Goal: Information Seeking & Learning: Learn about a topic

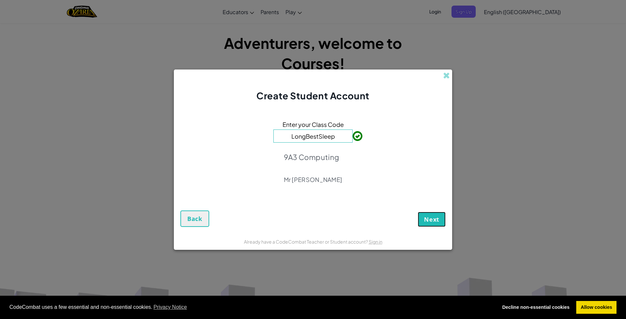
click at [431, 223] on button "Next" at bounding box center [432, 219] width 28 height 15
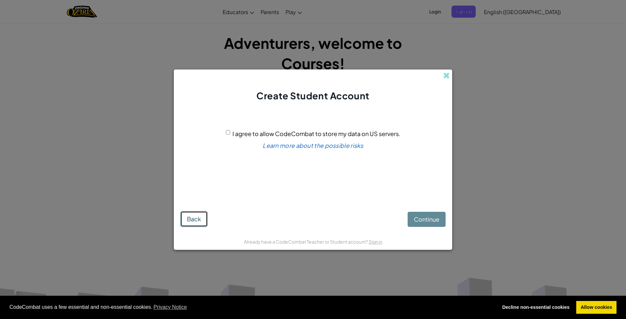
click at [193, 220] on span "Back" at bounding box center [194, 219] width 14 height 8
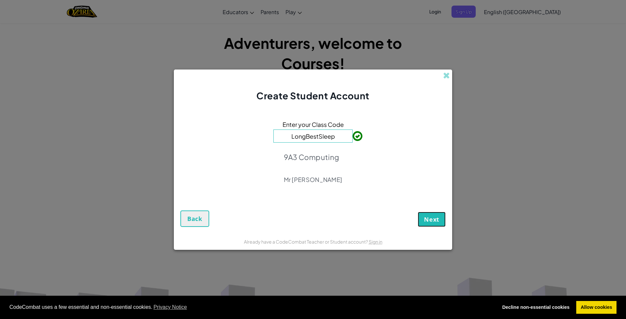
click at [433, 217] on span "Next" at bounding box center [431, 219] width 15 height 8
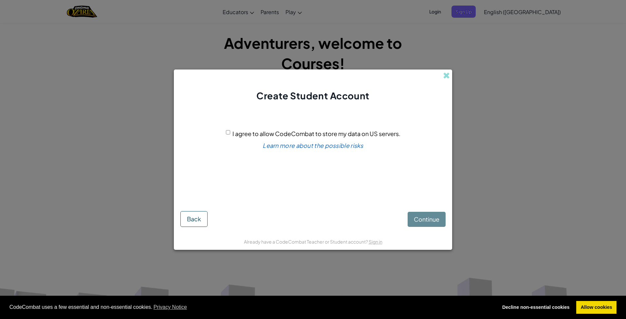
click at [230, 134] on input "I agree to allow CodeCombat to store my data on US servers." at bounding box center [228, 132] width 4 height 4
checkbox input "true"
click at [432, 216] on span "Continue" at bounding box center [427, 219] width 26 height 8
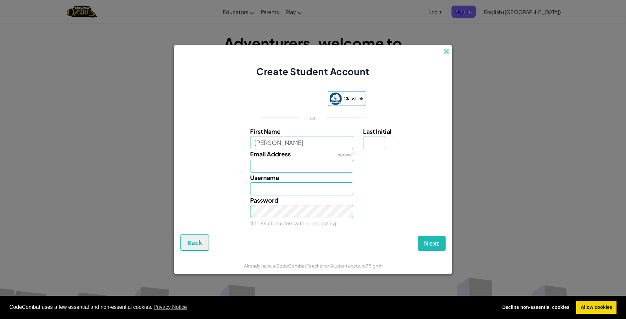
type input "[PERSON_NAME]"
click at [372, 141] on input "Last Initial" at bounding box center [374, 142] width 23 height 13
type input "e"
type input "E"
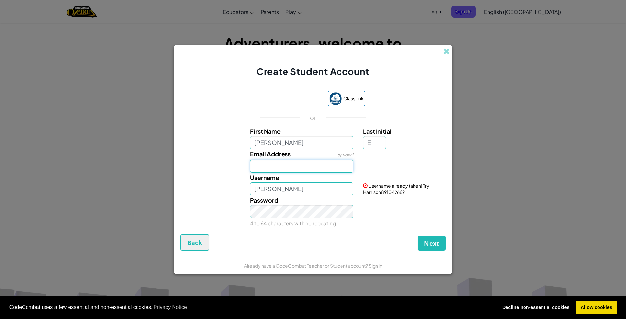
type input "HarrisonE"
click at [283, 163] on input "Email Address" at bounding box center [302, 166] width 104 height 13
click at [287, 192] on input "HarrisonE" at bounding box center [302, 188] width 104 height 13
click at [348, 166] on input "23Hevans@Heathside.surrey.sch.uk" at bounding box center [302, 166] width 104 height 13
click at [349, 166] on input "23Hevans@Heathside.surrey.sch.uk" at bounding box center [302, 166] width 104 height 13
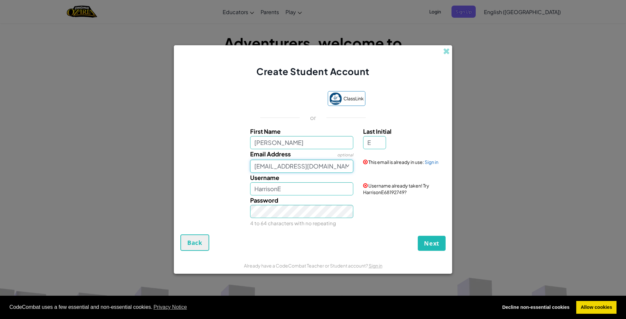
type input "23Hevans@Heathside.surrey.uk"
click at [330, 192] on input "HarrisonE" at bounding box center [302, 188] width 104 height 13
type input "HarrisonE22"
click at [301, 218] on div "Password 4 to 64 characters with no repeating" at bounding box center [301, 211] width 113 height 32
click at [441, 241] on button "Next" at bounding box center [432, 243] width 28 height 15
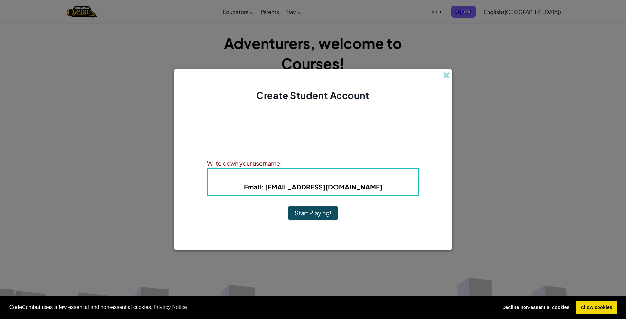
click at [314, 211] on button "Start Playing!" at bounding box center [313, 212] width 49 height 15
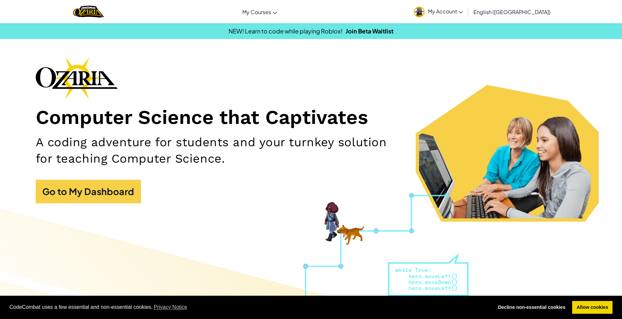
click at [463, 12] on span "My Account" at bounding box center [445, 11] width 35 height 7
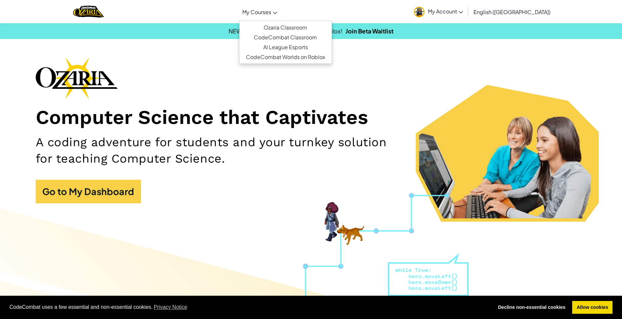
click at [280, 15] on link "My Courses" at bounding box center [259, 12] width 41 height 18
click at [314, 30] on link "Ozaria Classroom" at bounding box center [285, 28] width 92 height 10
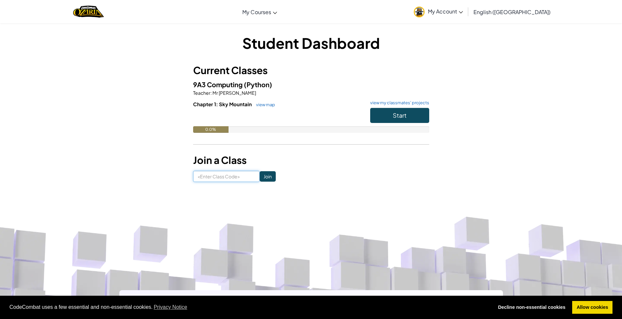
click at [231, 179] on input at bounding box center [226, 176] width 67 height 11
click at [463, 11] on span "My Account" at bounding box center [445, 11] width 35 height 7
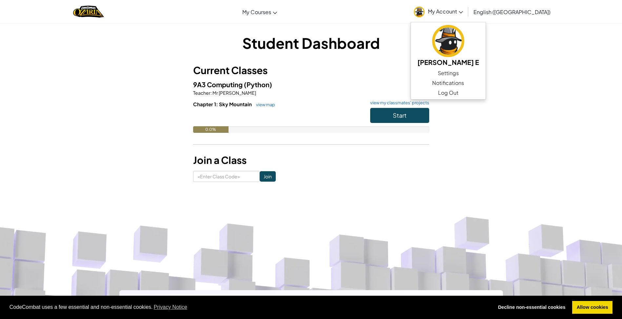
click at [463, 11] on span "My Account" at bounding box center [445, 11] width 35 height 7
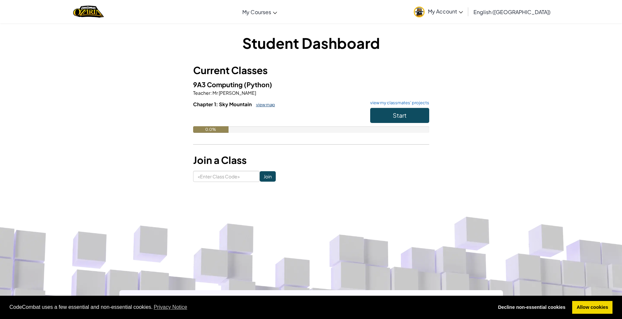
click at [264, 105] on link "view map" at bounding box center [264, 104] width 22 height 5
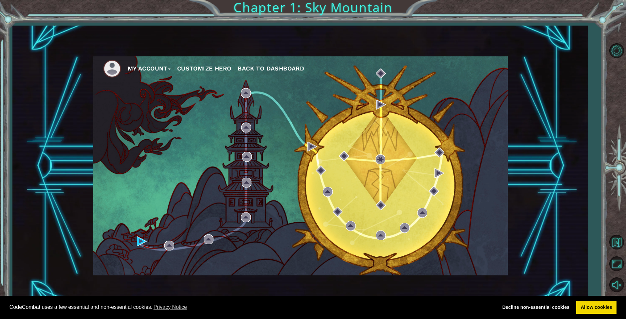
click at [515, 145] on div "My Account Customize Hero Back to Dashboard" at bounding box center [300, 166] width 576 height 280
click at [524, 122] on div "My Account Customize Hero Back to Dashboard" at bounding box center [300, 166] width 576 height 280
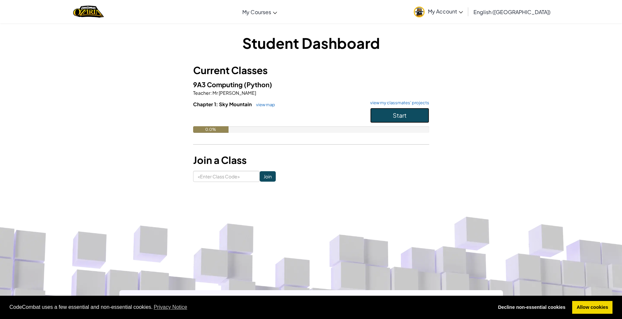
click at [398, 113] on span "Start" at bounding box center [400, 115] width 14 height 8
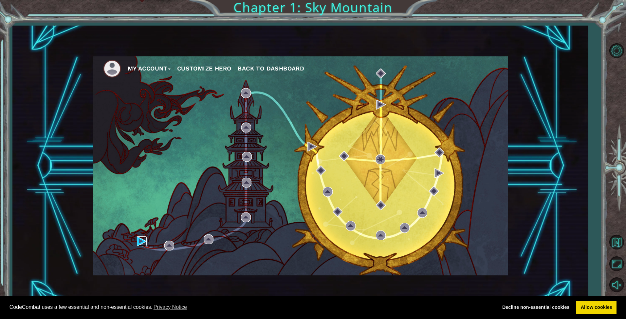
click at [141, 240] on img at bounding box center [142, 241] width 10 height 10
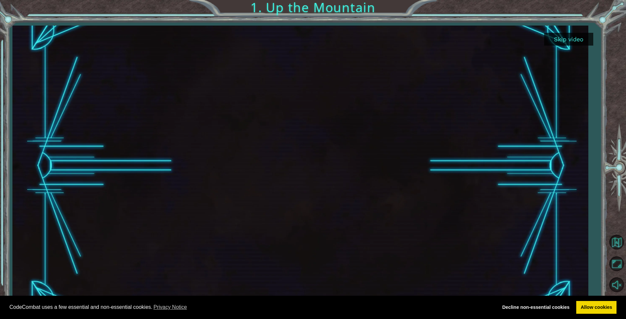
click at [554, 147] on div at bounding box center [300, 166] width 576 height 280
click at [588, 305] on link "Allow cookies" at bounding box center [597, 307] width 40 height 13
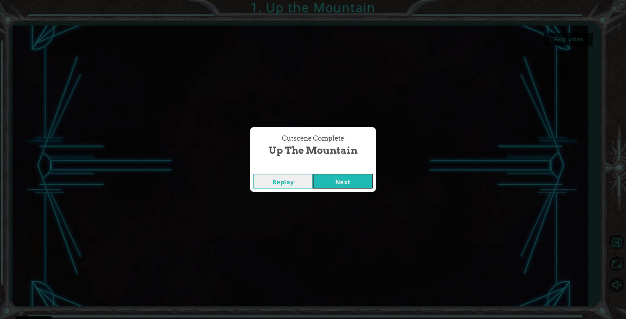
click at [333, 178] on button "Next" at bounding box center [343, 181] width 60 height 15
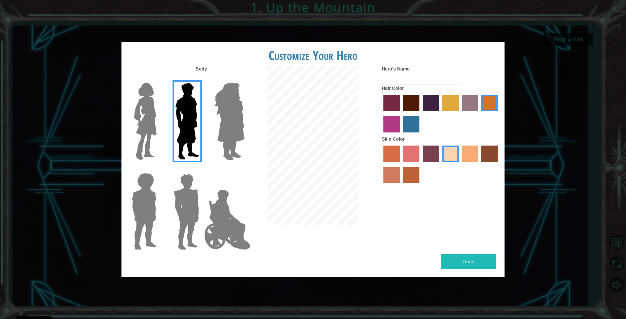
click at [142, 107] on img at bounding box center [146, 121] width 28 height 82
click at [159, 79] on input "Hero Connie" at bounding box center [159, 79] width 0 height 0
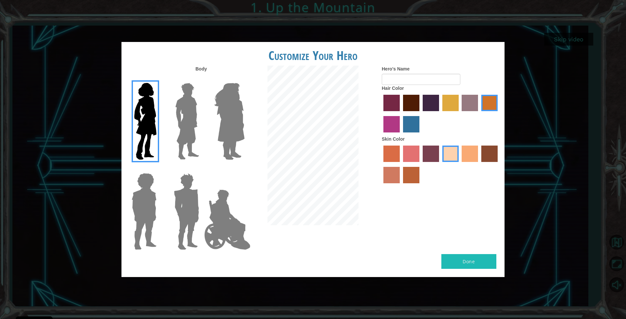
click at [223, 122] on img at bounding box center [230, 121] width 36 height 82
click at [244, 79] on input "Hero Amethyst" at bounding box center [244, 79] width 0 height 0
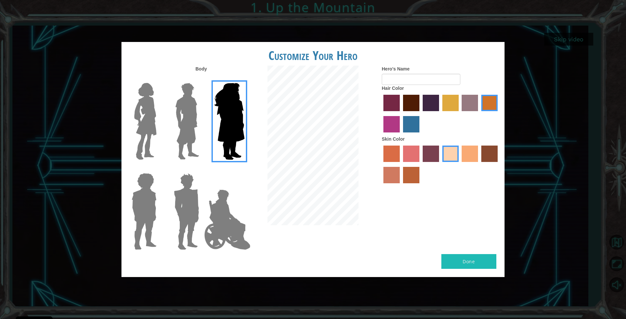
click at [124, 228] on div at bounding box center [143, 209] width 43 height 90
click at [140, 214] on img at bounding box center [144, 211] width 30 height 82
click at [159, 169] on input "Hero Steven" at bounding box center [159, 169] width 0 height 0
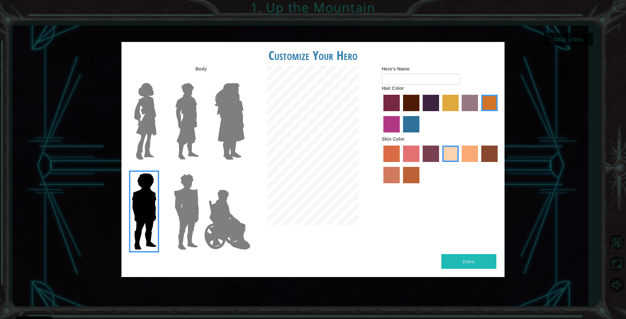
click at [187, 204] on img at bounding box center [186, 211] width 30 height 82
click at [202, 169] on input "Hero Garnet" at bounding box center [202, 169] width 0 height 0
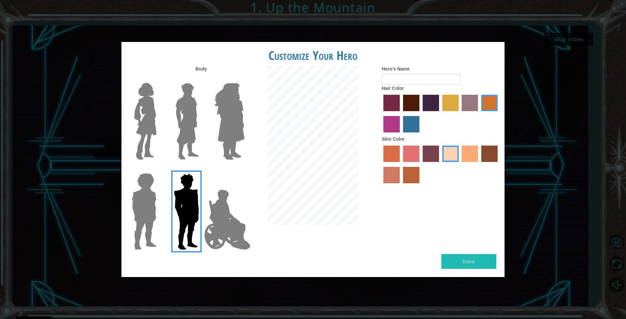
click at [197, 117] on img at bounding box center [187, 121] width 29 height 82
click at [202, 79] on input "Hero Lars" at bounding box center [202, 79] width 0 height 0
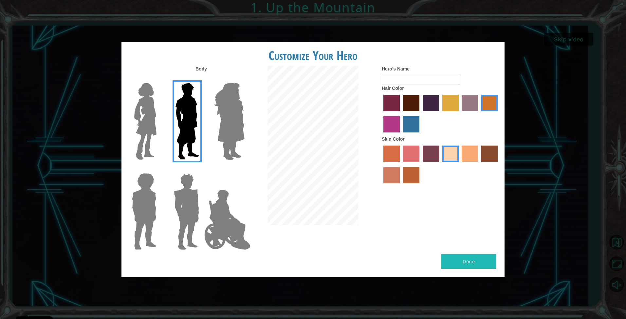
click at [408, 173] on label "smoke tree skin color" at bounding box center [411, 175] width 16 height 16
click at [401, 185] on input "smoke tree skin color" at bounding box center [401, 185] width 0 height 0
click at [451, 154] on label "sandy beach skin color" at bounding box center [451, 153] width 16 height 16
click at [440, 164] on input "sandy beach skin color" at bounding box center [440, 164] width 0 height 0
click at [462, 149] on label "tacao skin color" at bounding box center [470, 153] width 16 height 16
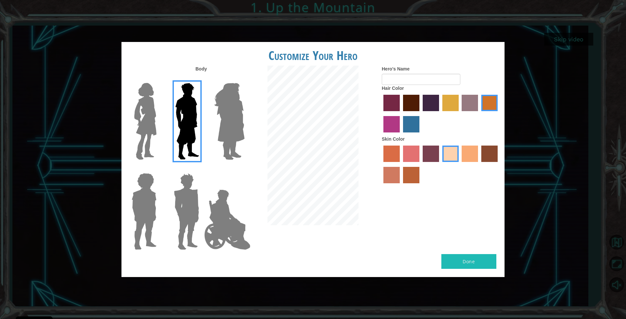
click at [460, 164] on input "tacao skin color" at bounding box center [460, 164] width 0 height 0
click at [423, 152] on label "tosca skin color" at bounding box center [431, 153] width 16 height 16
click at [421, 164] on input "tosca skin color" at bounding box center [421, 164] width 0 height 0
click at [472, 155] on label "tacao skin color" at bounding box center [470, 153] width 16 height 16
click at [460, 164] on input "tacao skin color" at bounding box center [460, 164] width 0 height 0
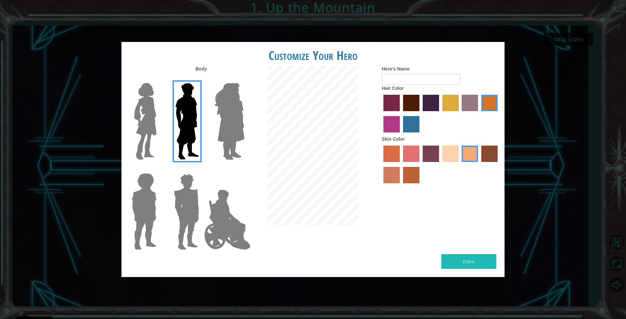
click at [413, 129] on label "lachmara hair color" at bounding box center [411, 124] width 16 height 16
click at [401, 135] on input "lachmara hair color" at bounding box center [401, 135] width 0 height 0
click at [389, 96] on label "paprika hair color" at bounding box center [392, 103] width 16 height 16
click at [381, 113] on input "paprika hair color" at bounding box center [381, 113] width 0 height 0
click at [411, 101] on label "maroon hair color" at bounding box center [411, 103] width 16 height 16
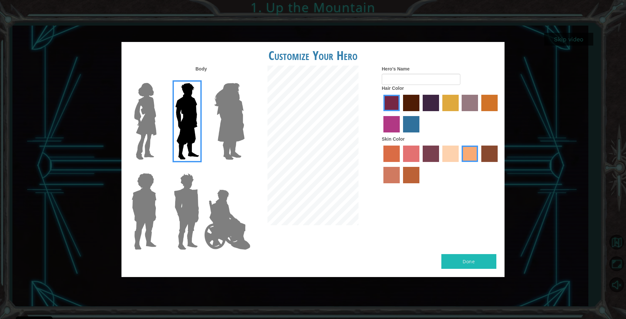
click at [401, 113] on input "maroon hair color" at bounding box center [401, 113] width 0 height 0
click at [432, 102] on label "hot purple hair color" at bounding box center [431, 103] width 16 height 16
click at [421, 113] on input "hot purple hair color" at bounding box center [421, 113] width 0 height 0
click at [407, 82] on input "Hero's Name" at bounding box center [421, 79] width 79 height 11
type input "[PERSON_NAME]"
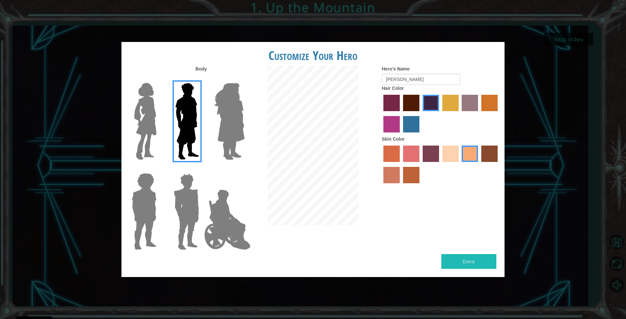
click at [463, 268] on button "Done" at bounding box center [469, 261] width 55 height 15
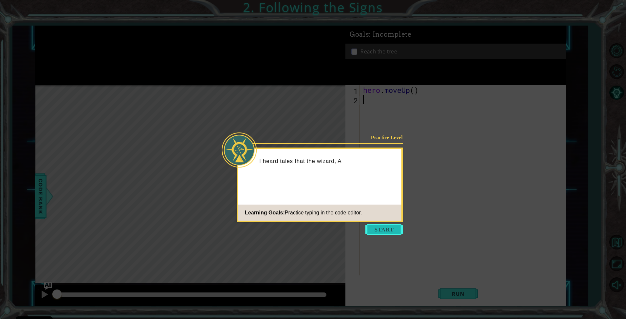
click at [373, 229] on button "Start" at bounding box center [384, 229] width 37 height 10
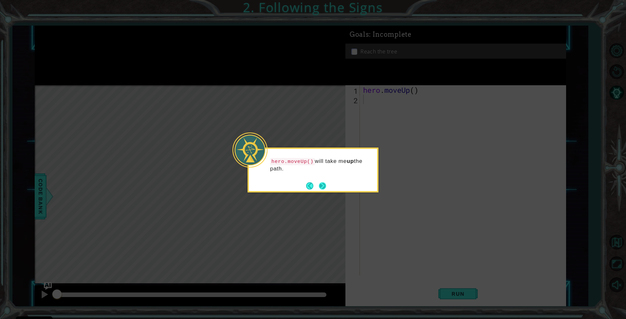
click at [319, 184] on button "Next" at bounding box center [322, 185] width 7 height 7
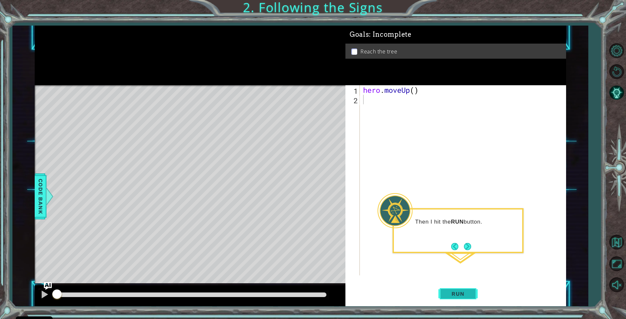
click at [447, 289] on button "Run" at bounding box center [458, 294] width 39 height 22
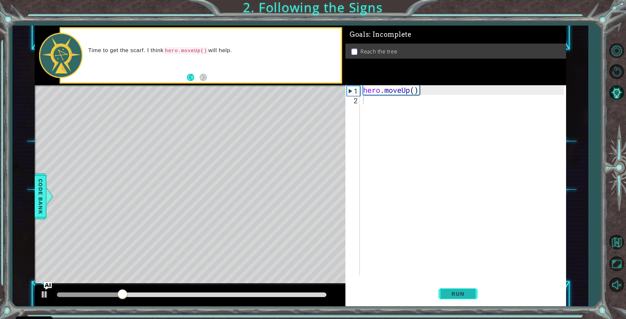
click at [463, 296] on span "Run" at bounding box center [458, 293] width 26 height 7
click at [193, 79] on button "Back" at bounding box center [193, 77] width 13 height 7
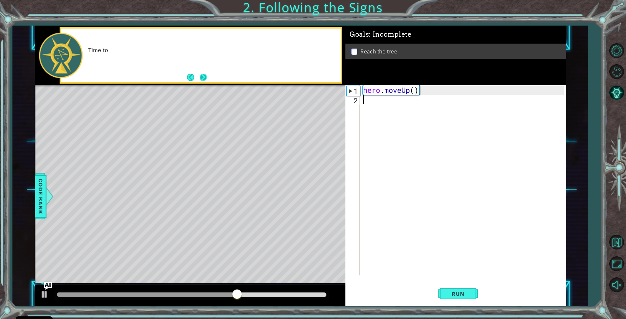
click at [202, 77] on button "Next" at bounding box center [203, 77] width 7 height 7
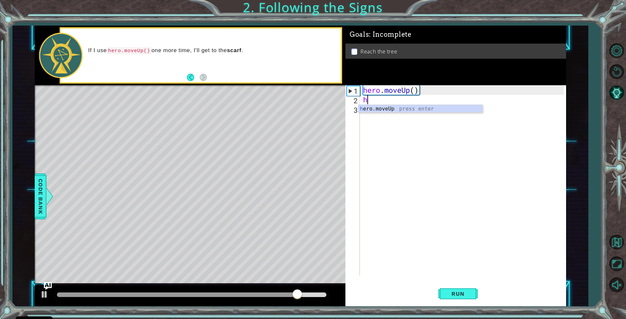
type textarea "her"
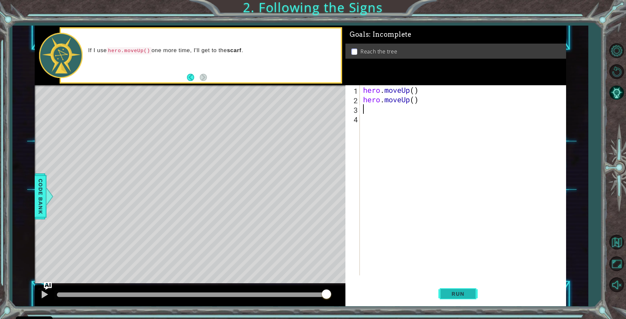
click at [463, 296] on span "Run" at bounding box center [458, 293] width 26 height 7
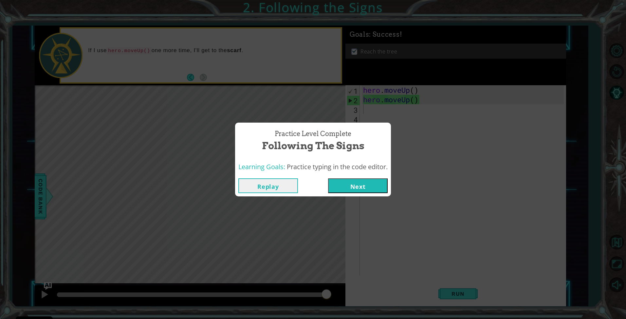
click at [364, 188] on button "Next" at bounding box center [358, 185] width 60 height 15
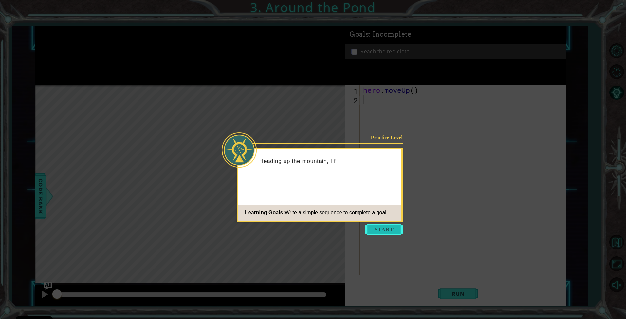
click at [394, 234] on button "Start" at bounding box center [384, 229] width 37 height 10
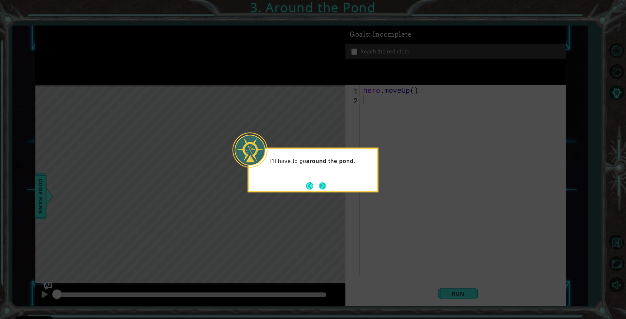
click at [326, 188] on button "Next" at bounding box center [322, 185] width 7 height 7
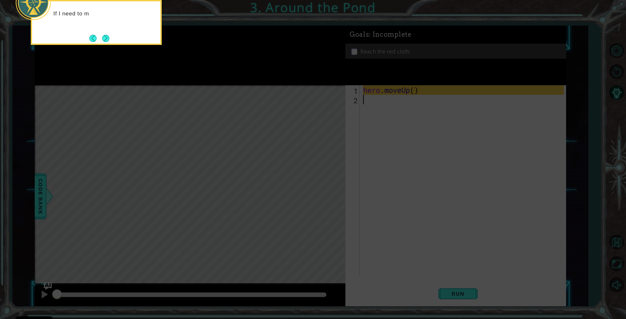
click at [153, 113] on icon at bounding box center [313, 159] width 626 height 319
click at [109, 39] on button "Next" at bounding box center [105, 38] width 7 height 7
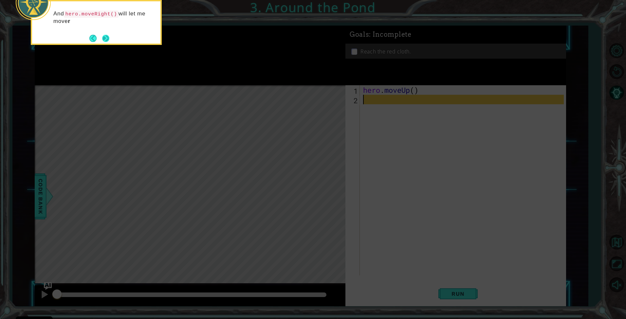
click at [104, 37] on button "Next" at bounding box center [105, 38] width 7 height 7
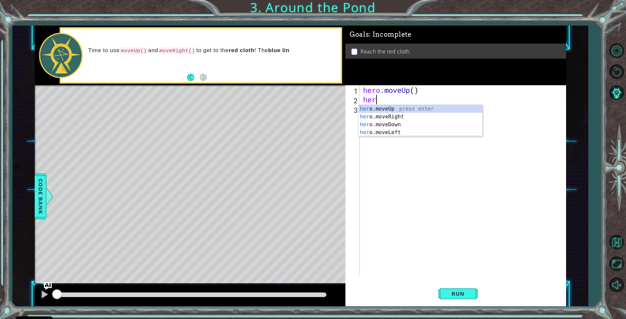
type textarea "hero"
click at [413, 117] on div "hero .moveUp press enter hero .moveRight press enter hero .moveDown press enter…" at bounding box center [421, 128] width 124 height 47
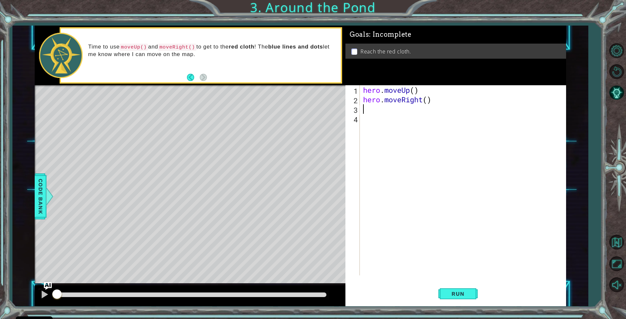
scroll to position [0, 0]
type textarea "h"
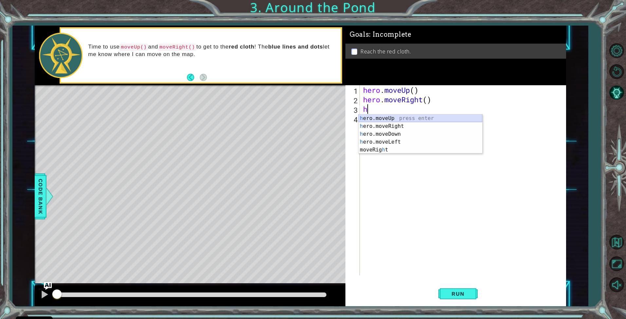
click at [411, 116] on div "h ero.moveUp press enter h ero.moveRight press enter h ero.moveDown press enter…" at bounding box center [421, 141] width 124 height 55
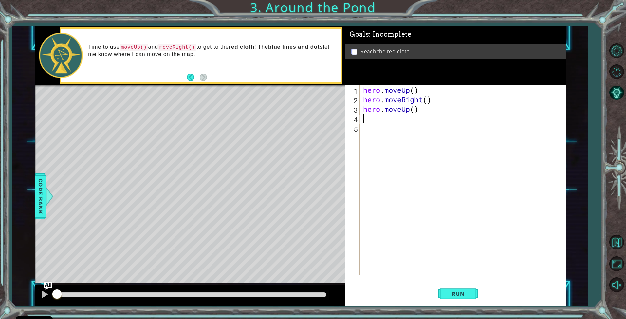
type textarea "h"
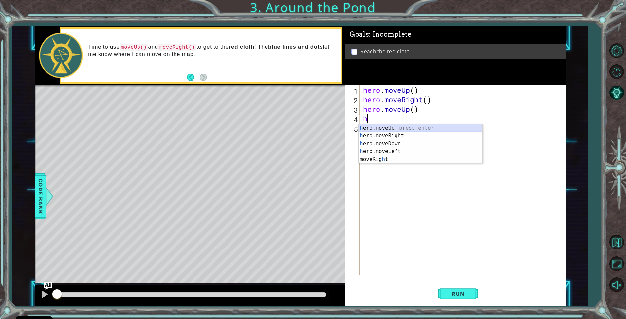
click at [403, 129] on div "h ero.moveUp press enter h ero.moveRight press enter h ero.moveDown press enter…" at bounding box center [421, 151] width 124 height 55
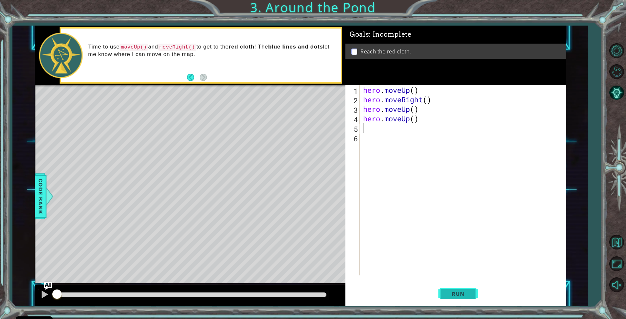
click at [455, 287] on button "Run" at bounding box center [458, 294] width 39 height 22
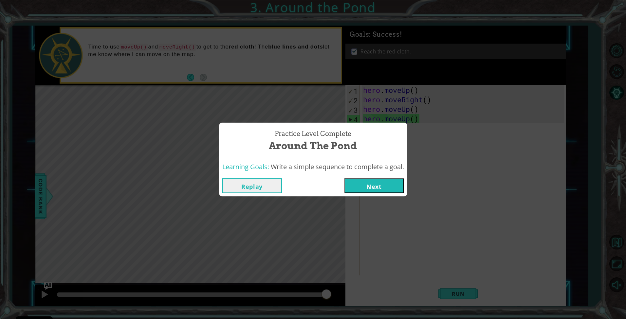
click at [373, 188] on button "Next" at bounding box center [375, 185] width 60 height 15
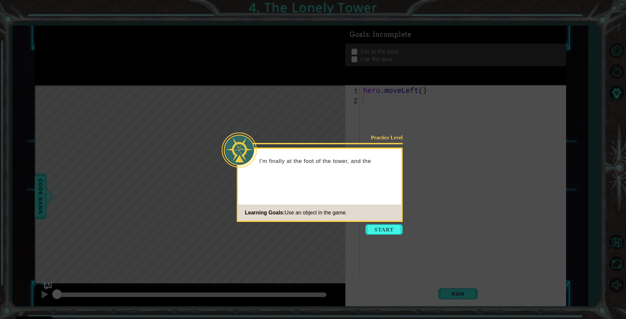
click at [379, 223] on icon at bounding box center [313, 159] width 626 height 319
click at [378, 232] on button "Start" at bounding box center [384, 229] width 37 height 10
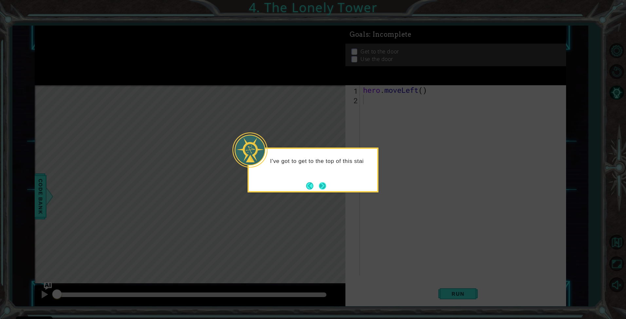
click at [325, 187] on button "Next" at bounding box center [322, 185] width 7 height 7
click at [322, 184] on button "Next" at bounding box center [322, 185] width 7 height 7
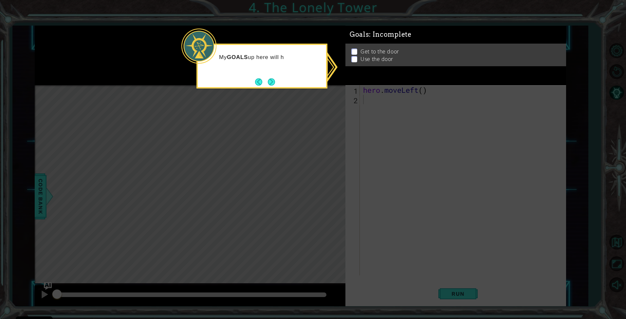
click at [380, 112] on icon at bounding box center [313, 159] width 626 height 319
click at [273, 84] on button "Next" at bounding box center [271, 81] width 7 height 7
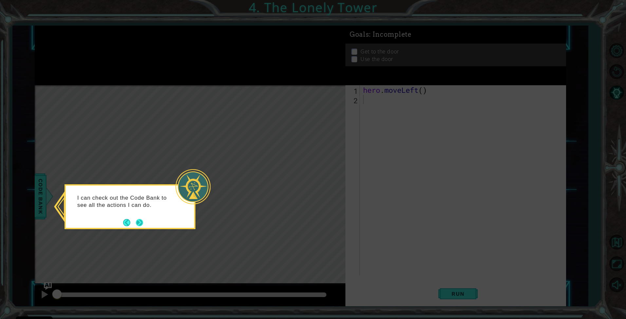
click at [142, 221] on button "Next" at bounding box center [139, 222] width 7 height 7
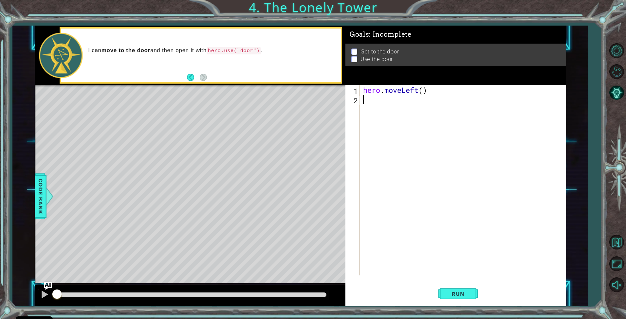
type textarea "h"
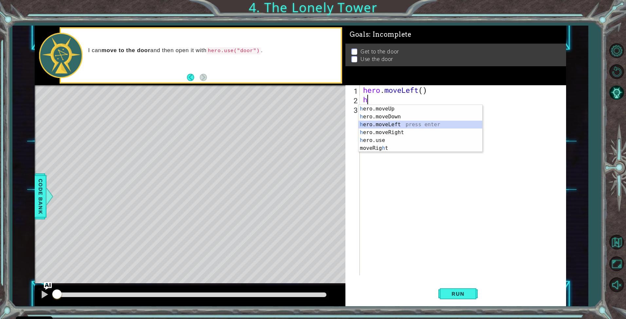
click at [390, 123] on div "h ero.moveUp press enter h ero.moveDown press enter h ero.moveLeft press enter …" at bounding box center [421, 136] width 124 height 63
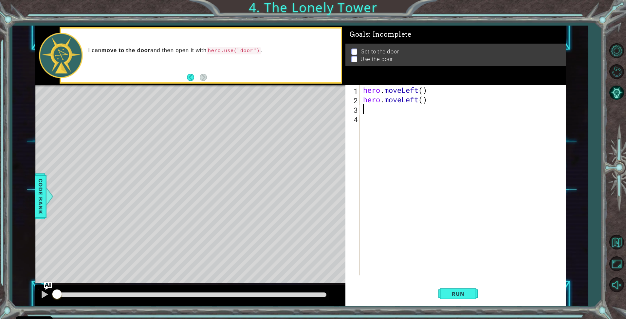
type textarea "h"
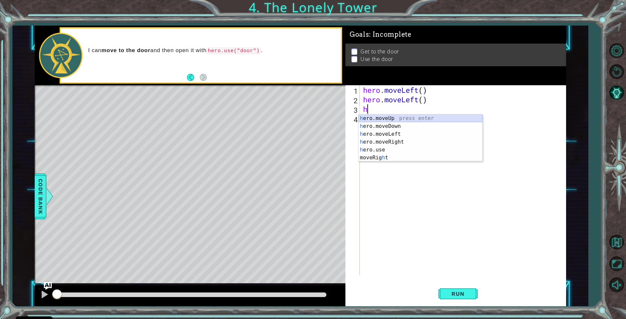
click at [392, 117] on div "h ero.moveUp press enter h ero.moveDown press enter h ero.moveLeft press enter …" at bounding box center [421, 145] width 124 height 63
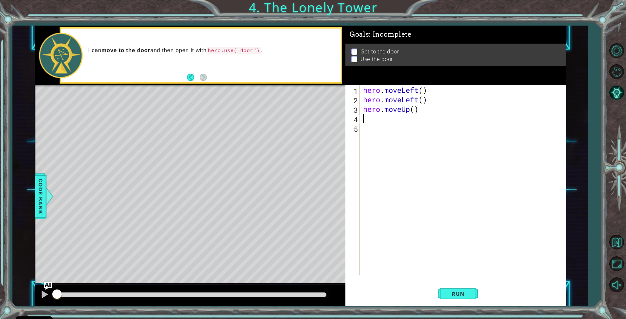
type textarea "h"
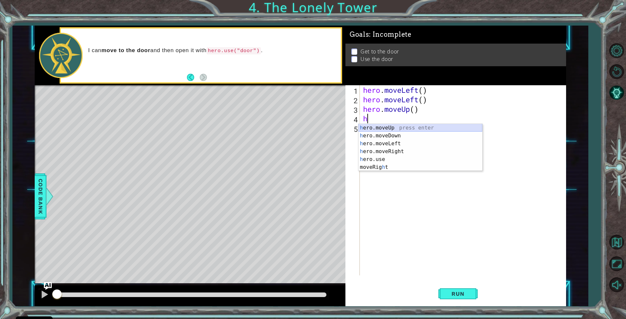
click at [392, 126] on div "h ero.moveUp press enter h ero.moveDown press enter h ero.moveLeft press enter …" at bounding box center [421, 155] width 124 height 63
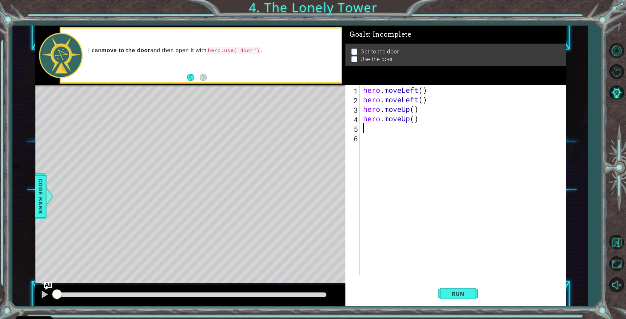
type textarea "h"
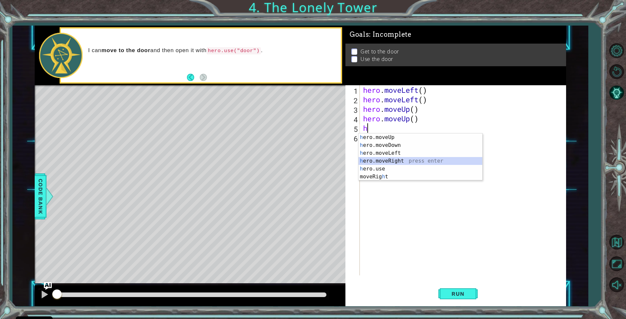
click at [392, 159] on div "h ero.moveUp press enter h ero.moveDown press enter h ero.moveLeft press enter …" at bounding box center [421, 164] width 124 height 63
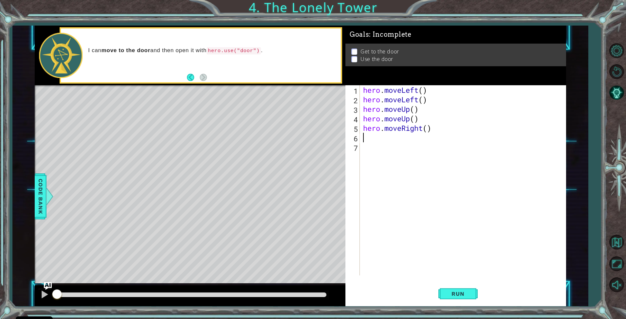
type textarea "h"
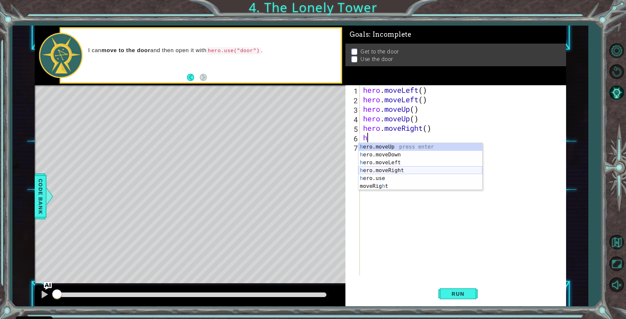
click at [390, 172] on div "h ero.moveUp press enter h ero.moveDown press enter h ero.moveLeft press enter …" at bounding box center [421, 174] width 124 height 63
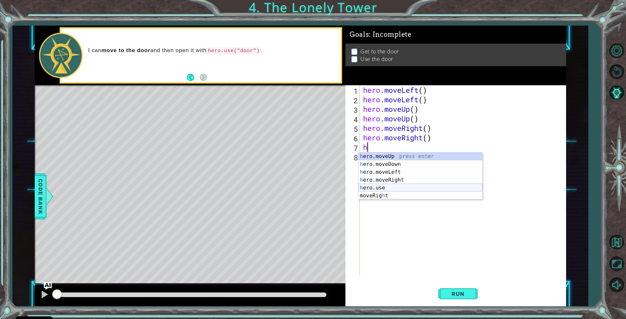
click at [381, 189] on div "h ero.moveUp press enter h ero.moveDown press enter h ero.moveLeft press enter …" at bounding box center [421, 183] width 124 height 63
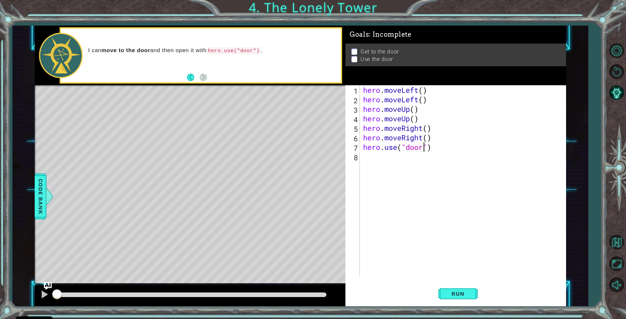
scroll to position [0, 3]
type textarea "hero.use("door")"
click at [449, 297] on button "Run" at bounding box center [458, 294] width 39 height 22
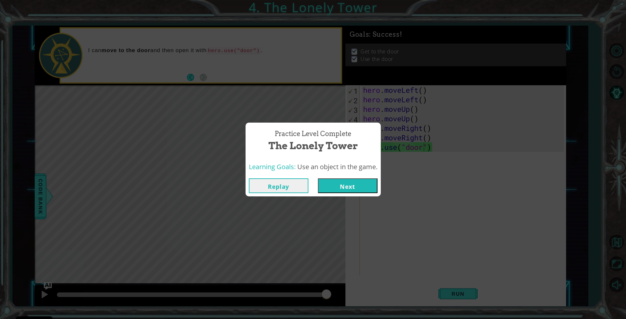
click at [348, 188] on button "Next" at bounding box center [348, 185] width 60 height 15
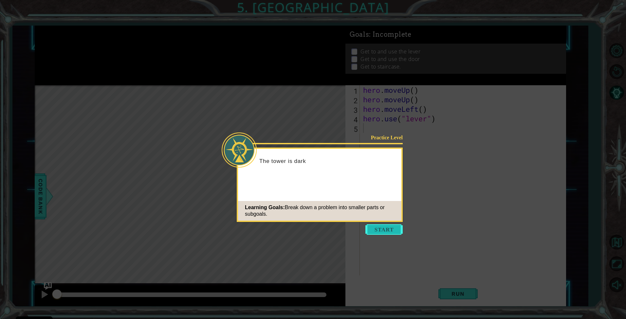
click at [392, 227] on button "Start" at bounding box center [384, 229] width 37 height 10
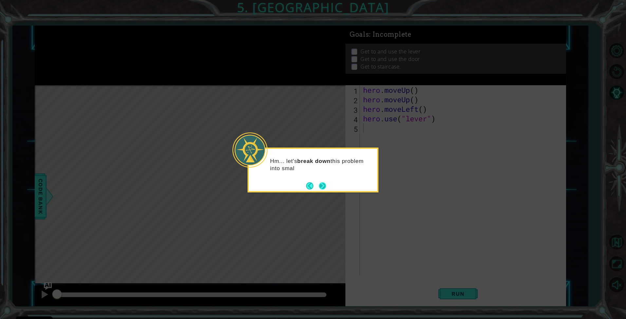
click at [323, 183] on button "Next" at bounding box center [322, 185] width 7 height 7
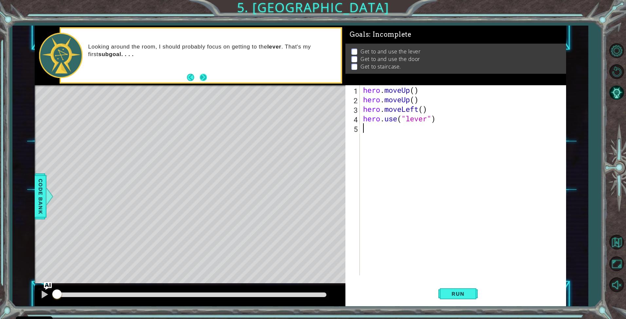
click at [204, 79] on button "Next" at bounding box center [203, 77] width 7 height 7
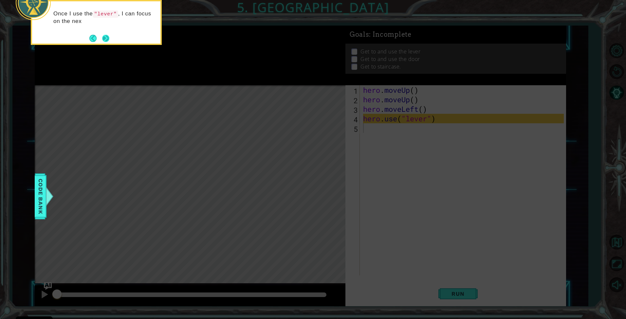
click at [104, 37] on button "Next" at bounding box center [105, 38] width 7 height 7
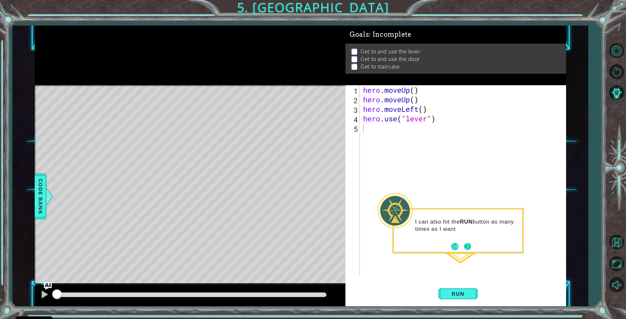
click at [468, 250] on button "Next" at bounding box center [467, 246] width 7 height 7
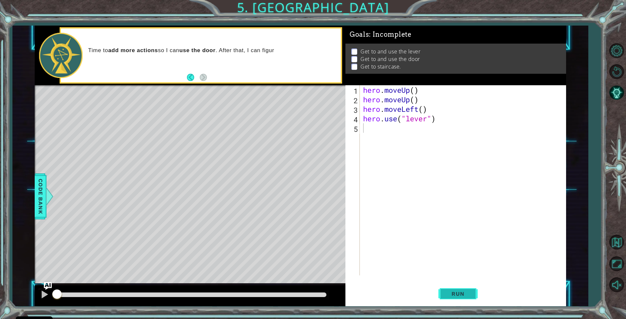
click at [455, 296] on span "Run" at bounding box center [458, 293] width 26 height 7
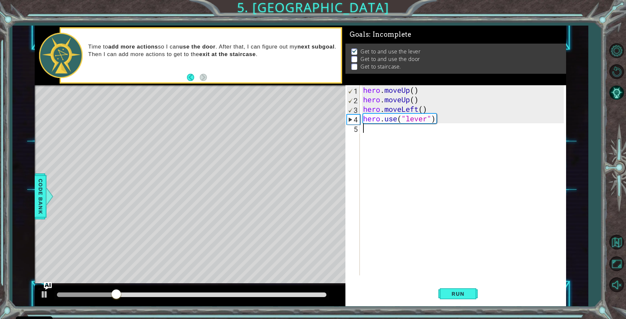
type textarea "h"
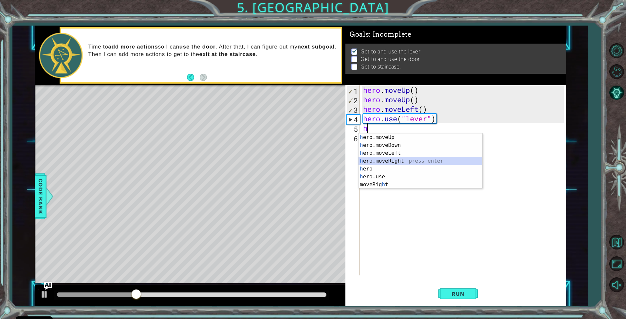
click at [406, 163] on div "h ero.moveUp press enter h ero.moveDown press enter h ero.moveLeft press enter …" at bounding box center [421, 168] width 124 height 71
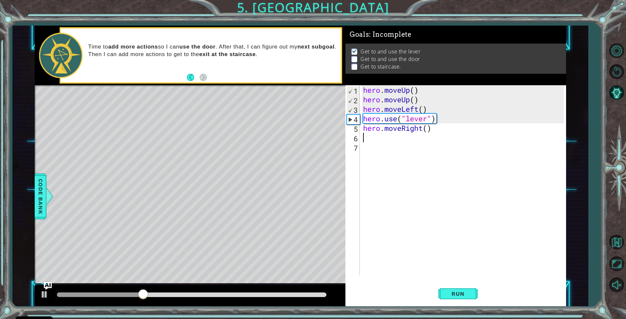
type textarea "h"
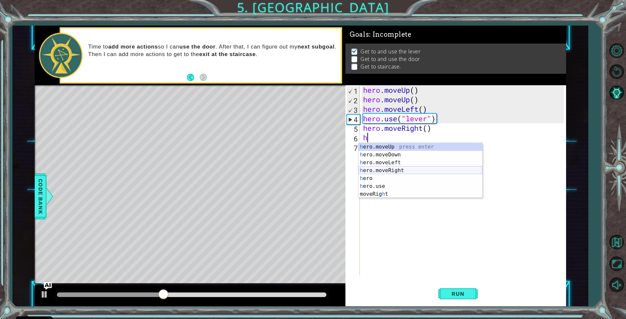
click at [403, 169] on div "h ero.moveUp press enter h ero.moveDown press enter h ero.moveLeft press enter …" at bounding box center [421, 178] width 124 height 71
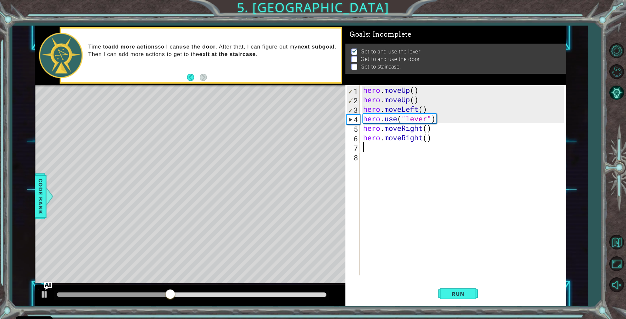
type textarea "h"
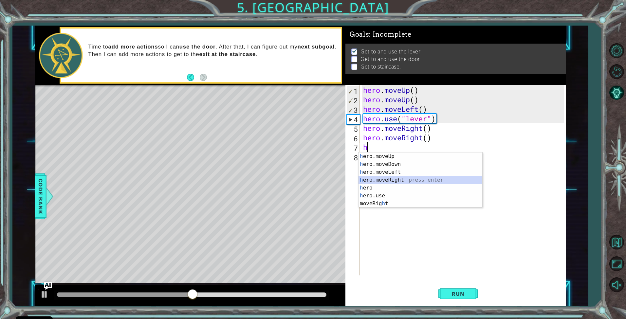
click at [394, 179] on div "h ero.moveUp press enter h ero.moveDown press enter h ero.moveLeft press enter …" at bounding box center [421, 187] width 124 height 71
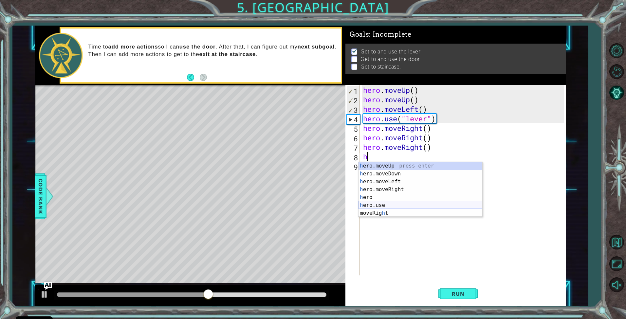
click at [395, 205] on div "h ero.moveUp press enter h ero.moveDown press enter h ero.moveLeft press enter …" at bounding box center [421, 197] width 124 height 71
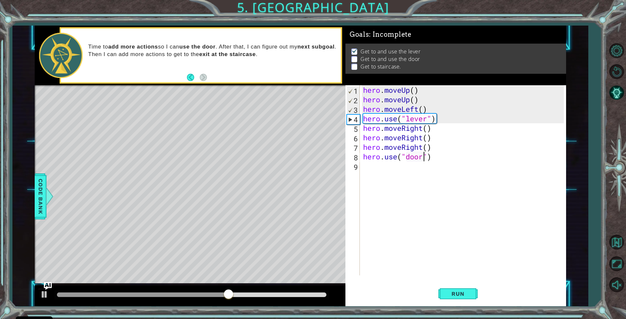
scroll to position [0, 3]
type textarea "hero.use("door")"
click at [462, 289] on button "Run" at bounding box center [458, 294] width 39 height 22
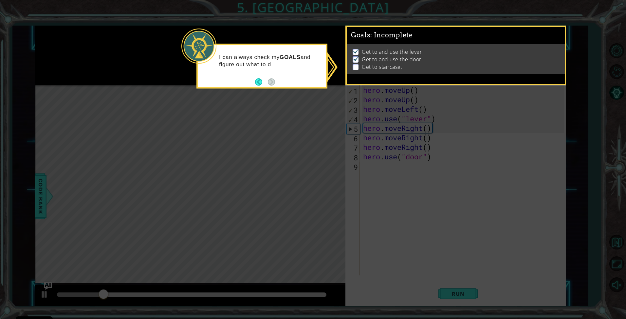
click at [450, 187] on icon at bounding box center [313, 159] width 626 height 319
click at [315, 58] on p "I can always check my GOALS and figure out what to do next." at bounding box center [270, 61] width 103 height 14
click at [375, 63] on p "Get to staircase." at bounding box center [382, 66] width 40 height 7
click at [304, 72] on div "I can always check my GOALS and figure out what to do next." at bounding box center [262, 64] width 128 height 33
click at [260, 78] on button "Back" at bounding box center [261, 81] width 13 height 7
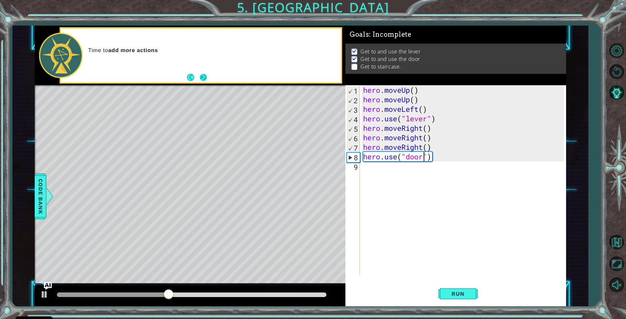
click at [207, 79] on button "Next" at bounding box center [203, 77] width 7 height 7
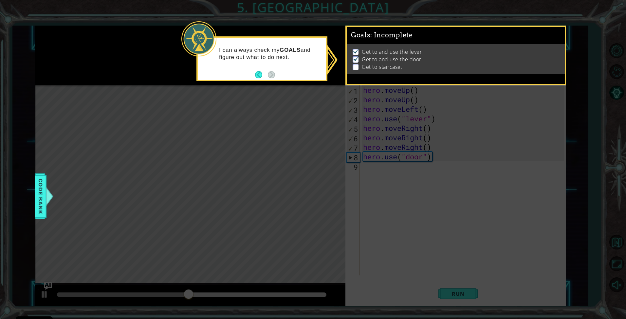
click at [356, 66] on p at bounding box center [356, 67] width 6 height 6
click at [383, 58] on p "Get to and use the door" at bounding box center [392, 59] width 60 height 7
click at [449, 110] on icon at bounding box center [313, 159] width 626 height 319
click at [383, 164] on icon at bounding box center [313, 159] width 626 height 319
click at [48, 202] on div at bounding box center [50, 196] width 8 height 20
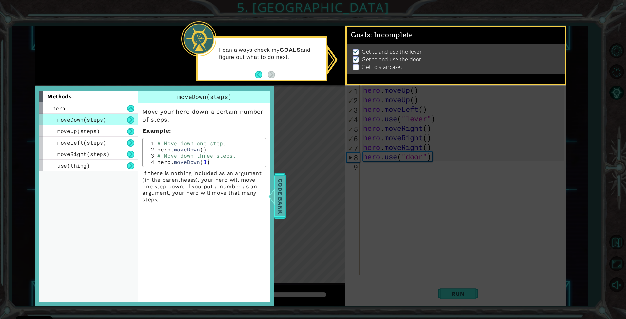
click at [280, 206] on span "Code Bank" at bounding box center [280, 196] width 10 height 40
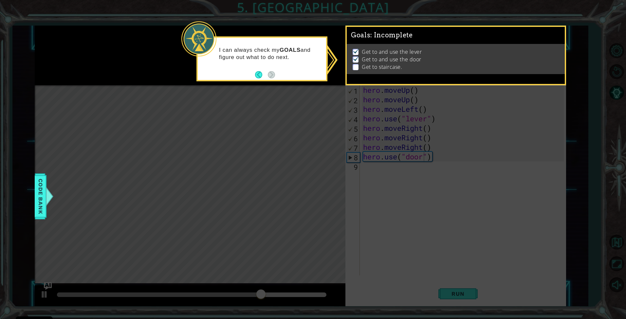
drag, startPoint x: 363, startPoint y: 140, endPoint x: 368, endPoint y: 139, distance: 4.7
click at [368, 139] on icon at bounding box center [313, 159] width 626 height 319
click at [375, 137] on icon at bounding box center [313, 159] width 626 height 319
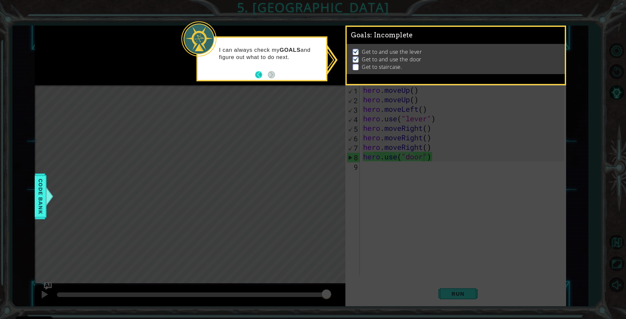
click at [260, 77] on button "Back" at bounding box center [261, 74] width 13 height 7
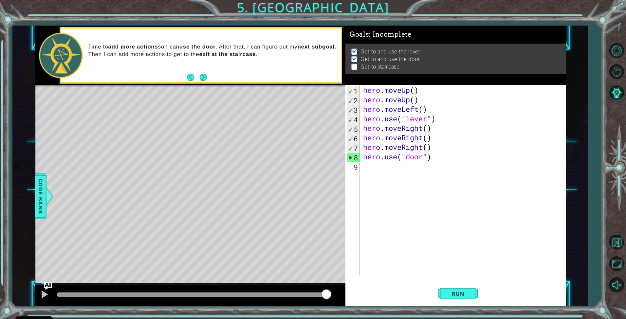
click at [389, 171] on div "hero . moveUp ( ) hero . moveUp ( ) hero . moveLeft ( ) hero . use ( "lever" ) …" at bounding box center [465, 189] width 206 height 209
type textarea "h"
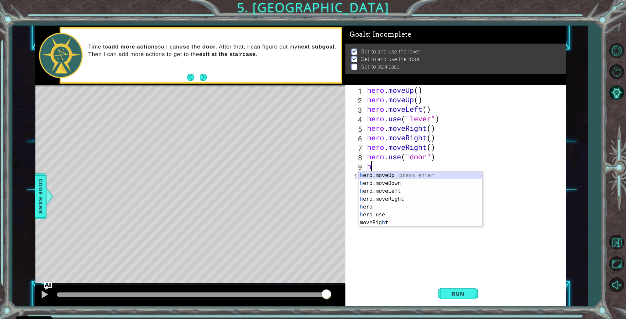
click at [395, 176] on div "h ero.moveUp press enter h ero.moveDown press enter h ero.moveLeft press enter …" at bounding box center [421, 206] width 124 height 71
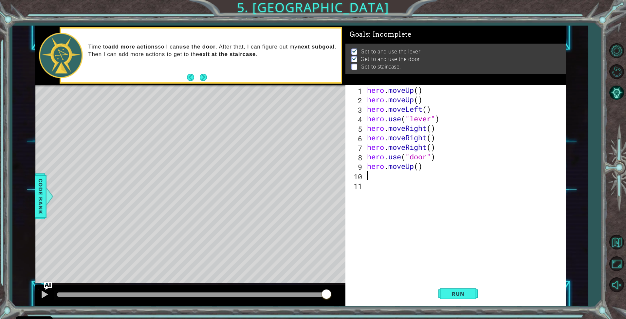
type textarea "h"
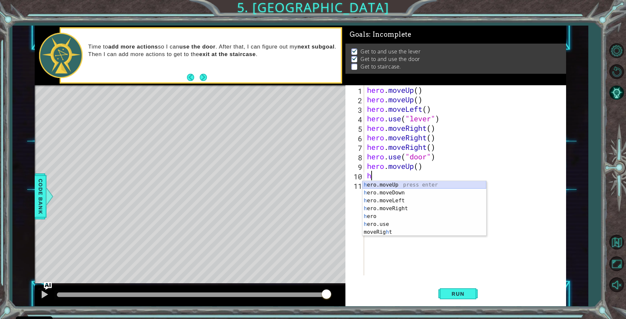
click at [394, 184] on div "h ero.moveUp press enter h ero.moveDown press enter h ero.moveLeft press enter …" at bounding box center [425, 216] width 124 height 71
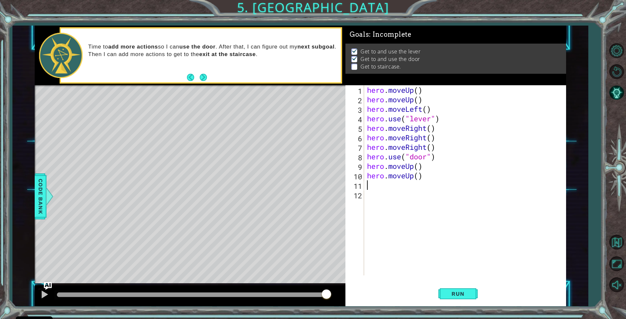
type textarea "h"
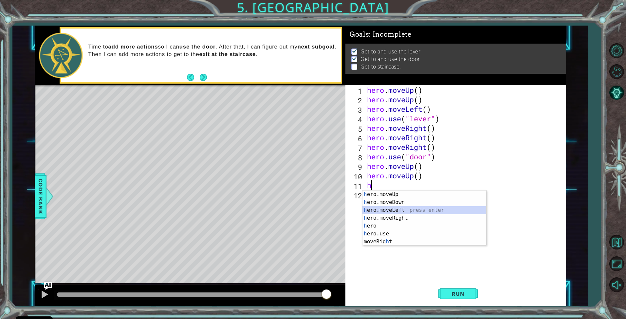
click at [393, 210] on div "h ero.moveUp press enter h ero.moveDown press enter h ero.moveLeft press enter …" at bounding box center [425, 225] width 124 height 71
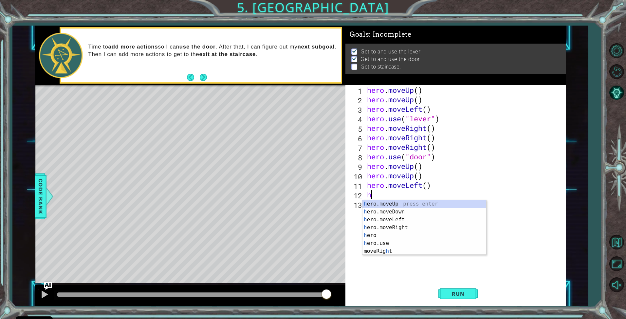
type textarea "h"
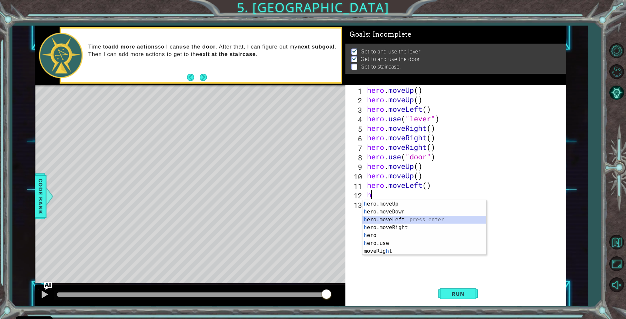
click at [392, 222] on div "h ero.moveUp press enter h ero.moveDown press enter h ero.moveLeft press enter …" at bounding box center [425, 235] width 124 height 71
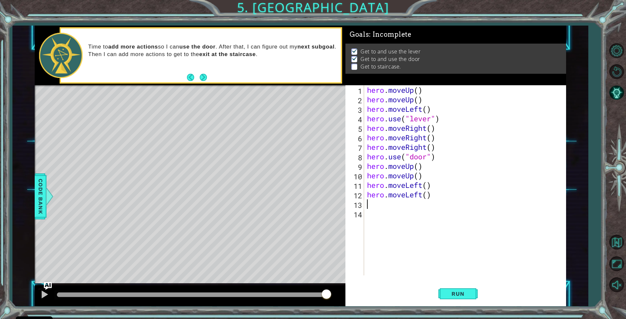
type textarea "h"
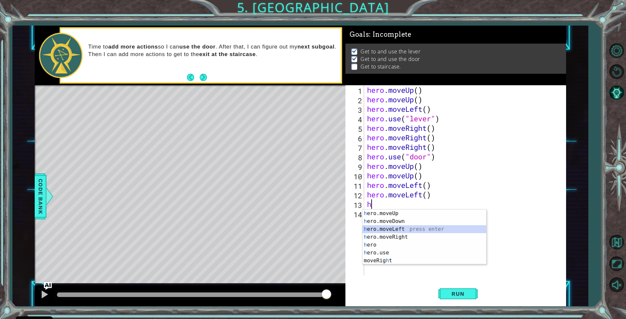
click at [395, 229] on div "h ero.moveUp press enter h ero.moveDown press enter h ero.moveLeft press enter …" at bounding box center [425, 244] width 124 height 71
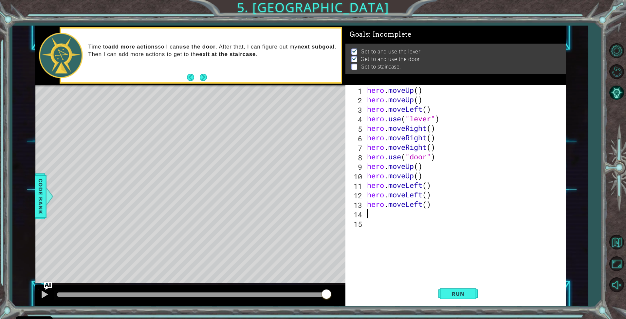
type textarea "h"
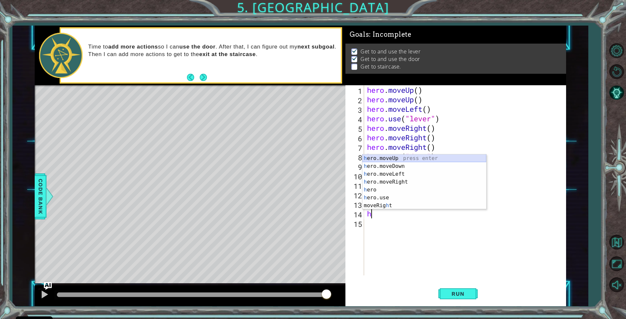
click at [414, 157] on div "h ero.moveUp press enter h ero.moveDown press enter h ero.moveLeft press enter …" at bounding box center [425, 189] width 124 height 71
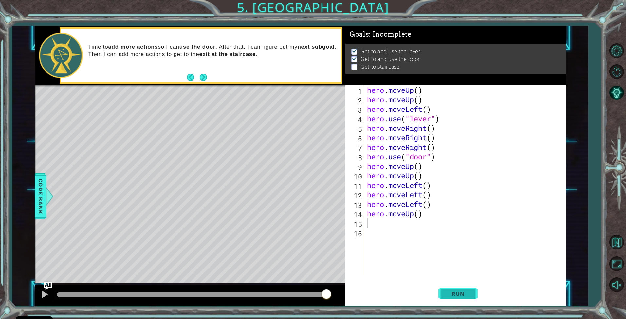
click at [458, 296] on span "Run" at bounding box center [458, 293] width 26 height 7
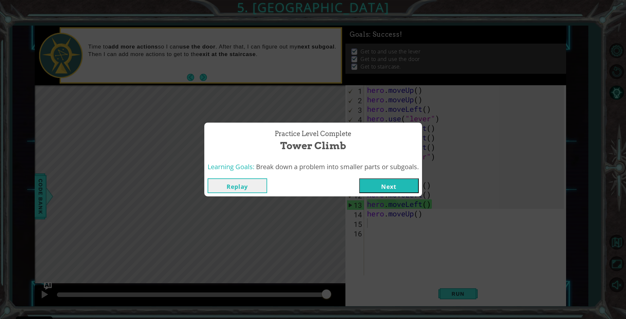
click at [381, 187] on button "Next" at bounding box center [389, 185] width 60 height 15
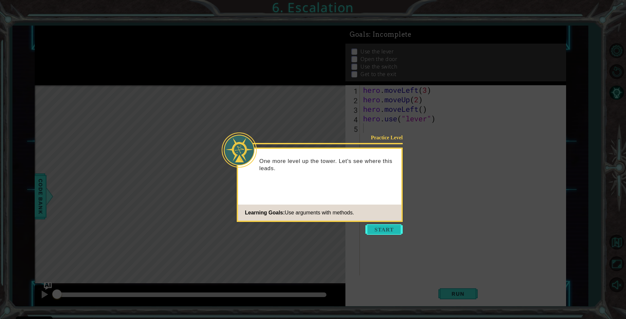
click at [384, 227] on button "Start" at bounding box center [384, 229] width 37 height 10
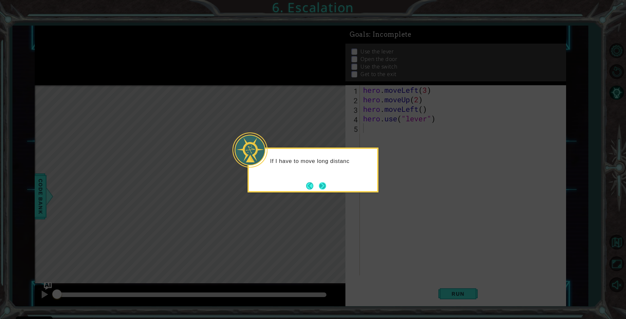
click at [319, 182] on button "Next" at bounding box center [322, 185] width 7 height 7
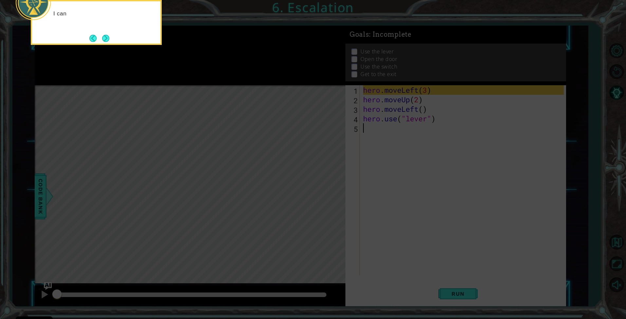
click at [419, 177] on icon at bounding box center [313, 159] width 626 height 319
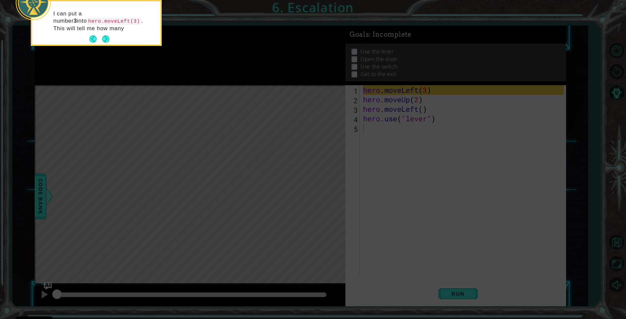
click at [111, 38] on div "I can put a number 3 into hero.moveLeft(3) . This will tell me how many" at bounding box center [96, 24] width 128 height 41
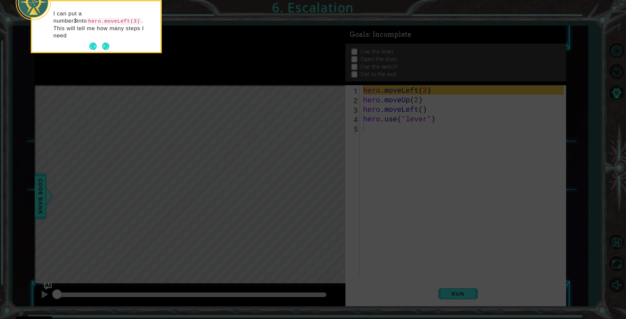
click at [110, 38] on div "I can put a number 3 into hero.moveLeft(3) . This will tell me how many steps I…" at bounding box center [96, 28] width 128 height 48
click at [106, 43] on button "Next" at bounding box center [105, 46] width 7 height 7
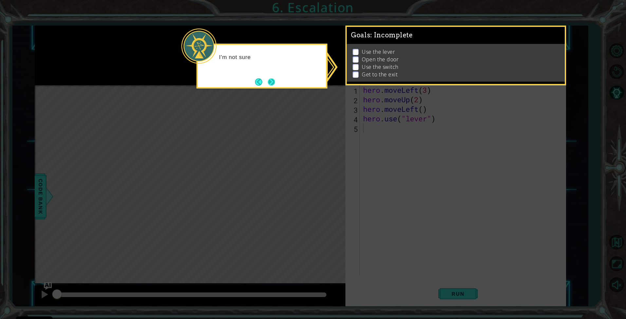
click at [274, 83] on button "Next" at bounding box center [271, 81] width 7 height 7
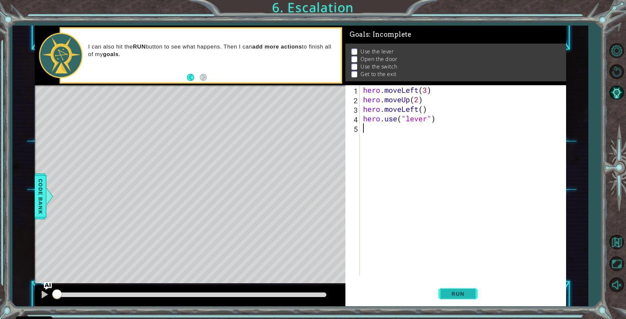
click at [457, 299] on button "Run" at bounding box center [458, 294] width 39 height 22
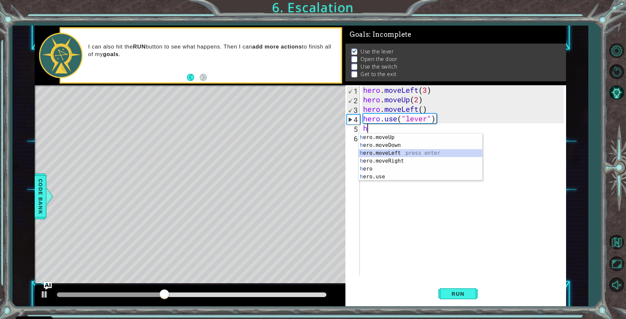
click at [408, 152] on div "h ero.moveUp press enter h ero.moveDown press enter h ero.moveLeft press enter …" at bounding box center [421, 164] width 124 height 63
type textarea "hero.moveLeft(1)"
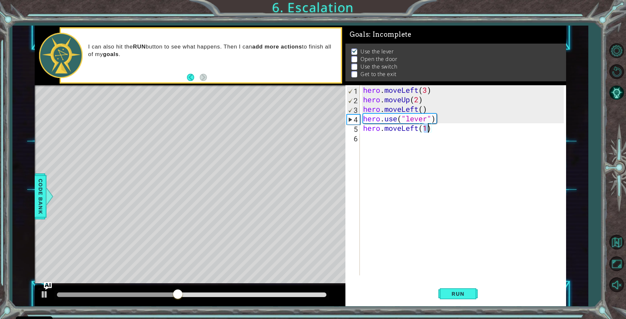
click at [415, 150] on div "hero . moveLeft ( 3 ) hero . moveUp ( 2 ) hero . moveLeft ( ) hero . use ( "lev…" at bounding box center [465, 189] width 206 height 209
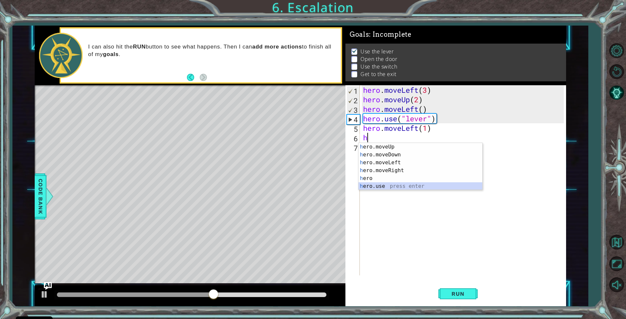
click at [383, 185] on div "h ero.moveUp press enter h ero.moveDown press enter h ero.moveLeft press enter …" at bounding box center [421, 174] width 124 height 63
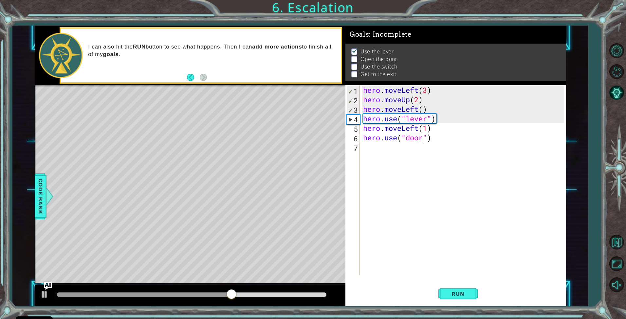
type textarea "hero.use("door")"
click at [450, 146] on div "hero . moveLeft ( 3 ) hero . moveUp ( 2 ) hero . moveLeft ( ) hero . use ( "lev…" at bounding box center [465, 189] width 206 height 209
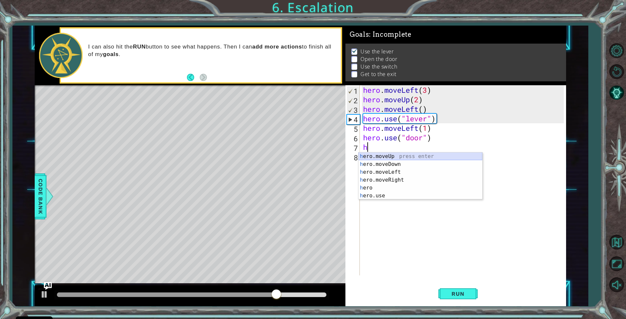
click at [398, 153] on div "h ero.moveUp press enter h ero.moveDown press enter h ero.moveLeft press enter …" at bounding box center [421, 183] width 124 height 63
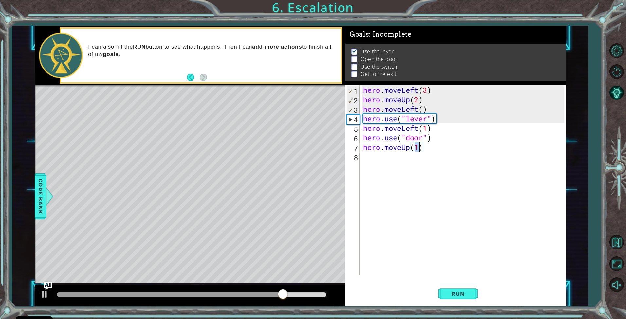
scroll to position [0, 2]
type textarea "hero.moveUp(2)"
click at [439, 151] on div "hero . moveLeft ( 3 ) hero . moveUp ( 2 ) hero . moveLeft ( ) hero . use ( "lev…" at bounding box center [465, 189] width 206 height 209
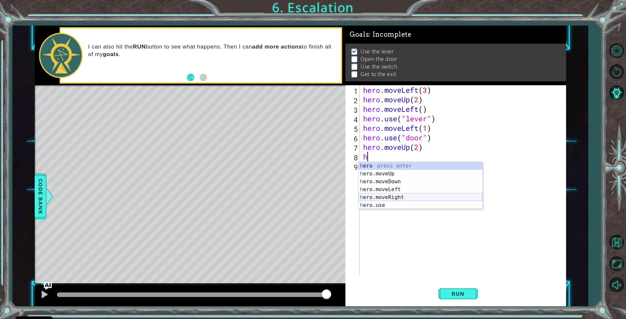
click at [406, 197] on div "h ero press enter h ero.moveUp press enter h ero.moveDown press enter h ero.mov…" at bounding box center [421, 193] width 124 height 63
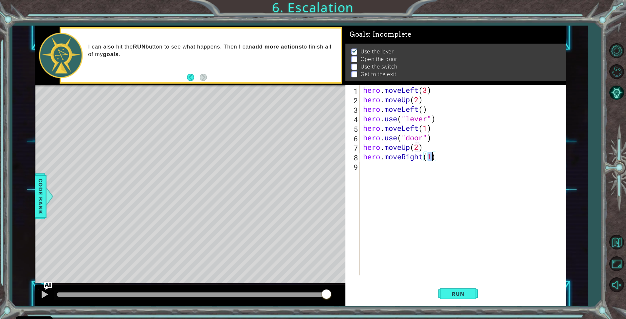
scroll to position [0, 3]
type textarea "hero.moveRight(2)"
click at [415, 168] on div "hero . moveLeft ( 3 ) hero . moveUp ( 2 ) hero . moveLeft ( ) hero . use ( "lev…" at bounding box center [465, 189] width 206 height 209
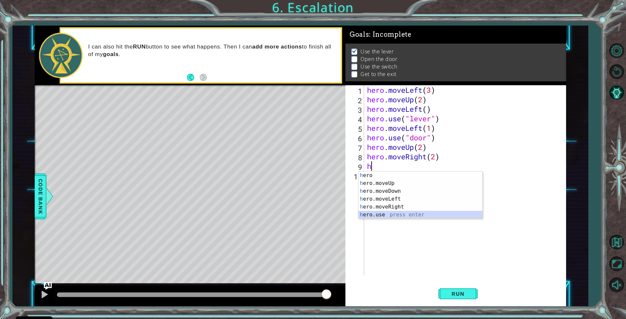
click at [393, 214] on div "h ero press enter h ero.moveUp press enter h ero.moveDown press enter h ero.mov…" at bounding box center [421, 202] width 124 height 63
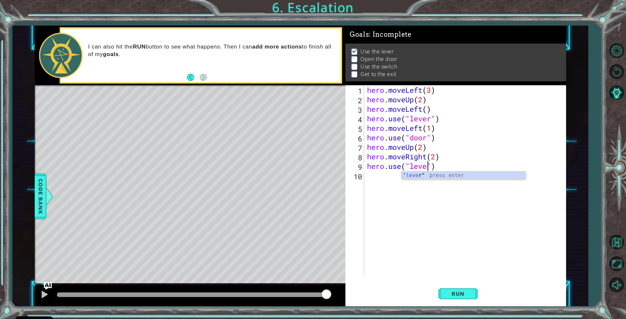
type textarea "hero.use("lever")"
click at [455, 164] on div "hero . moveLeft ( 3 ) hero . moveUp ( 2 ) hero . moveLeft ( ) hero . use ( "lev…" at bounding box center [467, 189] width 202 height 209
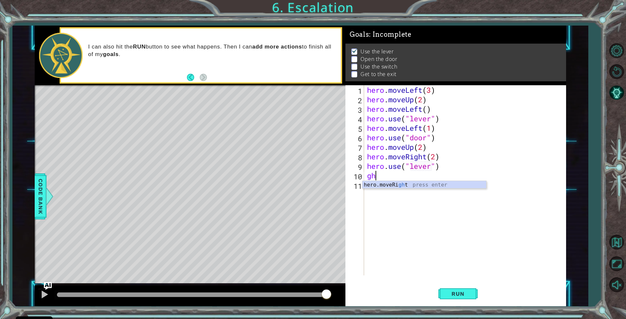
type textarea "g"
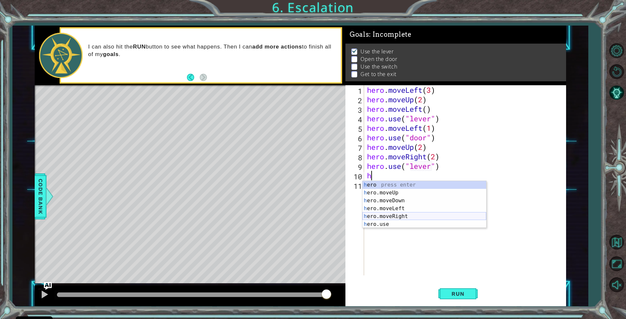
click at [401, 215] on div "h ero press enter h ero.moveUp press enter h ero.moveDown press enter h ero.mov…" at bounding box center [425, 212] width 124 height 63
type textarea "hero.moveRight(1)"
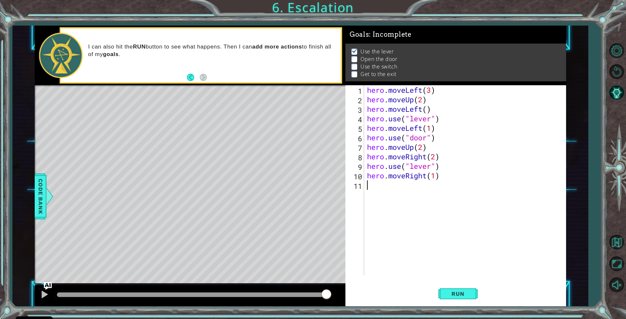
click at [429, 192] on div "hero . moveLeft ( 3 ) hero . moveUp ( 2 ) hero . moveLeft ( ) hero . use ( "lev…" at bounding box center [467, 189] width 202 height 209
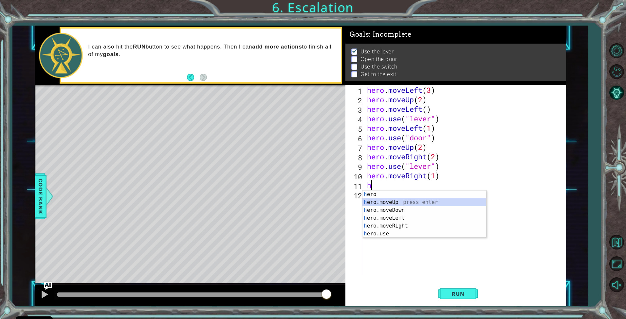
click at [393, 200] on div "h ero press enter h ero.moveUp press enter h ero.moveDown press enter h ero.mov…" at bounding box center [425, 221] width 124 height 63
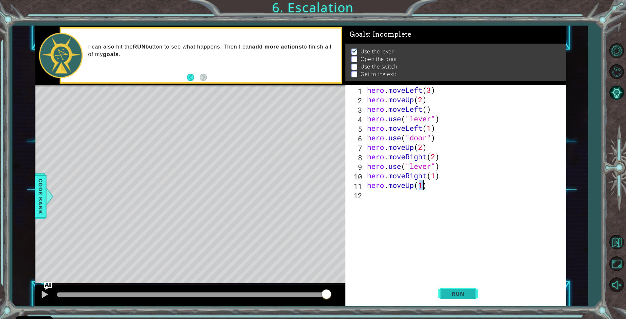
click at [473, 293] on button "Run" at bounding box center [458, 294] width 39 height 22
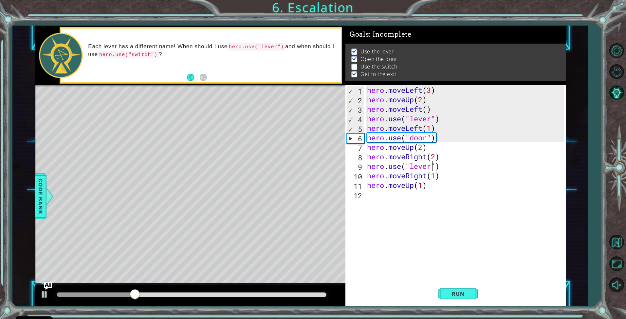
click at [432, 169] on div "hero . moveLeft ( 3 ) hero . moveUp ( 2 ) hero . moveLeft ( ) hero . use ( "lev…" at bounding box center [467, 189] width 202 height 209
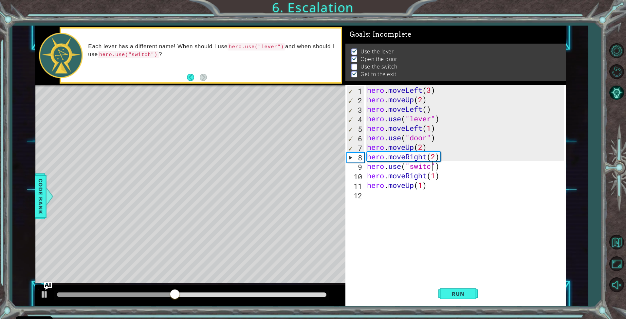
scroll to position [0, 3]
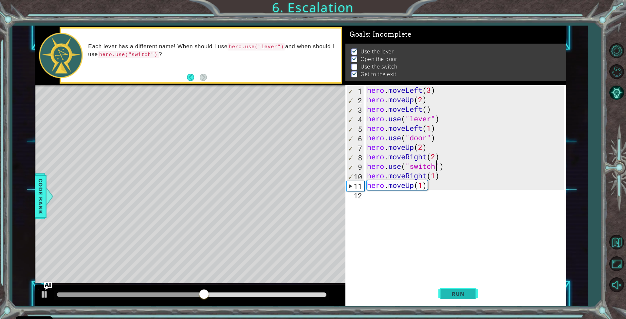
type textarea "hero.use("switch")"
click at [454, 289] on button "Run" at bounding box center [458, 294] width 39 height 22
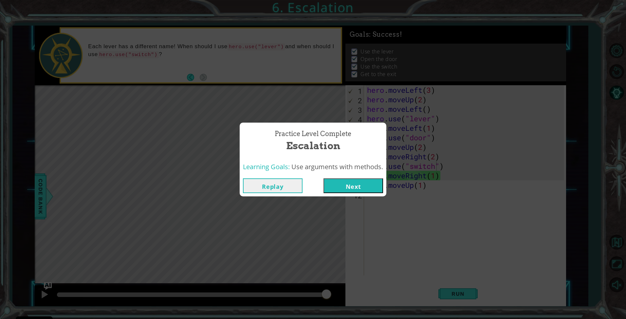
click at [362, 186] on button "Next" at bounding box center [354, 185] width 60 height 15
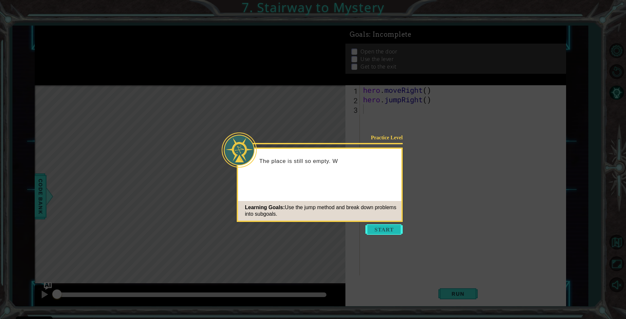
click at [386, 229] on button "Start" at bounding box center [384, 229] width 37 height 10
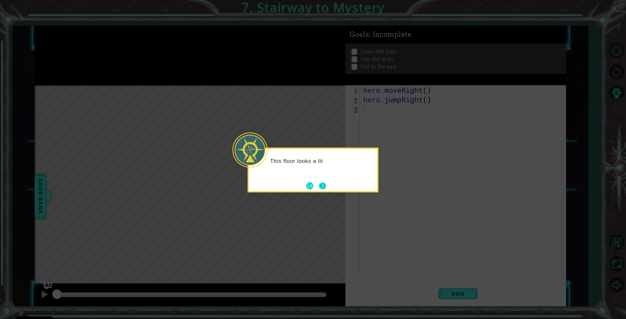
click at [326, 186] on button "Next" at bounding box center [322, 185] width 7 height 7
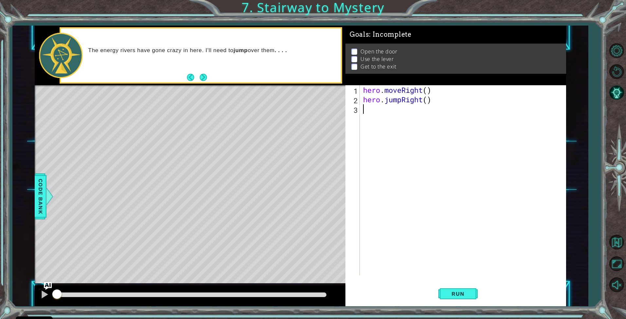
type textarea "h"
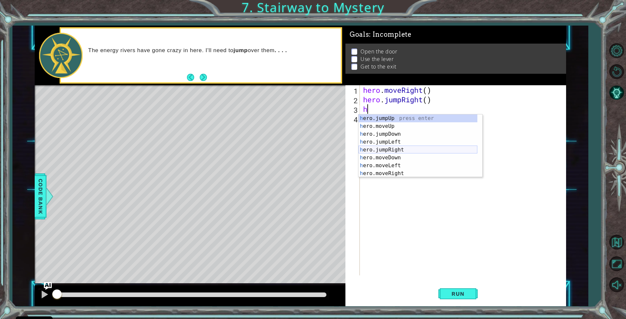
click at [397, 150] on div "h ero.jumpUp press enter h ero.moveUp press enter h ero.jumpDown press enter h …" at bounding box center [418, 153] width 119 height 79
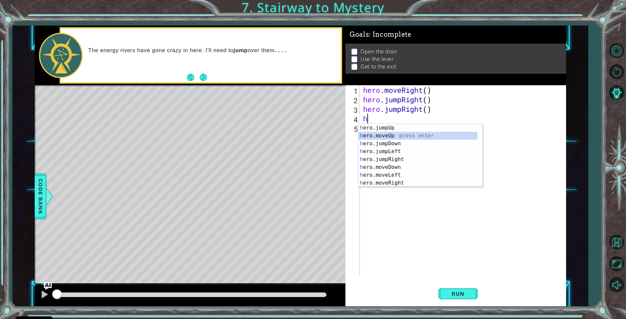
click at [394, 132] on div "h ero.jumpUp press enter h ero.moveUp press enter h ero.jumpDown press enter h …" at bounding box center [418, 163] width 119 height 79
type textarea "hero.moveUp(1)"
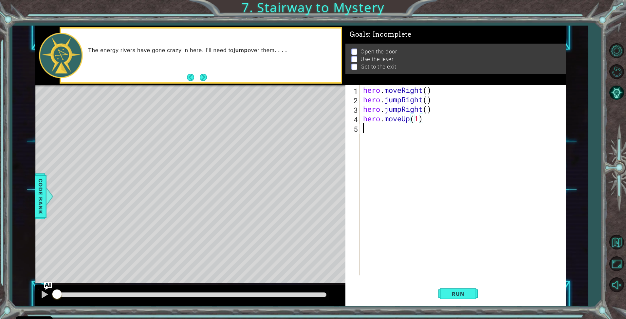
click at [394, 128] on div "hero . moveRight ( ) hero . jumpRight ( ) hero . jumpRight ( ) hero . moveUp ( …" at bounding box center [465, 189] width 206 height 209
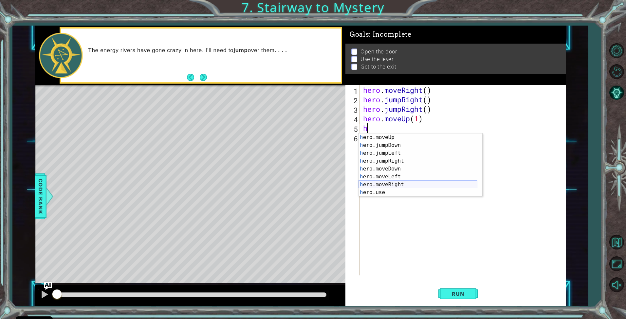
scroll to position [8, 0]
click at [383, 190] on div "h ero.moveUp press enter h ero.jumpDown press enter h ero.jumpLeft press enter …" at bounding box center [418, 172] width 119 height 79
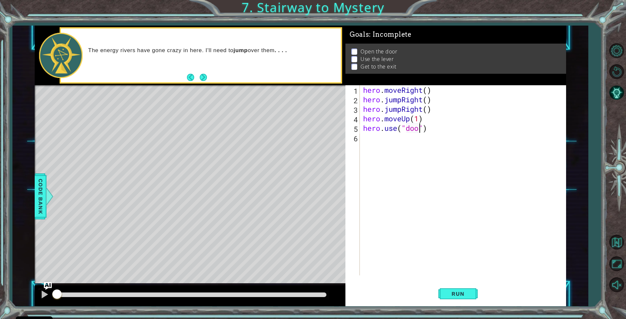
type textarea "hero.use("door")"
click at [387, 142] on div "hero . moveRight ( ) hero . jumpRight ( ) hero . jumpRight ( ) hero . moveUp ( …" at bounding box center [465, 189] width 206 height 209
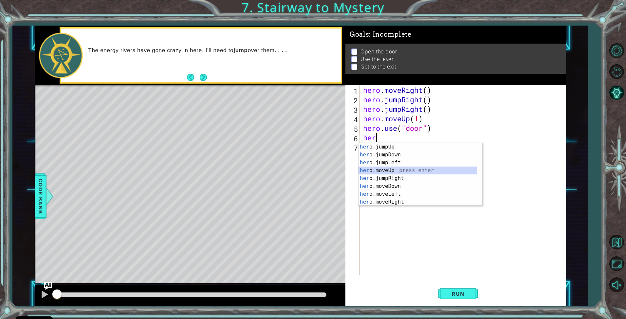
click at [395, 169] on div "her o.jumpUp press enter her o.jumpDown press enter her o.jumpLeft press enter …" at bounding box center [418, 182] width 119 height 79
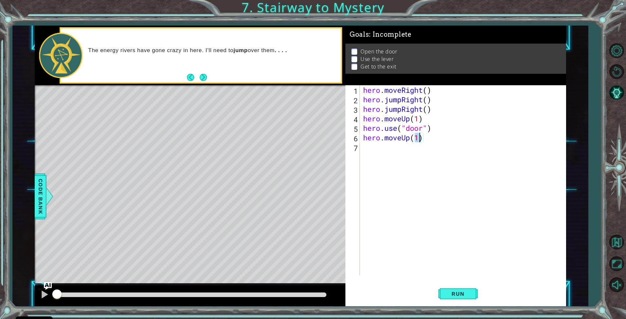
type textarea "hero.moveUp(2)"
click at [393, 151] on div "hero . moveRight ( ) hero . jumpRight ( ) hero . jumpRight ( ) hero . moveUp ( …" at bounding box center [465, 189] width 206 height 209
type textarea "h"
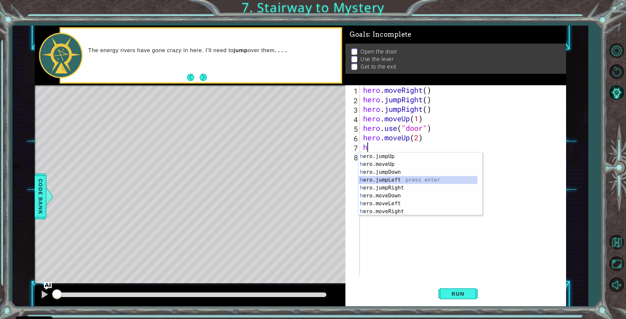
click at [394, 178] on div "h ero.jumpUp press enter h ero.moveUp press enter h ero.jumpDown press enter h …" at bounding box center [418, 191] width 119 height 79
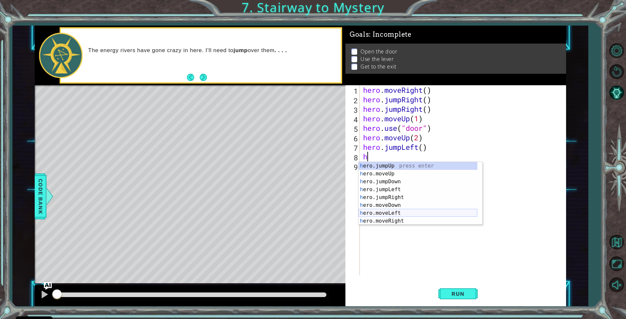
scroll to position [8, 0]
click at [388, 219] on div "h ero.moveUp press enter h ero.jumpDown press enter h ero.jumpLeft press enter …" at bounding box center [418, 201] width 119 height 79
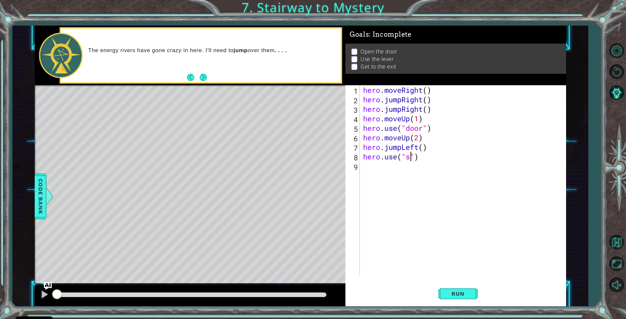
scroll to position [0, 2]
type textarea "hero.use("lever")"
click at [387, 168] on div "hero . moveRight ( ) hero . jumpRight ( ) hero . jumpRight ( ) hero . moveUp ( …" at bounding box center [465, 189] width 206 height 209
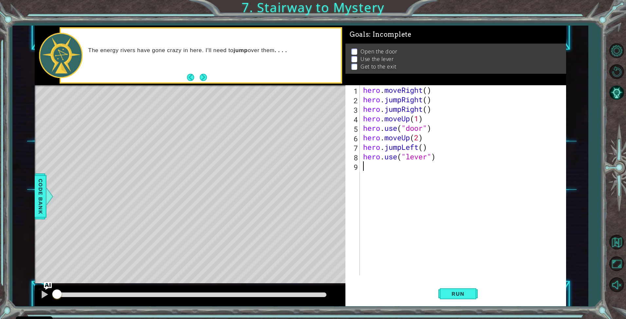
type textarea "h"
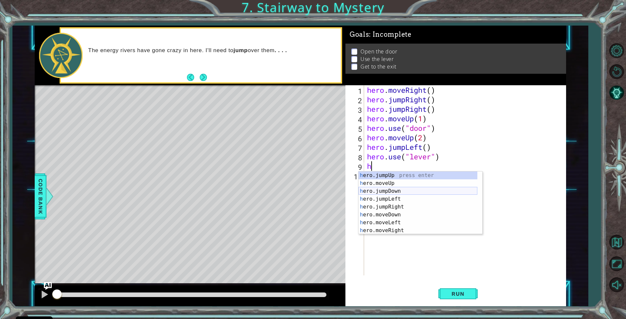
click at [394, 194] on div "h ero.jumpUp press enter h ero.moveUp press enter h ero.jumpDown press enter h …" at bounding box center [418, 210] width 119 height 79
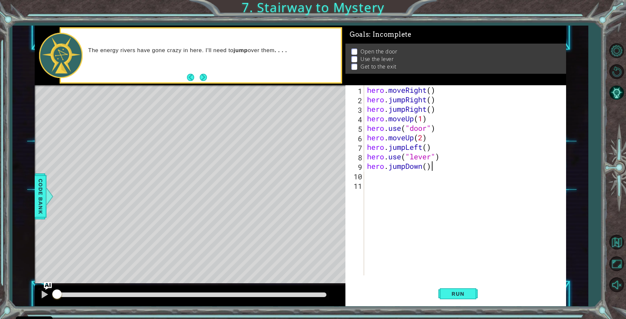
click at [436, 163] on div "hero . moveRight ( ) hero . jumpRight ( ) hero . jumpRight ( ) hero . moveUp ( …" at bounding box center [467, 189] width 202 height 209
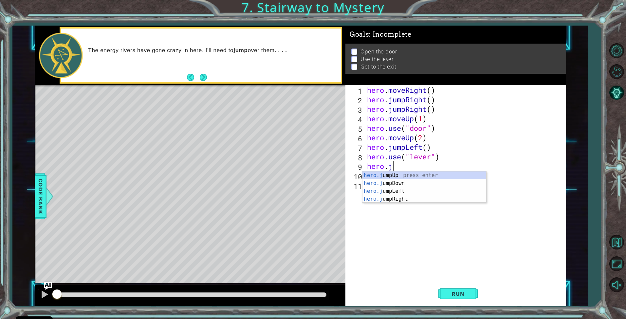
type textarea "h"
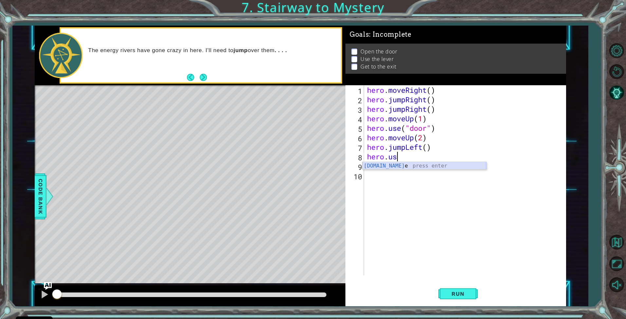
click at [429, 167] on div "[DOMAIN_NAME] e press enter" at bounding box center [425, 174] width 124 height 24
type textarea "hero.use("lever")"
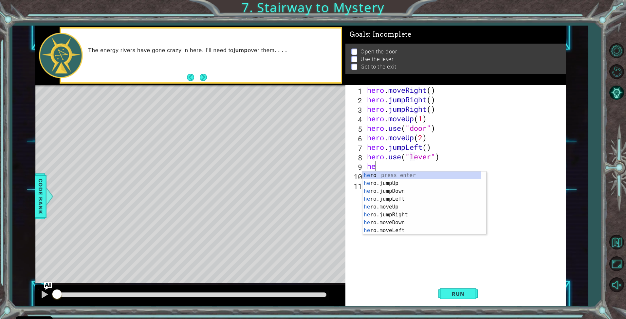
type textarea "her"
click at [397, 197] on div "her o press enter her o.jumpUp press enter her o.jumpDown press enter her o.jum…" at bounding box center [422, 210] width 119 height 79
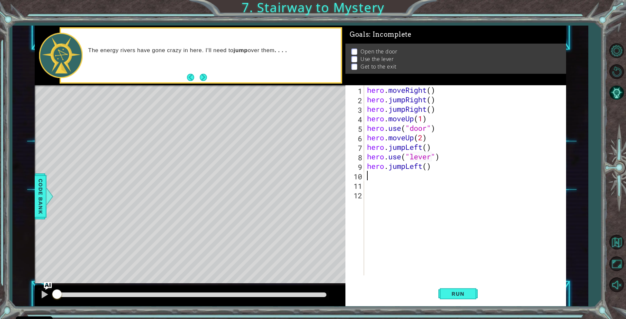
click at [428, 167] on div "hero . moveRight ( ) hero . jumpRight ( ) hero . jumpRight ( ) hero . moveUp ( …" at bounding box center [467, 189] width 202 height 209
click at [438, 168] on div "hero . moveRight ( ) hero . jumpRight ( ) hero . jumpRight ( ) hero . moveUp ( …" at bounding box center [467, 189] width 202 height 209
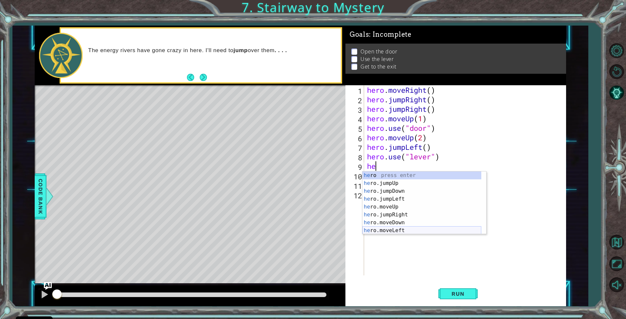
click at [390, 227] on div "he ro press enter he ro.jumpUp press enter he ro.jumpDown press enter he ro.jum…" at bounding box center [422, 210] width 119 height 79
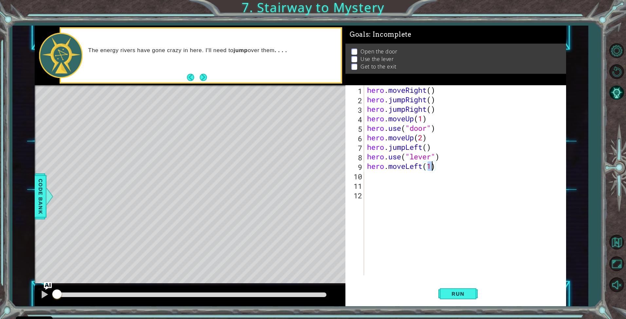
type textarea "hero.moveLeft(2)"
click at [387, 176] on div "hero . moveRight ( ) hero . jumpRight ( ) hero . jumpRight ( ) hero . moveUp ( …" at bounding box center [467, 189] width 202 height 209
type textarea "h"
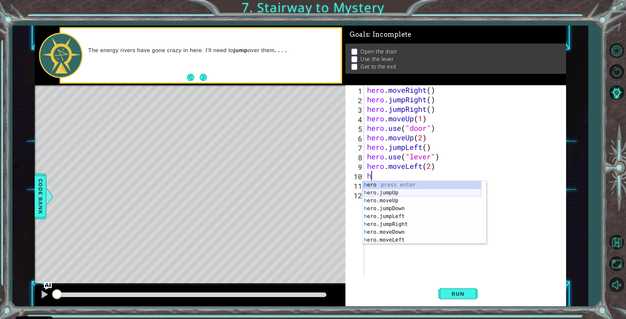
click at [403, 190] on div "h ero press enter h ero.jumpUp press enter h ero.moveUp press enter h ero.jumpD…" at bounding box center [422, 220] width 119 height 79
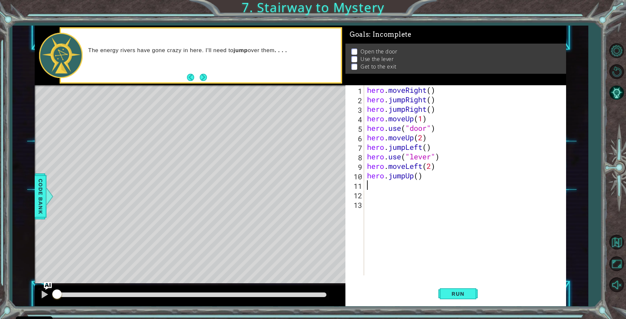
type textarea "h"
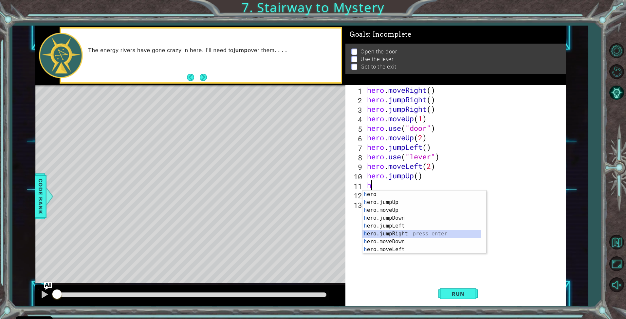
click at [406, 233] on div "h ero press enter h ero.jumpUp press enter h ero.moveUp press enter h ero.jumpD…" at bounding box center [422, 229] width 119 height 79
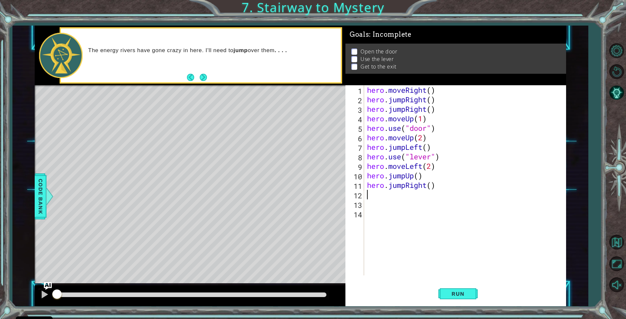
click at [433, 184] on div "hero . moveRight ( ) hero . jumpRight ( ) hero . jumpRight ( ) hero . moveUp ( …" at bounding box center [467, 189] width 202 height 209
click at [468, 288] on button "Run" at bounding box center [458, 294] width 39 height 22
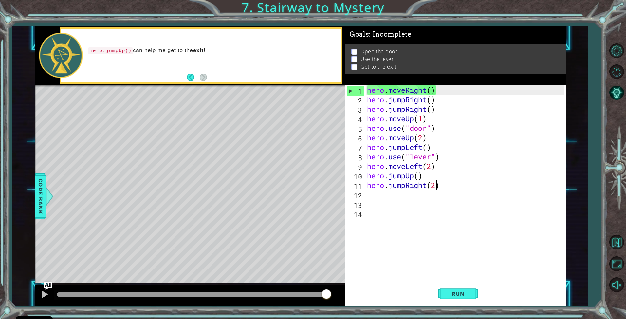
click at [442, 109] on div "hero . moveRight ( ) hero . jumpRight ( ) hero . jumpRight ( ) hero . moveUp ( …" at bounding box center [467, 189] width 202 height 209
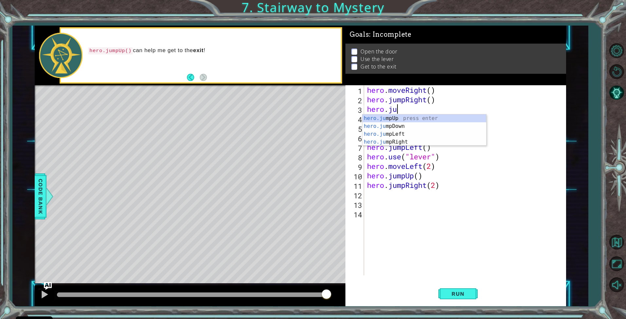
scroll to position [0, 1]
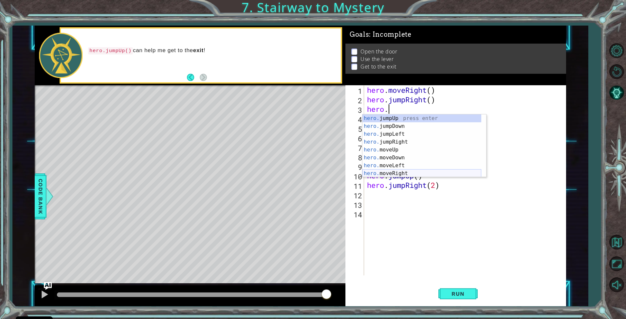
click at [407, 172] on div "hero. jumpUp press enter hero. jumpDown press enter hero. jumpLeft press enter …" at bounding box center [422, 153] width 119 height 79
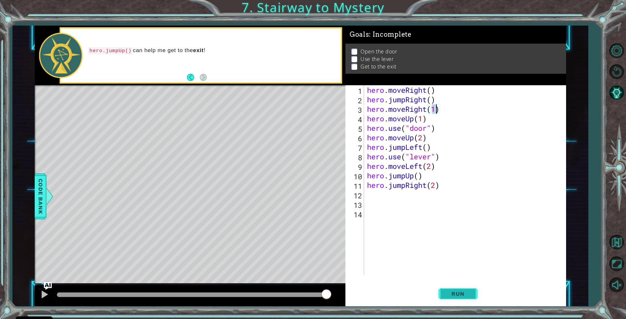
click at [457, 292] on span "Run" at bounding box center [458, 293] width 26 height 7
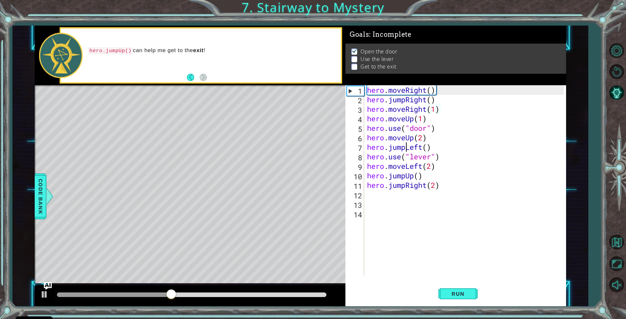
click at [406, 149] on div "hero . moveRight ( ) hero . jumpRight ( ) hero . moveRight ( 1 ) hero . moveUp …" at bounding box center [467, 189] width 202 height 209
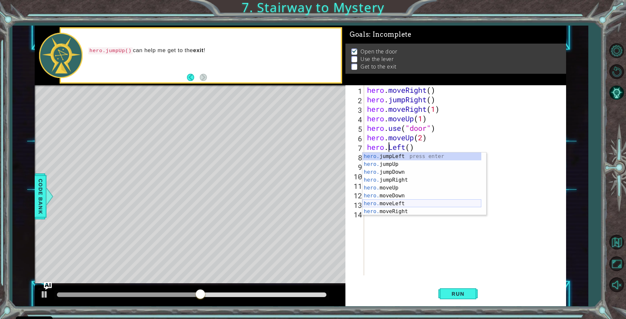
click at [404, 204] on div "hero. jumpLeft press enter hero. jumpUp press enter hero. jumpDown press enter …" at bounding box center [422, 191] width 119 height 79
type textarea "hero.moveLeft(1)"
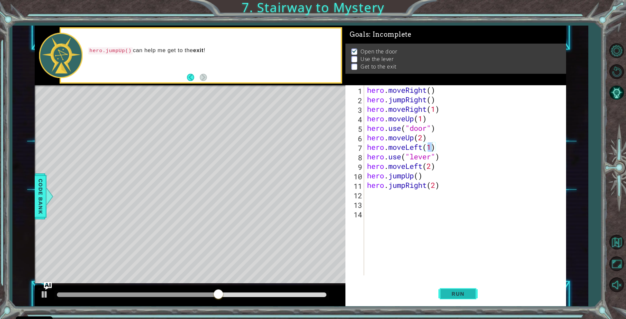
click at [469, 292] on span "Run" at bounding box center [458, 293] width 26 height 7
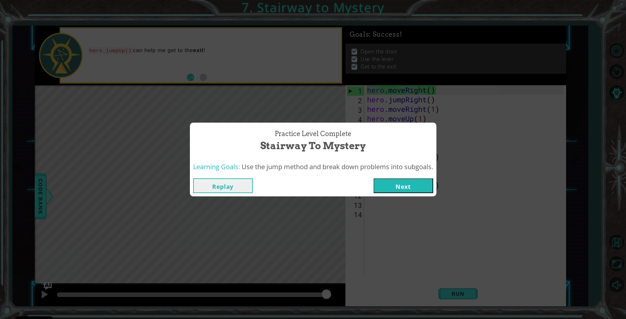
click at [404, 188] on button "Next" at bounding box center [404, 185] width 60 height 15
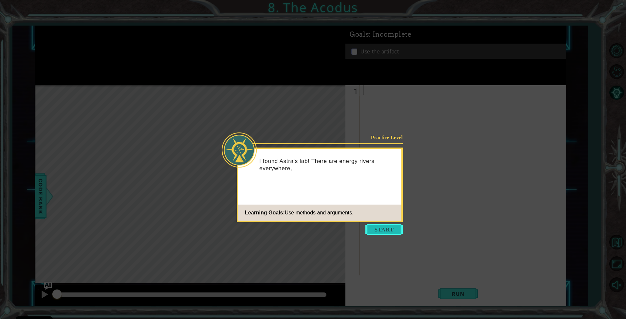
click at [378, 227] on button "Start" at bounding box center [384, 229] width 37 height 10
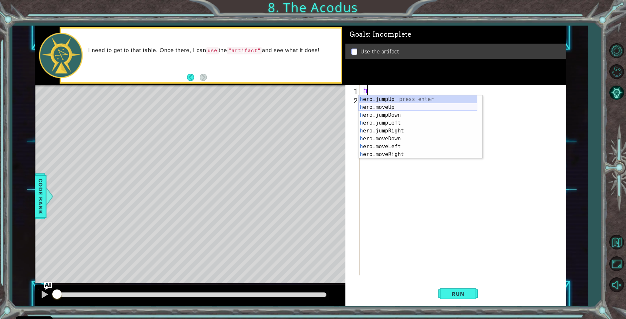
click at [383, 104] on div "h ero.jumpUp press enter h ero.moveUp press enter h ero.jumpDown press enter h …" at bounding box center [418, 134] width 119 height 79
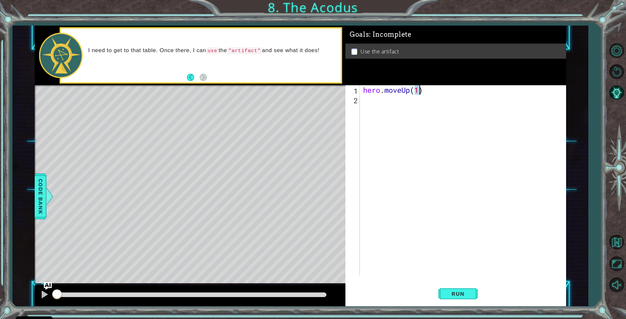
type textarea "hero.moveUp(2)"
click at [410, 105] on div "hero . moveUp ( 2 )" at bounding box center [465, 189] width 206 height 209
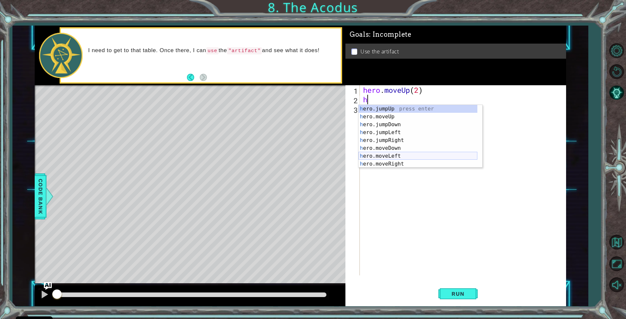
click at [395, 152] on div "h ero.jumpUp press enter h ero.moveUp press enter h ero.jumpDown press enter h …" at bounding box center [418, 144] width 119 height 79
type textarea "hero.moveLeft(1)"
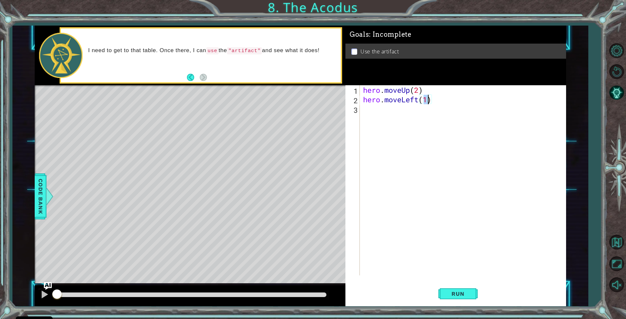
click at [383, 114] on div "hero . moveUp ( 2 ) hero . moveLeft ( 1 )" at bounding box center [465, 189] width 206 height 209
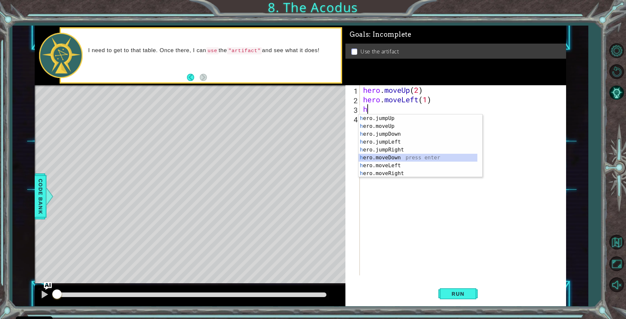
click at [390, 156] on div "h ero.jumpUp press enter h ero.moveUp press enter h ero.jumpDown press enter h …" at bounding box center [418, 153] width 119 height 79
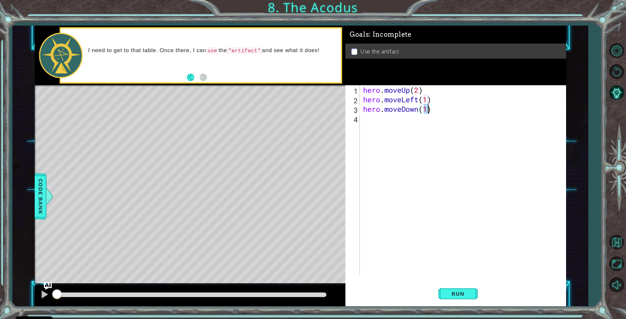
type textarea "hero.moveDown(2)"
click at [407, 123] on div "hero . moveUp ( 2 ) hero . moveLeft ( 1 ) hero . moveDown ( 2 )" at bounding box center [465, 189] width 206 height 209
type textarea "h"
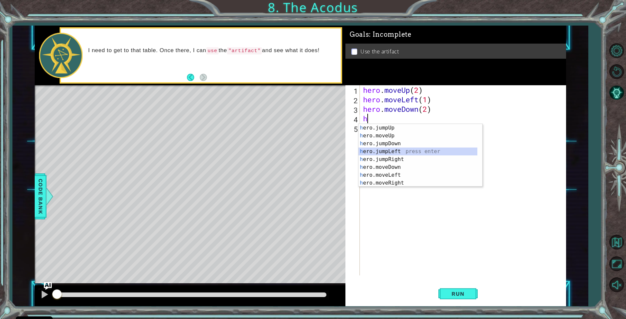
click at [397, 151] on div "h ero.jumpUp press enter h ero.moveUp press enter h ero.jumpDown press enter h …" at bounding box center [418, 163] width 119 height 79
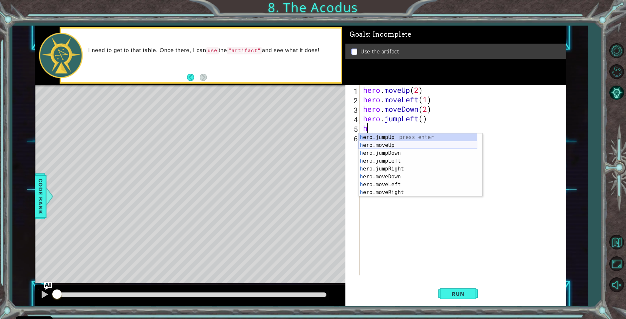
click at [388, 145] on div "h ero.jumpUp press enter h ero.moveUp press enter h ero.jumpDown press enter h …" at bounding box center [418, 172] width 119 height 79
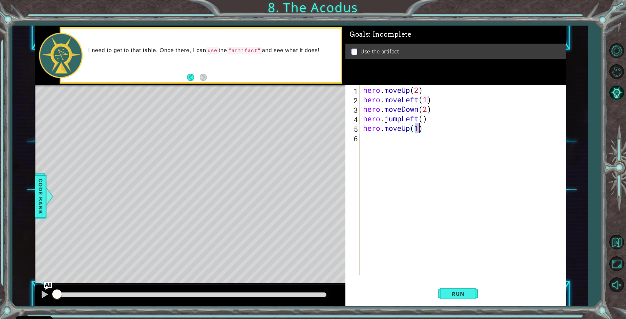
type textarea "hero.moveUp(2)"
click at [391, 136] on div "hero . moveUp ( 2 ) hero . moveLeft ( 1 ) hero . moveDown ( 2 ) hero . jumpLeft…" at bounding box center [465, 189] width 206 height 209
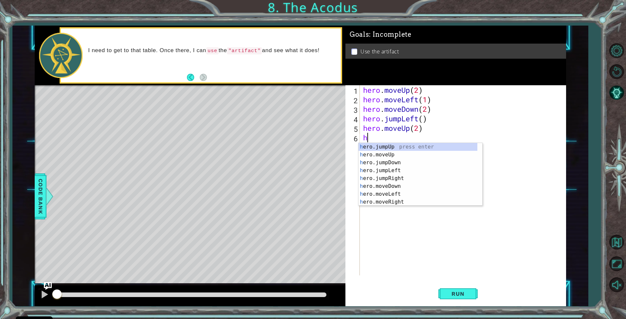
type textarea "h"
click at [398, 179] on div "h ero.jumpUp press enter h ero.moveUp press enter h ero.jumpDown press enter h …" at bounding box center [418, 182] width 119 height 79
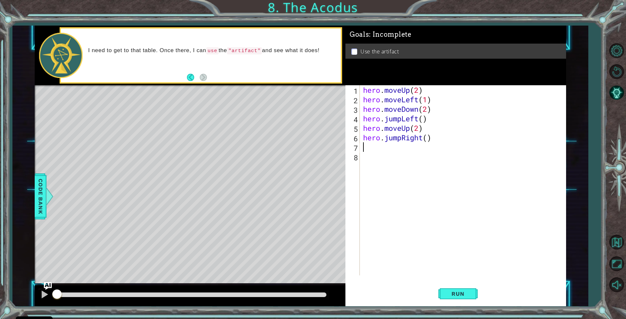
click at [403, 139] on div "hero . moveUp ( 2 ) hero . moveLeft ( 1 ) hero . moveDown ( 2 ) hero . jumpLeft…" at bounding box center [465, 189] width 206 height 209
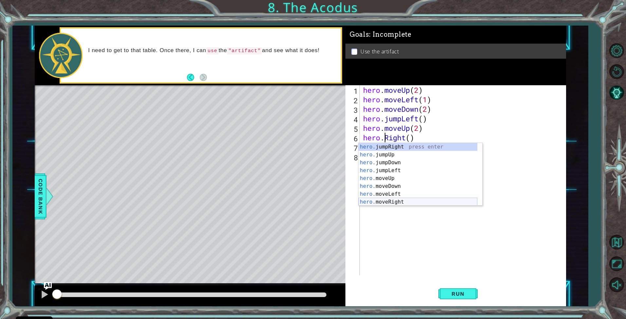
click at [399, 199] on div "hero. jumpRight press enter hero. jumpUp press enter hero. jumpDown press enter…" at bounding box center [418, 182] width 119 height 79
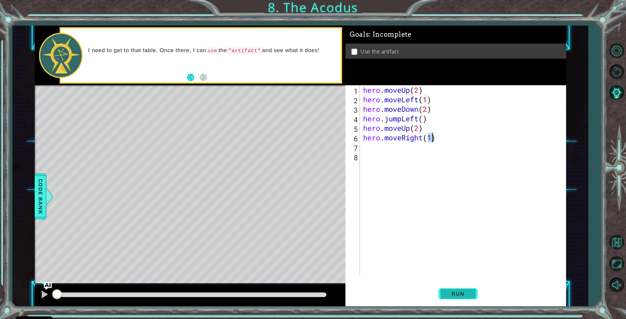
type textarea "hero.moveRight(1)"
click at [467, 293] on span "Run" at bounding box center [458, 293] width 26 height 7
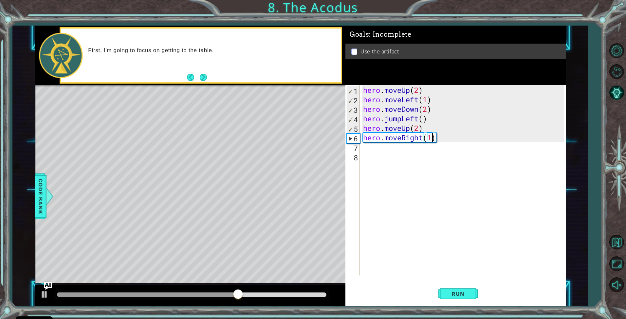
click at [370, 151] on div "hero . moveUp ( 2 ) hero . moveLeft ( 1 ) hero . moveDown ( 2 ) hero . jumpLeft…" at bounding box center [465, 189] width 206 height 209
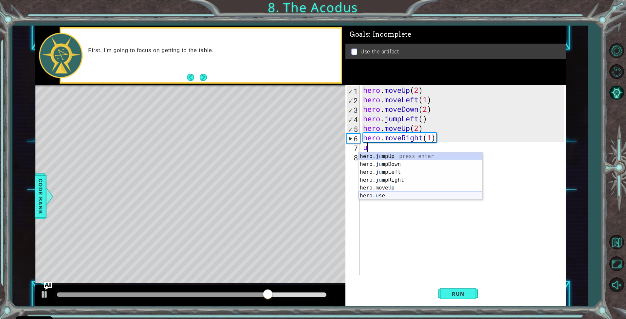
click at [390, 196] on div "hero.j u mpUp press enter hero.j u mpDown press enter hero.j u mpLeft press ent…" at bounding box center [421, 183] width 124 height 63
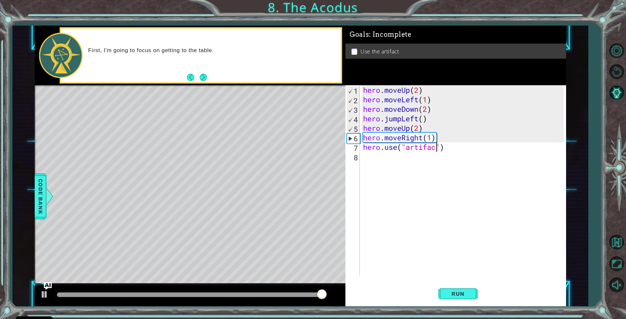
scroll to position [0, 3]
type textarea "hero.use("artifact")"
click at [458, 296] on span "Run" at bounding box center [458, 293] width 26 height 7
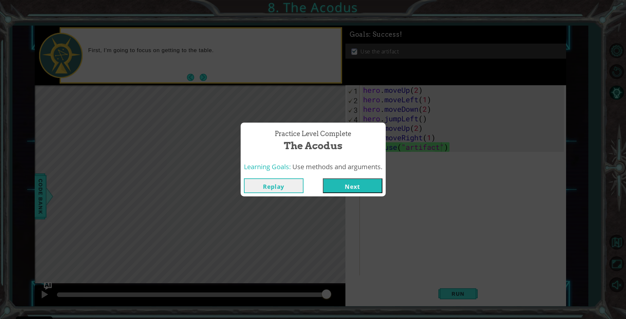
click at [332, 183] on button "Next" at bounding box center [353, 185] width 60 height 15
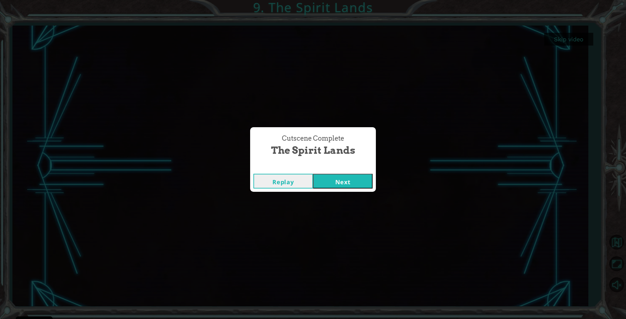
click at [341, 184] on button "Next" at bounding box center [343, 181] width 60 height 15
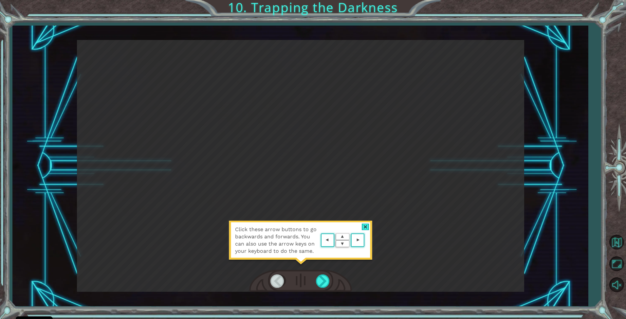
click at [366, 240] on area at bounding box center [366, 240] width 0 height 0
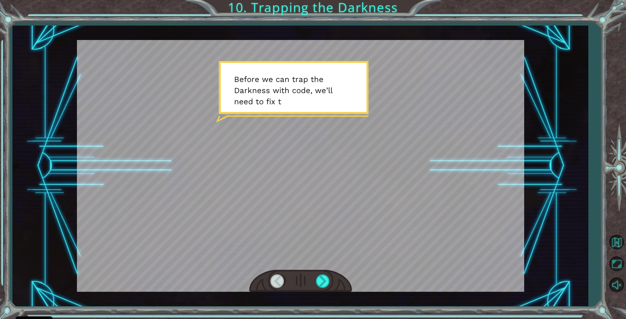
click at [330, 185] on div at bounding box center [301, 166] width 448 height 252
click at [321, 283] on div at bounding box center [323, 280] width 15 height 13
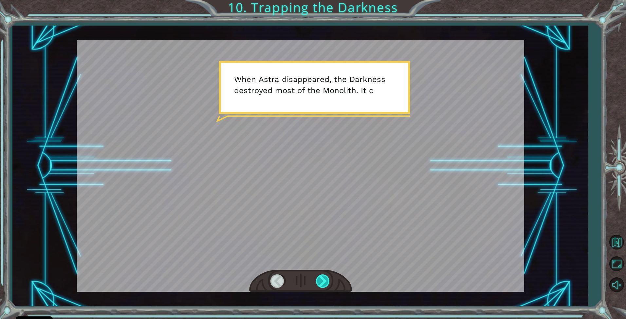
click at [321, 283] on div at bounding box center [323, 280] width 15 height 13
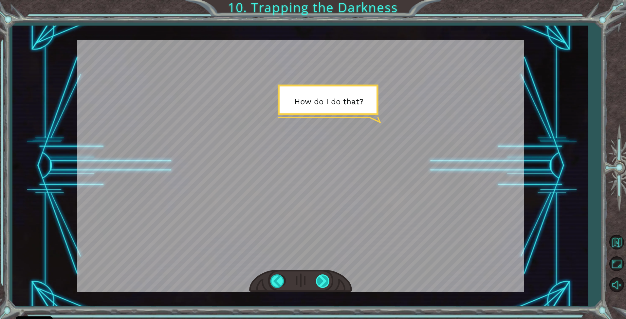
click at [321, 283] on div at bounding box center [323, 280] width 15 height 13
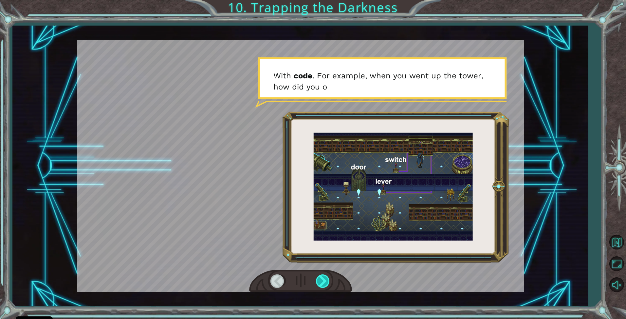
click at [321, 283] on div at bounding box center [323, 280] width 15 height 13
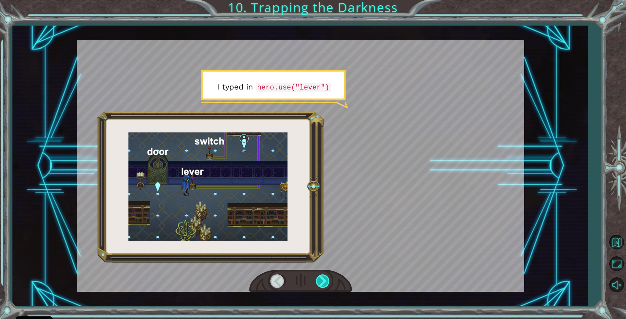
click at [321, 283] on div at bounding box center [323, 280] width 15 height 13
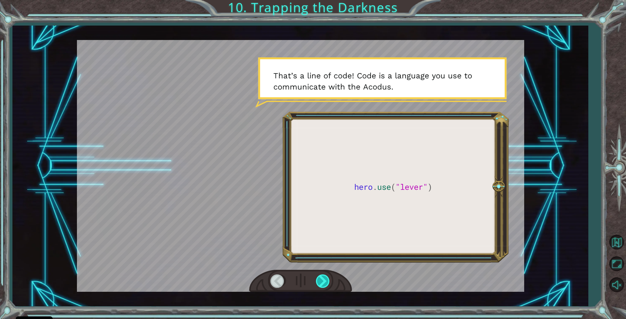
click at [321, 283] on div at bounding box center [323, 280] width 15 height 13
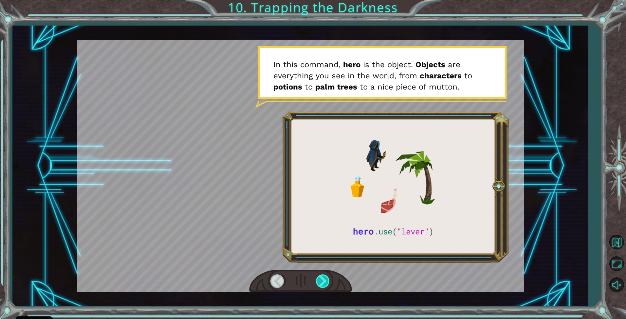
click at [321, 283] on div at bounding box center [323, 280] width 15 height 13
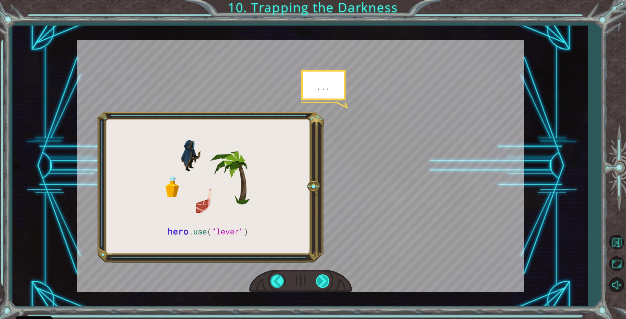
click at [322, 282] on div at bounding box center [323, 280] width 15 height 13
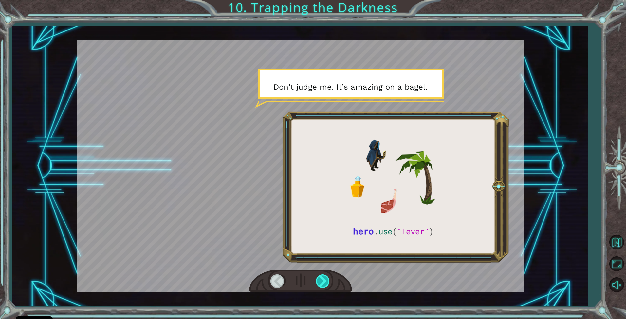
click at [322, 282] on div at bounding box center [323, 280] width 15 height 13
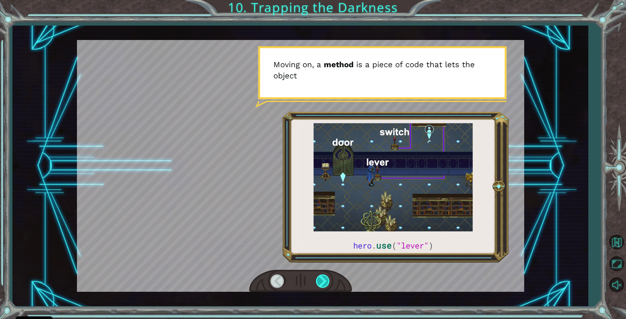
click at [322, 282] on div at bounding box center [323, 280] width 15 height 13
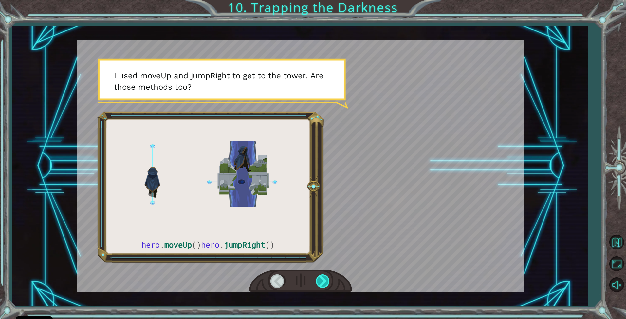
click at [322, 282] on div at bounding box center [323, 280] width 15 height 13
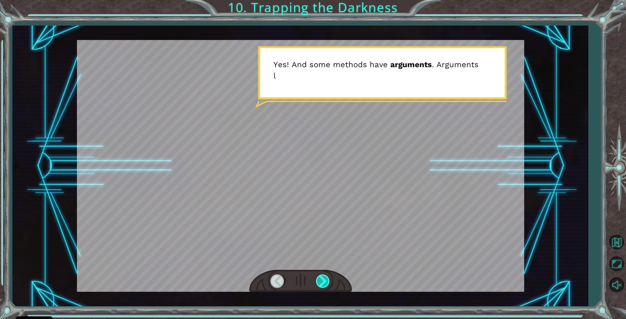
click at [322, 282] on div at bounding box center [323, 280] width 15 height 13
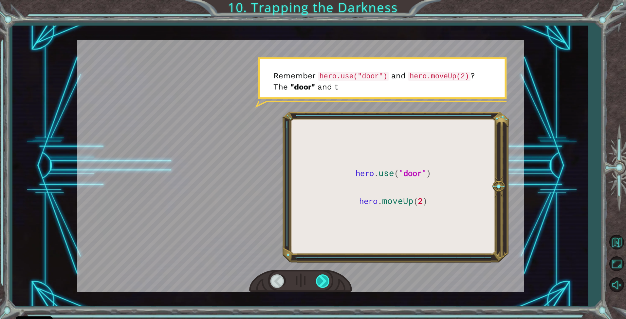
click at [322, 282] on div at bounding box center [323, 280] width 15 height 13
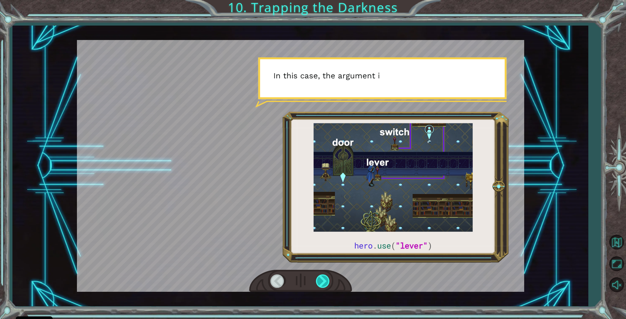
click at [322, 282] on div at bounding box center [323, 280] width 15 height 13
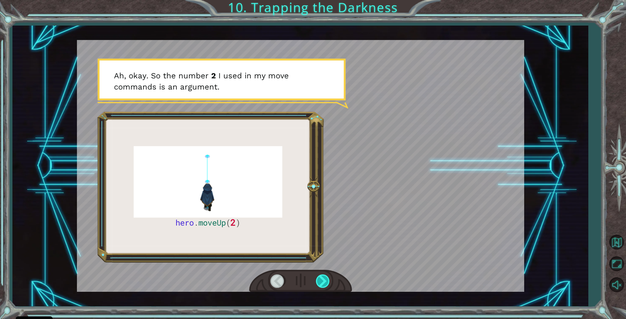
click at [322, 282] on div at bounding box center [323, 280] width 15 height 13
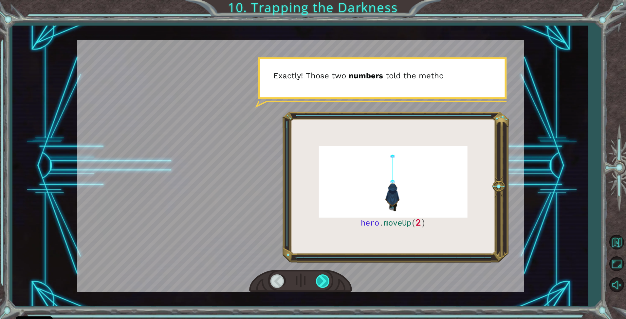
click at [322, 282] on div at bounding box center [323, 280] width 15 height 13
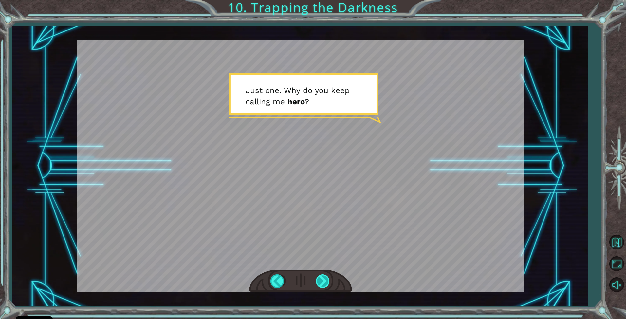
click at [324, 282] on div at bounding box center [323, 280] width 15 height 13
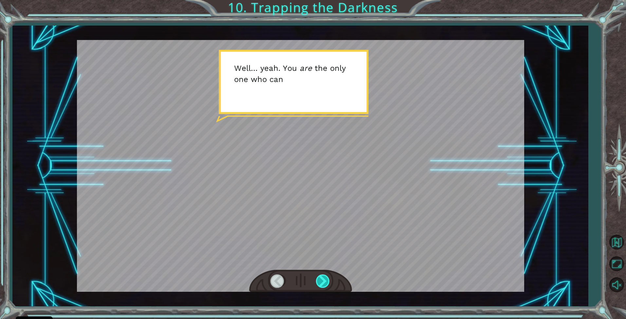
click at [324, 282] on div at bounding box center [323, 280] width 15 height 13
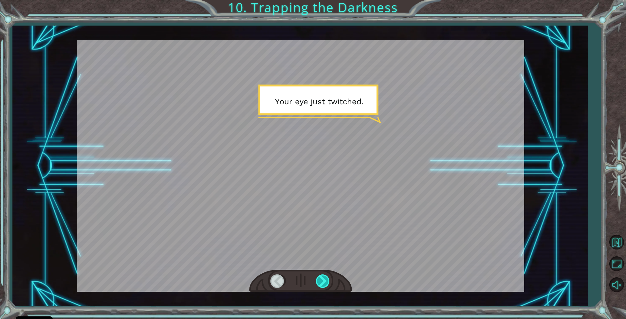
click at [324, 282] on div at bounding box center [323, 280] width 15 height 13
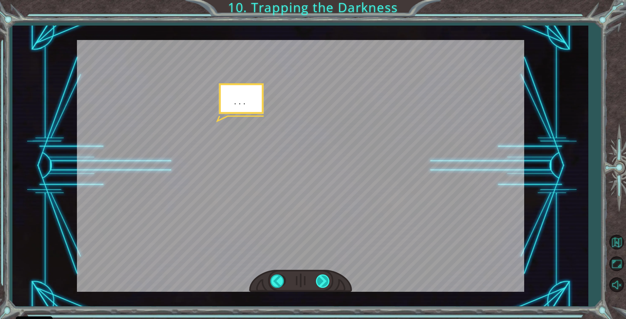
click at [324, 282] on div at bounding box center [323, 280] width 15 height 13
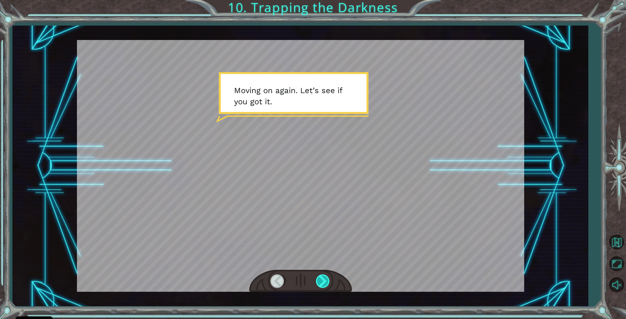
click at [324, 282] on div at bounding box center [323, 280] width 15 height 13
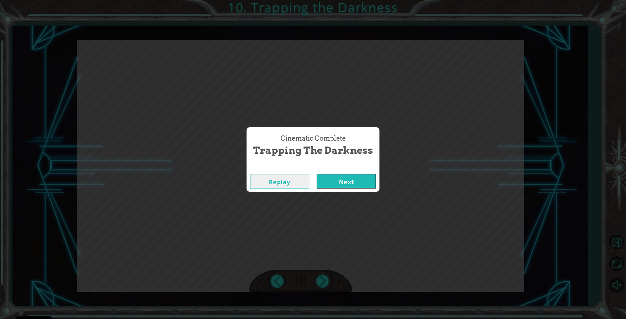
click at [345, 184] on button "Next" at bounding box center [347, 181] width 60 height 15
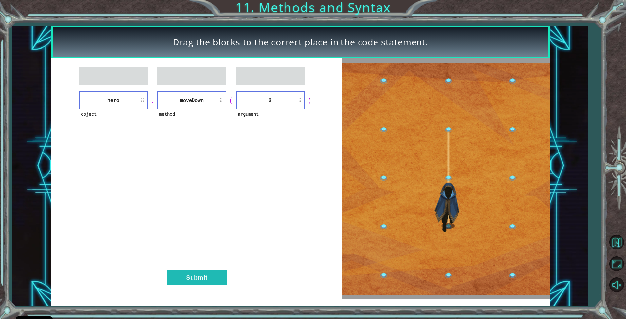
drag, startPoint x: 172, startPoint y: 206, endPoint x: 173, endPoint y: 242, distance: 35.7
click at [173, 242] on div "object hero . method [GEOGRAPHIC_DATA] ( argument 3 ) Submit" at bounding box center [196, 178] width 291 height 241
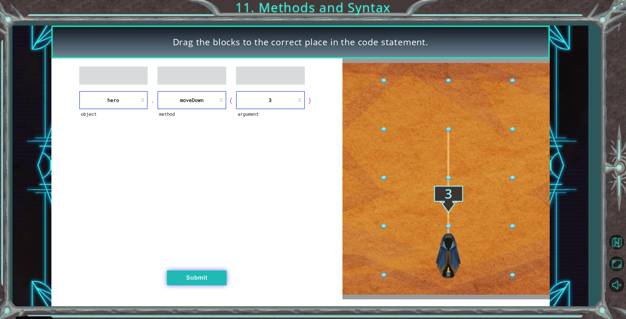
click at [188, 271] on button "Submit" at bounding box center [197, 277] width 60 height 15
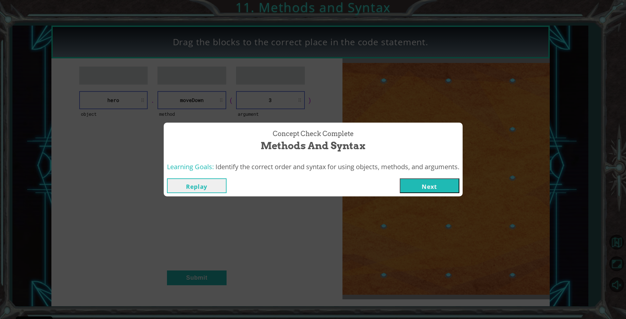
click at [422, 190] on button "Next" at bounding box center [430, 185] width 60 height 15
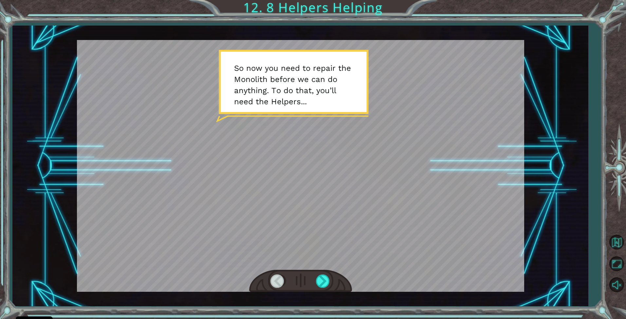
click at [356, 227] on div at bounding box center [301, 166] width 448 height 252
click at [325, 276] on div at bounding box center [323, 280] width 15 height 13
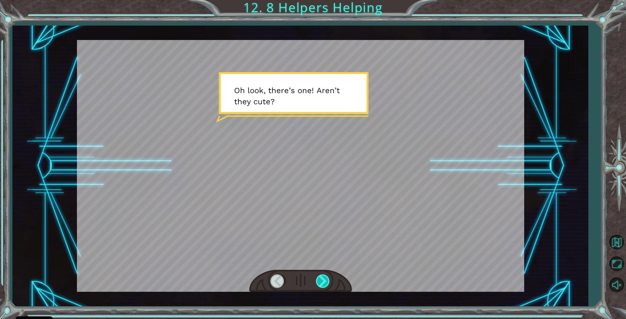
click at [325, 276] on div at bounding box center [323, 280] width 15 height 13
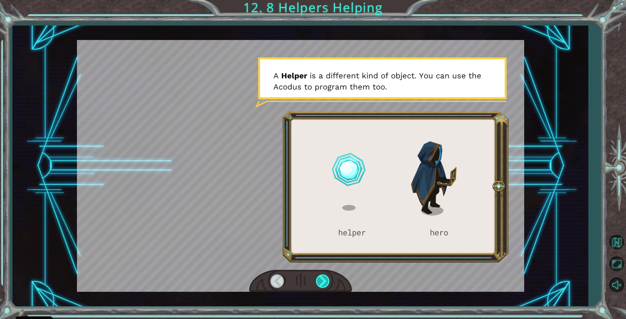
click at [320, 279] on div at bounding box center [323, 280] width 15 height 13
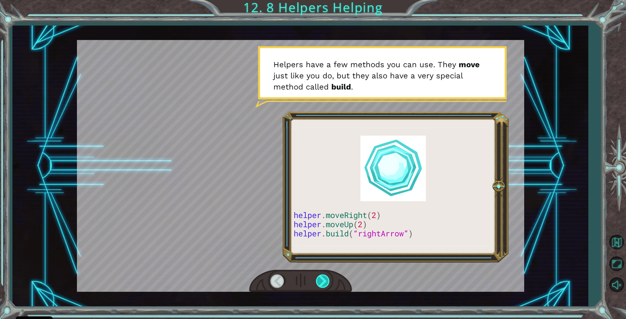
click at [320, 279] on div at bounding box center [323, 280] width 15 height 13
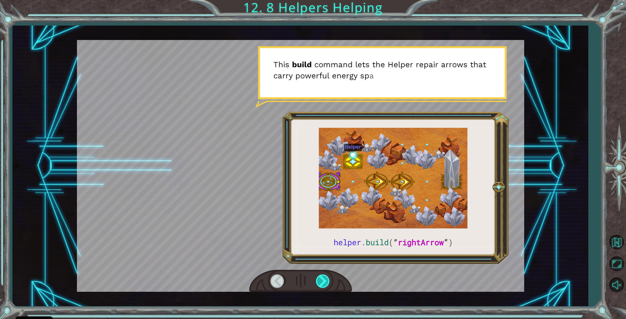
click at [320, 279] on div at bounding box center [323, 280] width 15 height 13
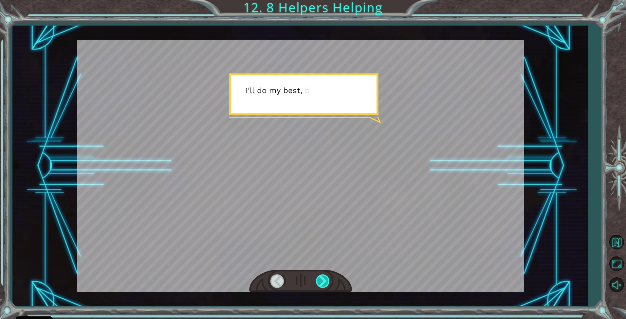
click at [320, 279] on div at bounding box center [323, 280] width 15 height 13
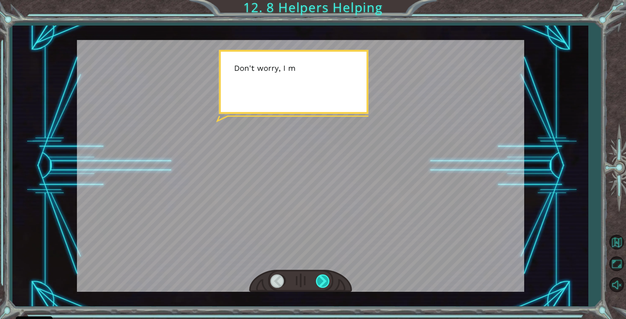
click at [320, 279] on div at bounding box center [323, 280] width 15 height 13
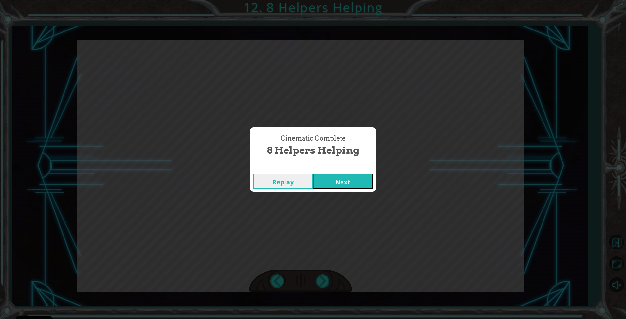
click at [350, 181] on button "Next" at bounding box center [343, 181] width 60 height 15
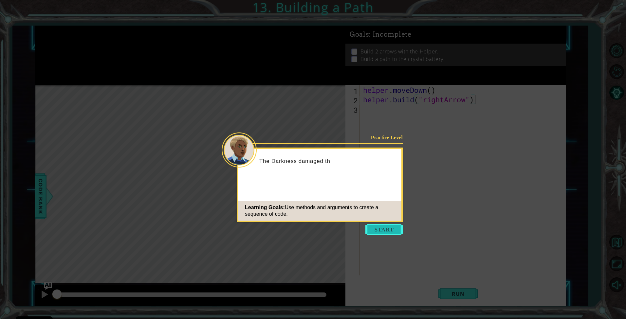
click at [382, 229] on button "Start" at bounding box center [384, 229] width 37 height 10
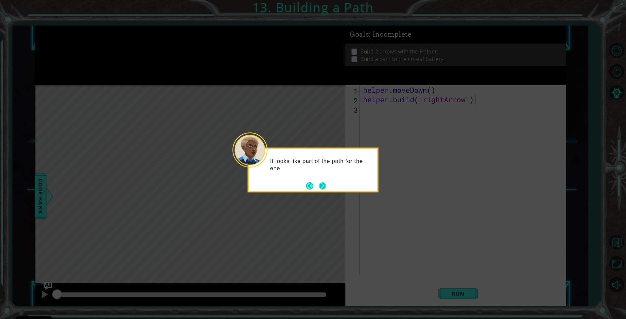
click at [325, 183] on button "Next" at bounding box center [322, 185] width 7 height 7
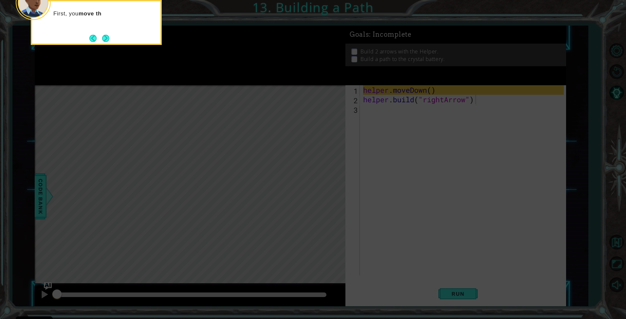
click at [420, 118] on icon at bounding box center [313, 159] width 626 height 319
click at [105, 38] on button "Next" at bounding box center [105, 38] width 7 height 7
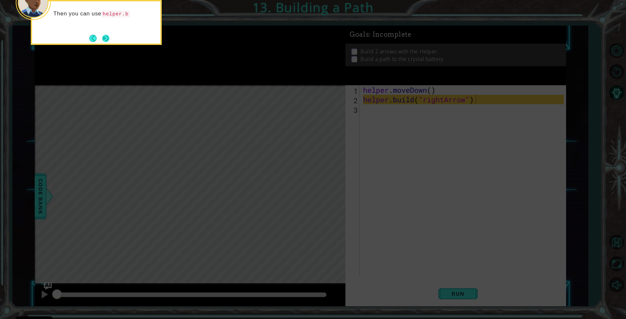
click at [109, 39] on button "Next" at bounding box center [105, 38] width 7 height 7
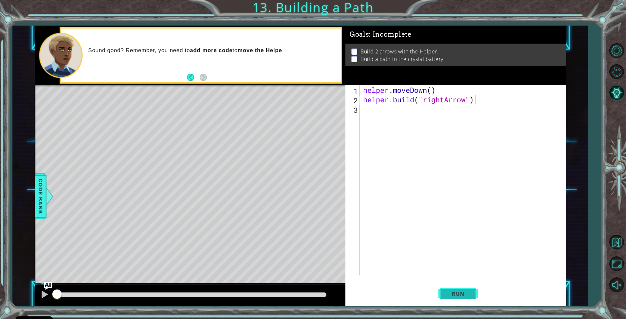
click at [468, 294] on span "Run" at bounding box center [458, 293] width 26 height 7
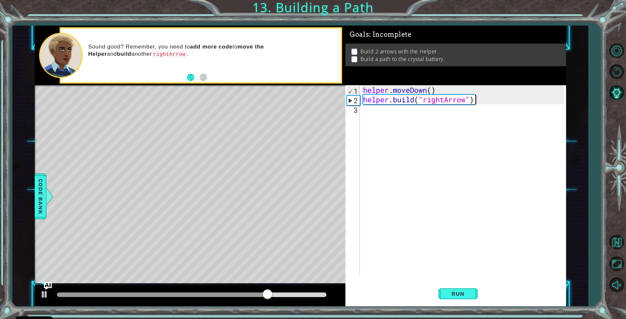
click at [380, 116] on div "helper . moveDown ( ) helper . build ( "rightArrow" )" at bounding box center [465, 189] width 206 height 209
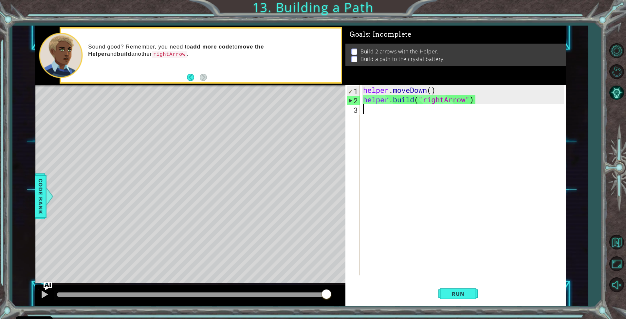
click at [49, 288] on img "Ask AI" at bounding box center [48, 285] width 9 height 9
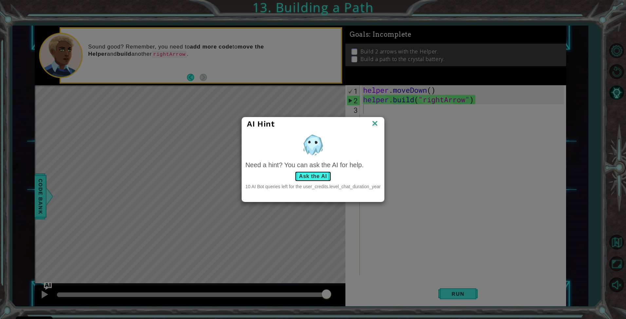
click at [314, 173] on button "Ask the AI" at bounding box center [313, 176] width 36 height 10
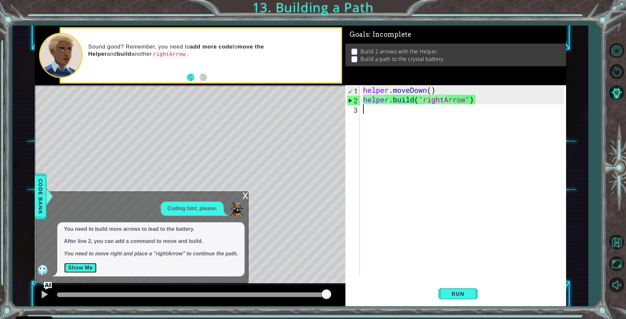
click at [76, 265] on button "Show Me" at bounding box center [80, 267] width 33 height 10
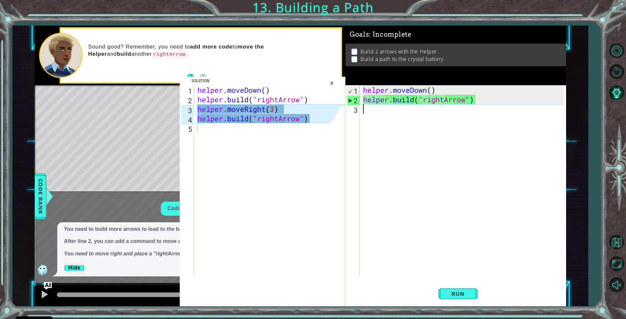
click at [383, 117] on div "helper . moveDown ( ) helper . build ( "rightArrow" )" at bounding box center [465, 189] width 206 height 209
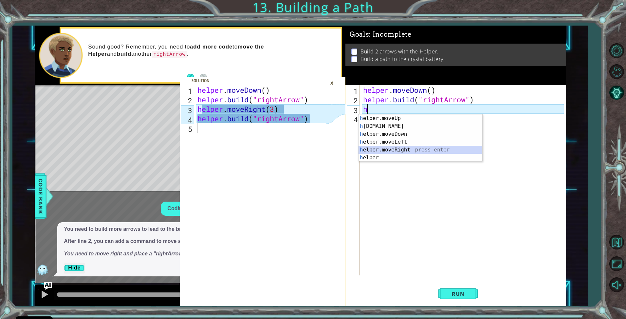
click at [399, 152] on div "h elper.moveUp press enter h [DOMAIN_NAME] press enter h elper.moveDown press e…" at bounding box center [421, 145] width 124 height 63
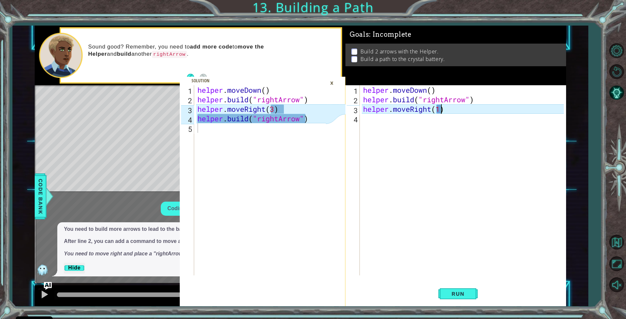
type textarea "helper.moveRight(3)"
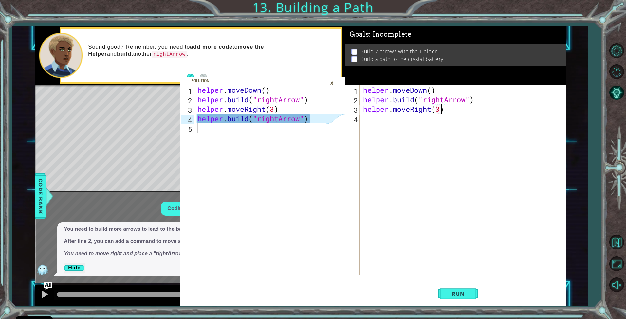
click at [374, 120] on div "helper . moveDown ( ) helper . build ( "rightArrow" ) helper . moveRight ( 3 )" at bounding box center [465, 189] width 206 height 209
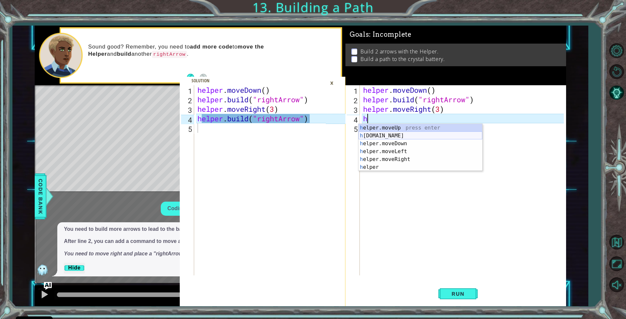
click at [385, 134] on div "h elper.moveUp press enter h [DOMAIN_NAME] press enter h elper.moveDown press e…" at bounding box center [421, 155] width 124 height 63
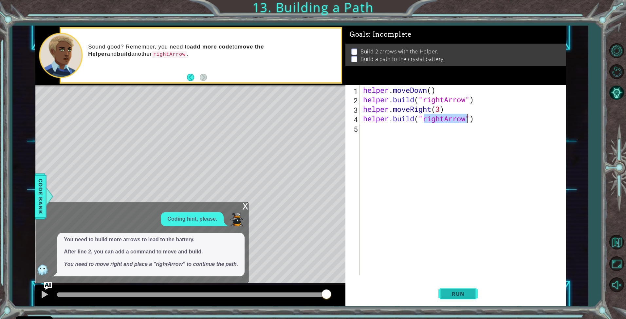
type textarea "[DOMAIN_NAME]("rightArrow")"
click at [451, 289] on button "Run" at bounding box center [458, 294] width 39 height 22
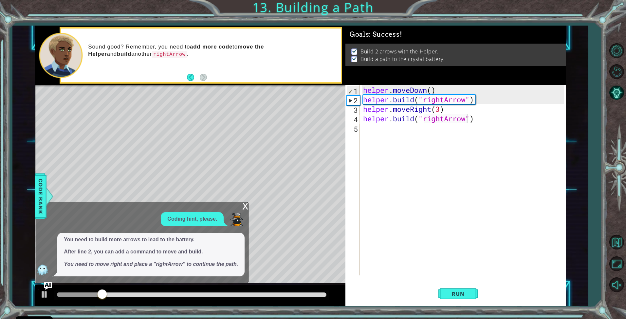
click at [243, 204] on div "x" at bounding box center [245, 205] width 6 height 7
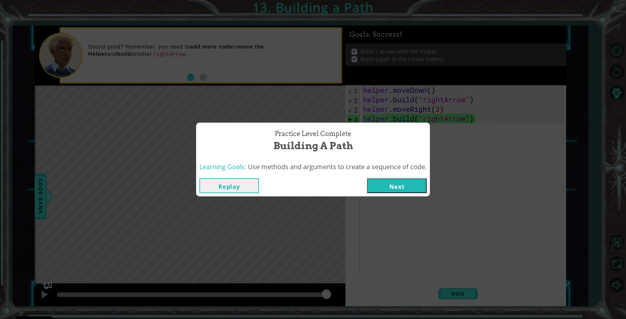
click at [403, 184] on button "Next" at bounding box center [397, 185] width 60 height 15
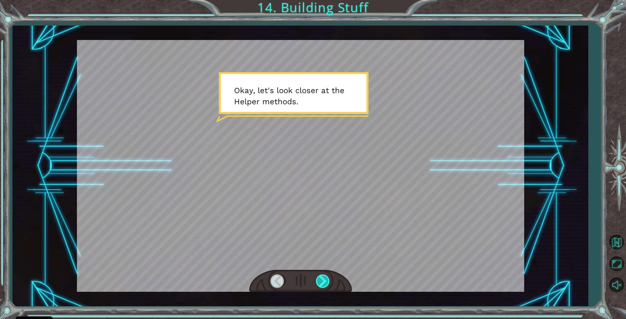
click at [321, 286] on div at bounding box center [323, 280] width 15 height 13
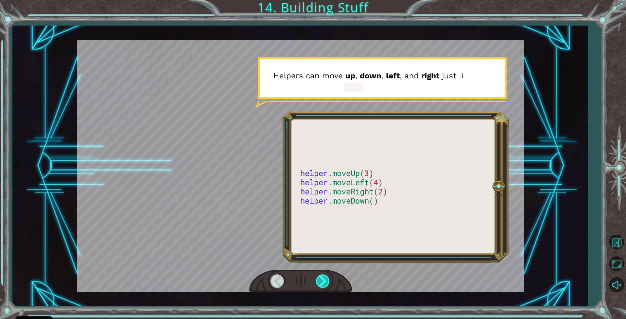
click at [322, 282] on div at bounding box center [323, 280] width 15 height 13
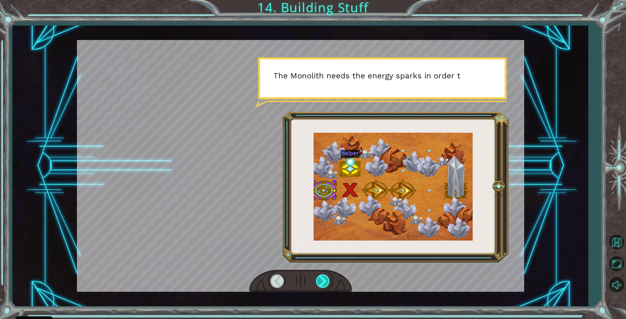
click at [322, 282] on div at bounding box center [323, 280] width 15 height 13
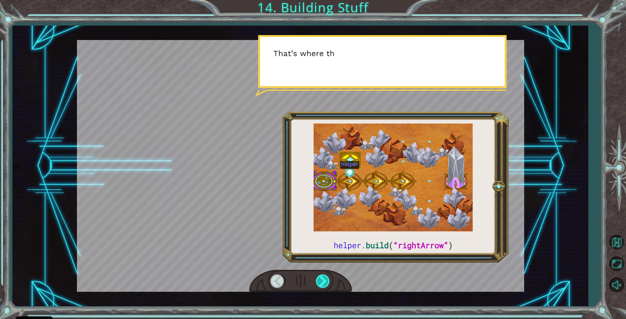
click at [322, 282] on div at bounding box center [323, 280] width 15 height 13
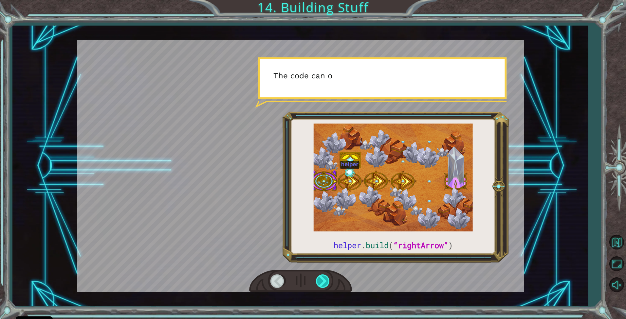
click at [322, 282] on div at bounding box center [323, 280] width 15 height 13
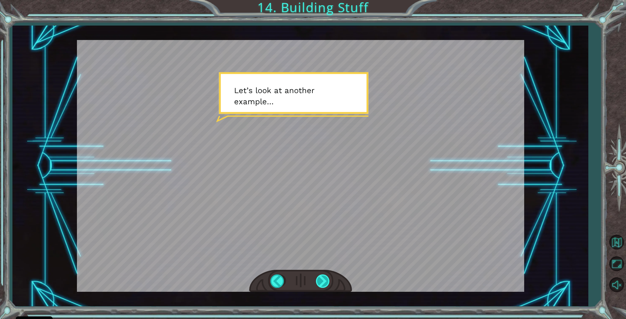
click at [322, 282] on div at bounding box center [323, 280] width 15 height 13
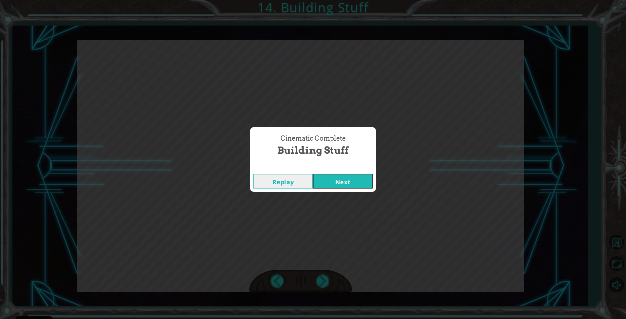
click at [341, 182] on button "Next" at bounding box center [343, 181] width 60 height 15
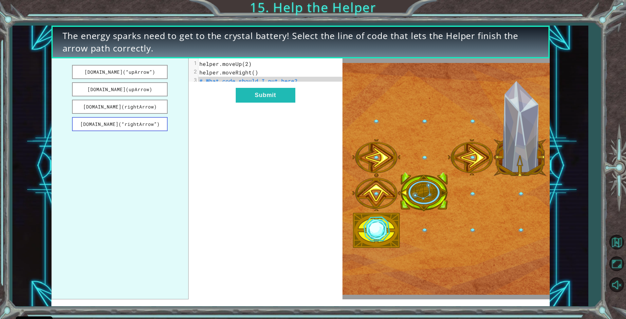
click at [153, 127] on button "[DOMAIN_NAME](“rightArrow”)" at bounding box center [120, 124] width 96 height 14
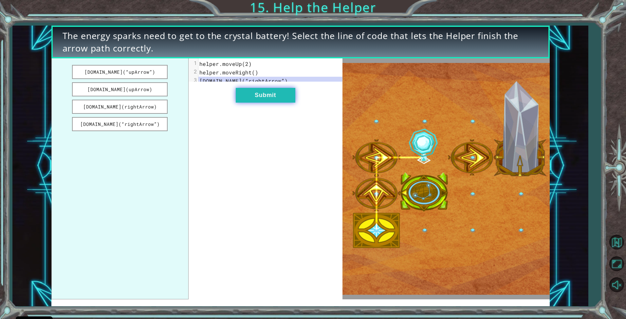
click at [275, 103] on button "Submit" at bounding box center [266, 95] width 60 height 15
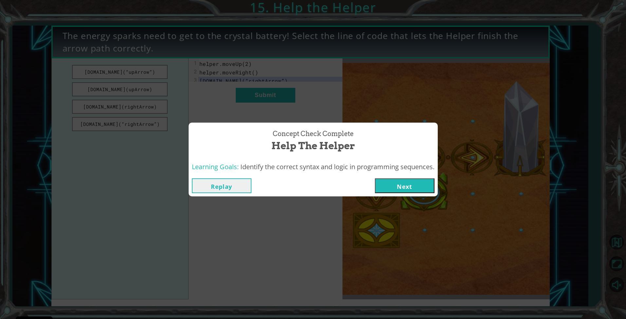
click at [403, 183] on button "Next" at bounding box center [405, 185] width 60 height 15
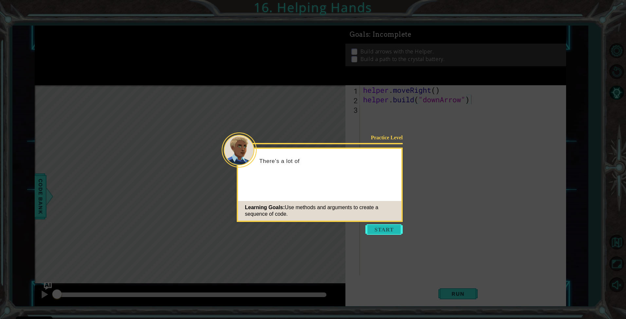
click at [373, 227] on button "Start" at bounding box center [384, 229] width 37 height 10
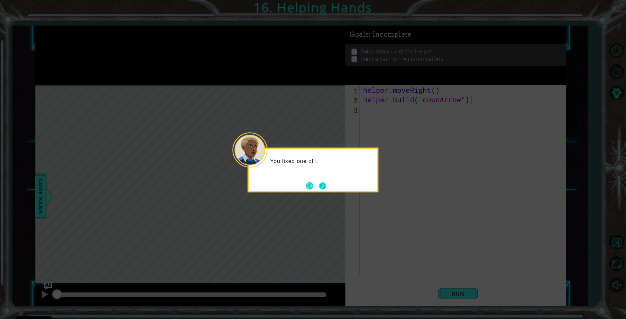
click at [320, 185] on button "Next" at bounding box center [322, 185] width 7 height 7
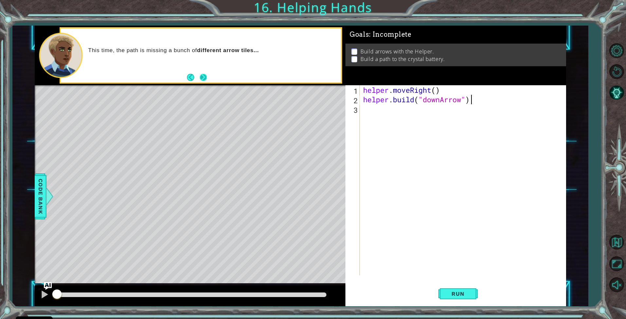
click at [204, 78] on button "Next" at bounding box center [203, 77] width 7 height 7
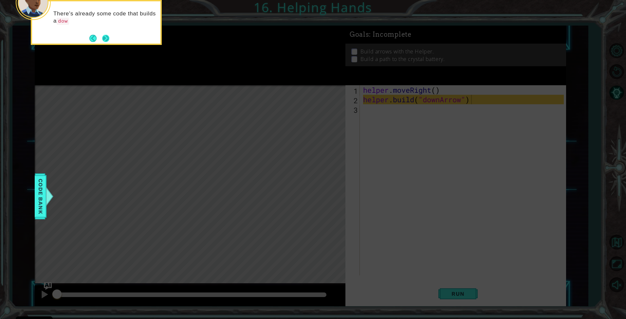
click at [104, 37] on button "Next" at bounding box center [105, 38] width 7 height 7
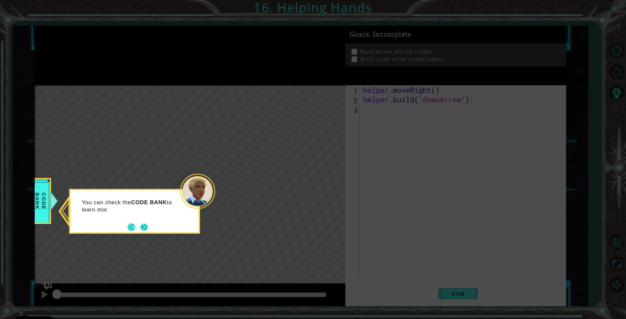
click at [144, 225] on button "Next" at bounding box center [144, 226] width 7 height 7
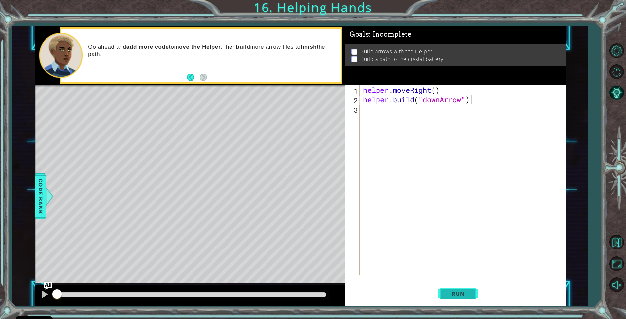
click at [454, 289] on button "Run" at bounding box center [458, 294] width 39 height 22
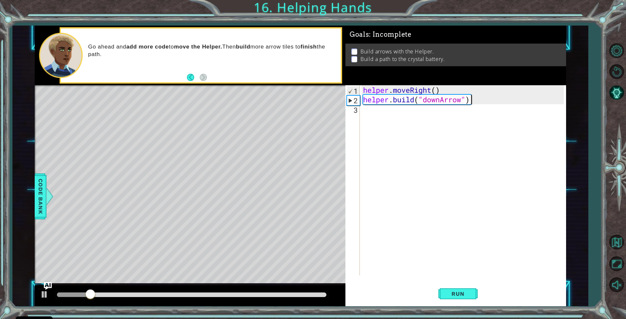
click at [386, 109] on div "helper . moveRight ( ) helper . build ( "downArrow" )" at bounding box center [465, 189] width 206 height 209
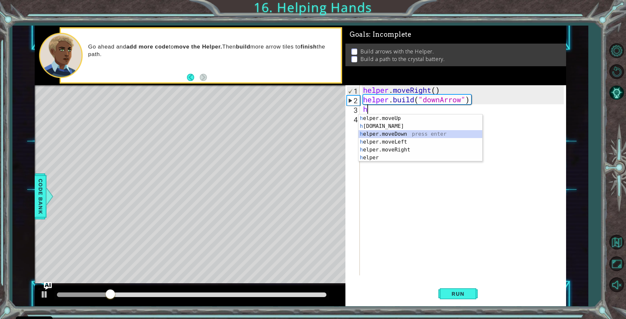
click at [397, 132] on div "h elper.moveUp press enter h [DOMAIN_NAME] press enter h elper.moveDown press e…" at bounding box center [421, 145] width 124 height 63
type textarea "helper.moveDown(1)"
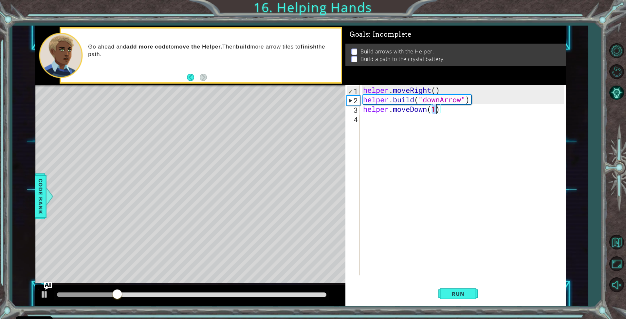
click at [405, 128] on div "helper . moveRight ( ) helper . build ( "downArrow" ) helper . moveDown ( 1 )" at bounding box center [465, 189] width 206 height 209
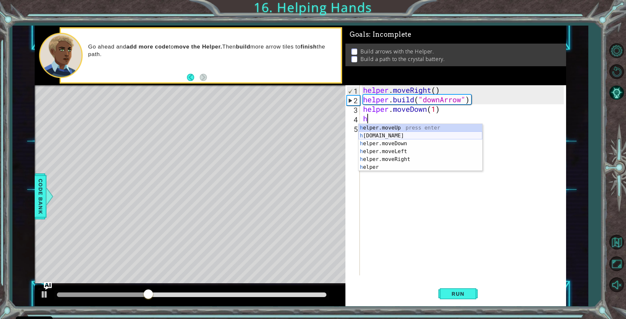
click at [395, 135] on div "h elper.moveUp press enter h [DOMAIN_NAME] press enter h elper.moveDown press e…" at bounding box center [421, 155] width 124 height 63
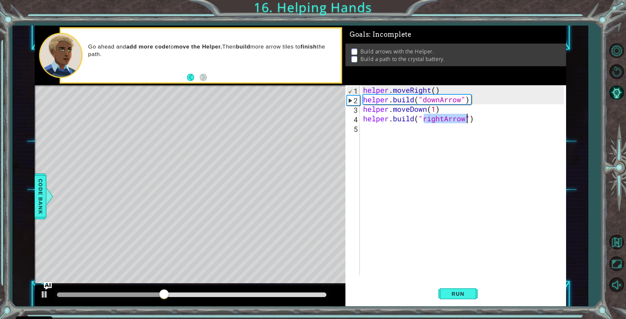
click at [444, 118] on div "helper . moveRight ( ) helper . build ( "downArrow" ) helper . moveDown ( 1 ) h…" at bounding box center [463, 180] width 202 height 190
click at [443, 127] on div "" downArrow" press enter" at bounding box center [477, 136] width 124 height 24
click at [440, 122] on div "helper . moveRight ( ) helper . build ( "downArrow" ) helper . moveDown ( 1 ) h…" at bounding box center [465, 189] width 206 height 209
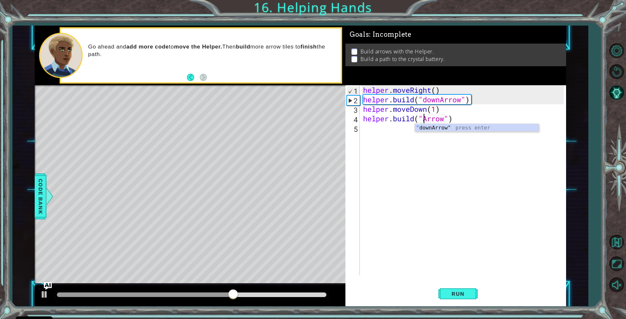
scroll to position [0, 3]
click at [460, 118] on div "helper . moveRight ( ) helper . build ( "downArrow" ) helper . moveDown ( 1 ) h…" at bounding box center [465, 189] width 206 height 209
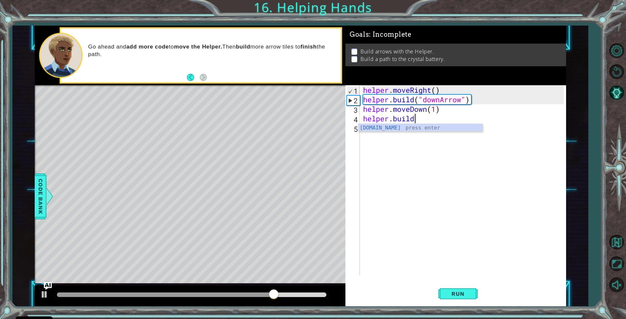
scroll to position [0, 2]
click at [417, 126] on div "[DOMAIN_NAME] press enter" at bounding box center [421, 136] width 124 height 24
type textarea "[DOMAIN_NAME]("rightArrow")"
click at [437, 131] on div "helper . moveRight ( ) helper . build ( "downArrow" ) helper . moveDown ( 1 ) h…" at bounding box center [465, 189] width 206 height 209
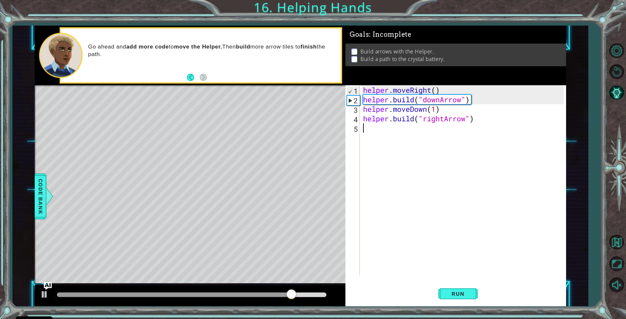
scroll to position [0, 0]
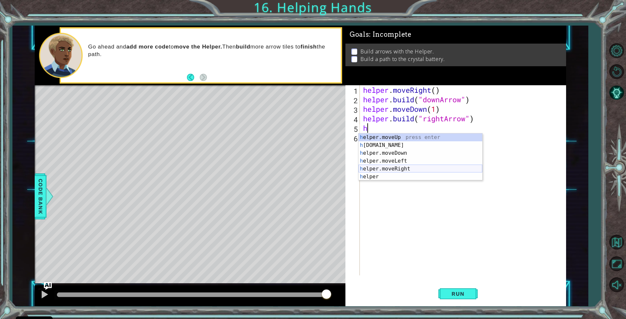
click at [397, 169] on div "h elper.moveUp press enter h [DOMAIN_NAME] press enter h elper.moveDown press e…" at bounding box center [421, 164] width 124 height 63
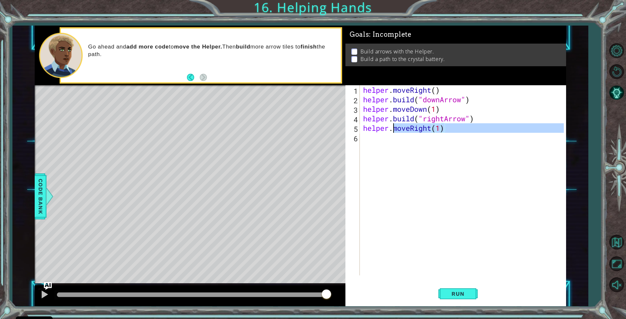
click at [393, 141] on div "helper . moveRight ( ) helper . build ( "downArrow" ) helper . moveDown ( 1 ) h…" at bounding box center [465, 189] width 206 height 209
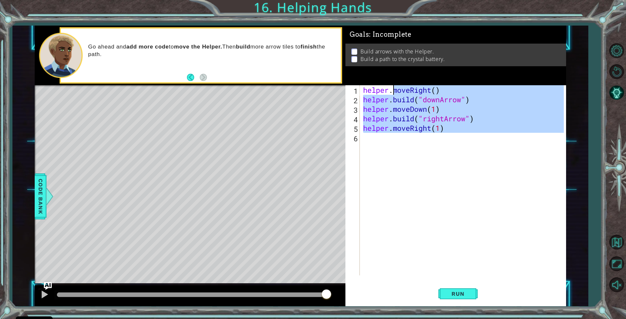
type textarea "helper.h"
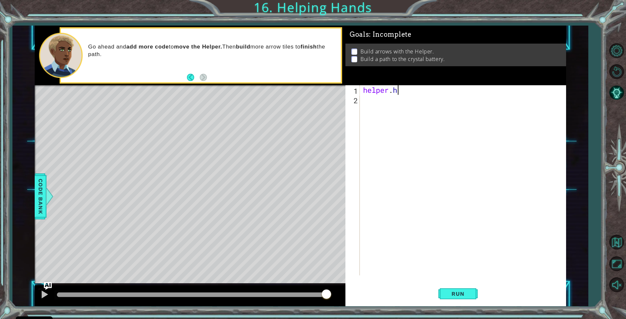
click at [434, 93] on div "helper . h" at bounding box center [465, 189] width 206 height 209
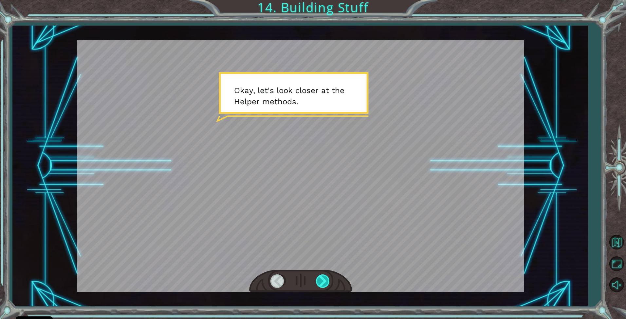
click at [320, 283] on div at bounding box center [323, 280] width 15 height 13
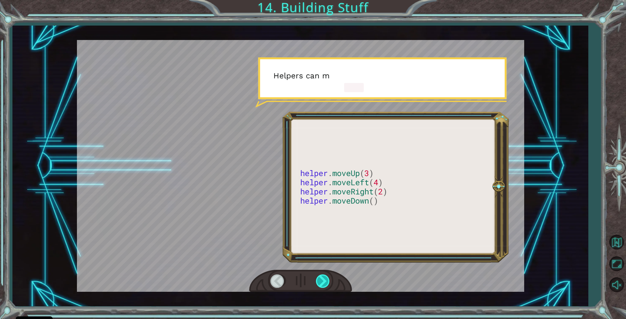
click at [327, 280] on div at bounding box center [323, 280] width 15 height 13
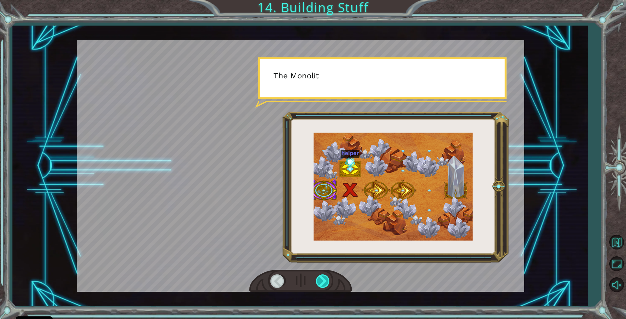
click at [326, 280] on div at bounding box center [323, 280] width 15 height 13
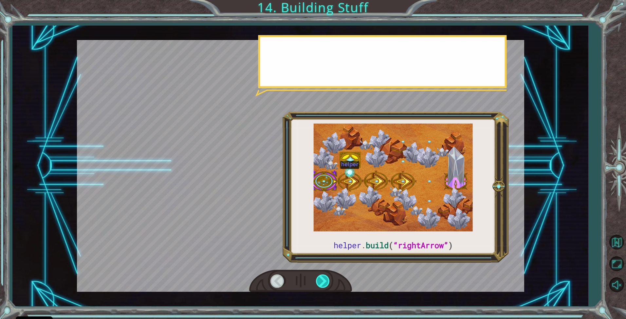
click at [326, 280] on div at bounding box center [323, 280] width 15 height 13
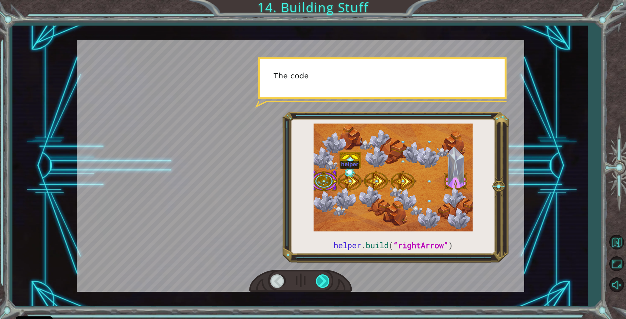
click at [326, 280] on div at bounding box center [323, 280] width 15 height 13
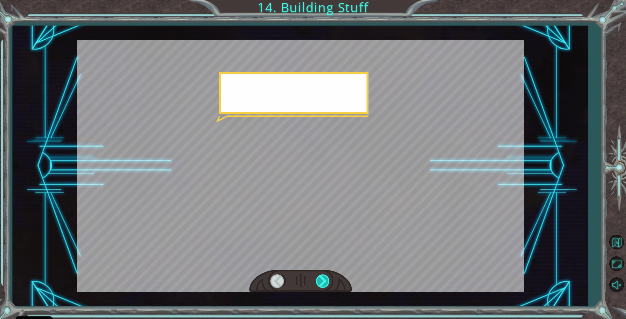
click at [326, 280] on div at bounding box center [323, 280] width 15 height 13
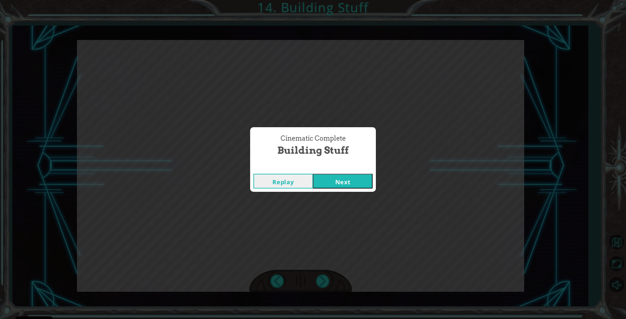
click at [346, 183] on button "Next" at bounding box center [343, 181] width 60 height 15
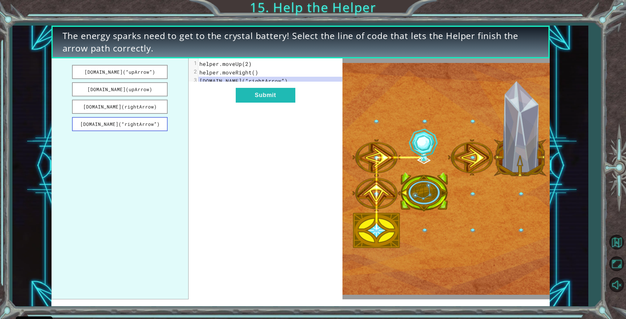
click at [136, 125] on button "[DOMAIN_NAME](“rightArrow”)" at bounding box center [120, 124] width 96 height 14
click at [148, 123] on button "[DOMAIN_NAME](“rightArrow”)" at bounding box center [120, 124] width 96 height 14
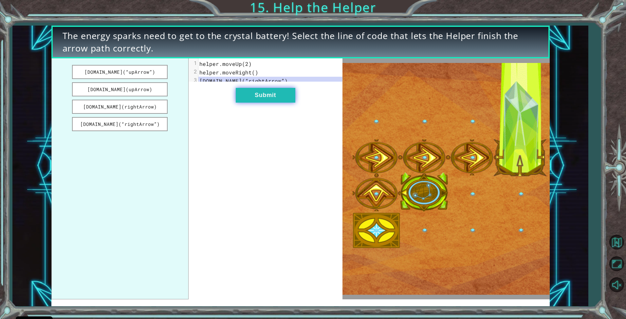
click at [279, 100] on button "Submit" at bounding box center [266, 95] width 60 height 15
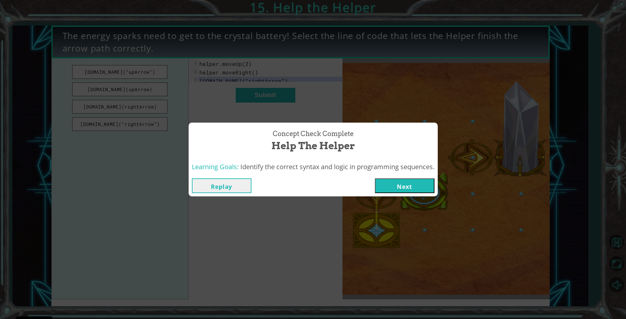
click at [420, 190] on button "Next" at bounding box center [405, 185] width 60 height 15
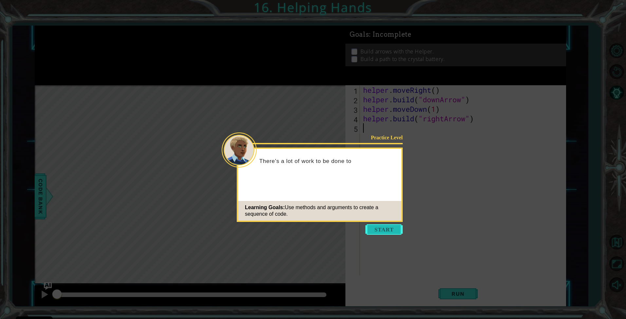
click at [395, 227] on button "Start" at bounding box center [384, 229] width 37 height 10
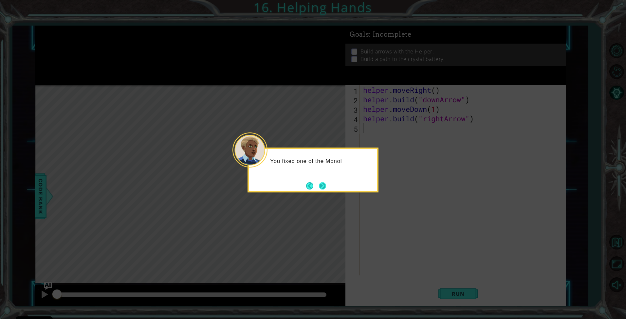
click at [320, 183] on button "Next" at bounding box center [322, 185] width 7 height 7
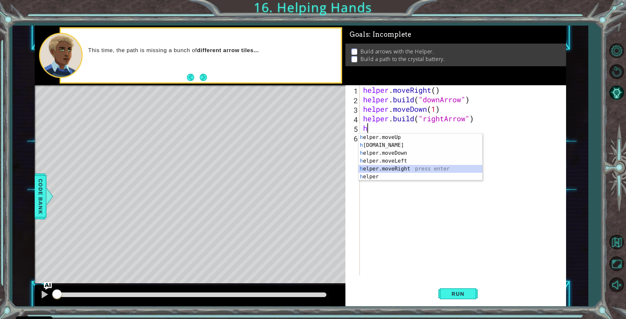
click at [400, 168] on div "h elper.moveUp press enter h [DOMAIN_NAME] press enter h elper.moveDown press e…" at bounding box center [421, 164] width 124 height 63
type textarea "helper.moveRight(1)"
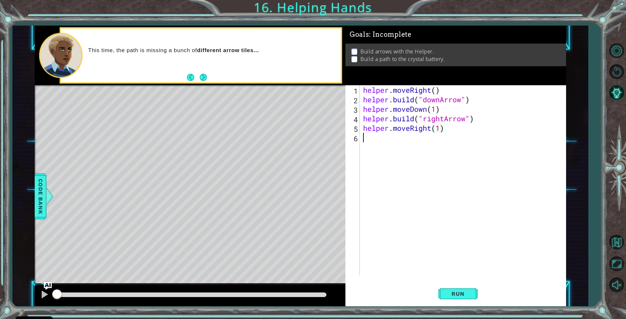
click at [392, 140] on div "helper . moveRight ( ) helper . build ( "downArrow" ) helper . moveDown ( 1 ) h…" at bounding box center [465, 189] width 206 height 209
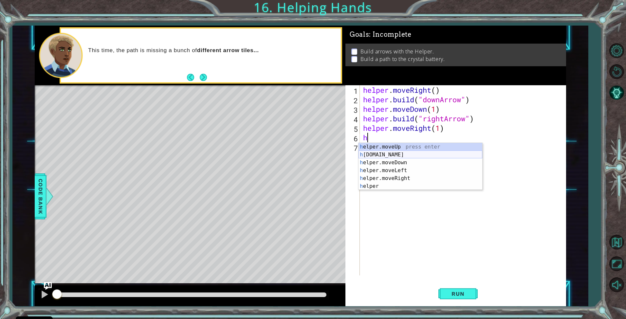
click at [392, 155] on div "h elper.moveUp press enter h [DOMAIN_NAME] press enter h elper.moveDown press e…" at bounding box center [421, 174] width 124 height 63
type textarea "[DOMAIN_NAME]("rightArrow")"
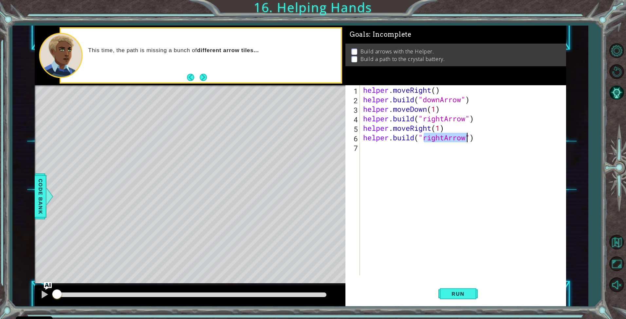
click at [395, 151] on div "helper . moveRight ( ) helper . build ( "downArrow" ) helper . moveDown ( 1 ) h…" at bounding box center [465, 189] width 206 height 209
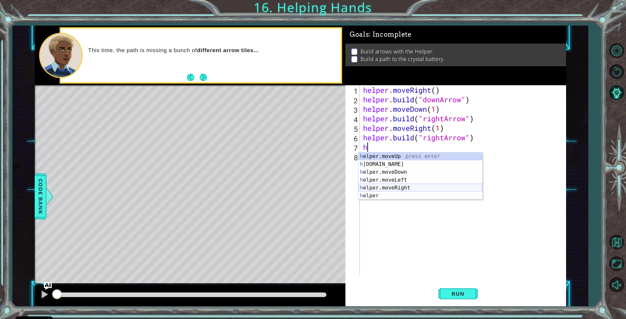
click at [400, 184] on div "h elper.moveUp press enter h [DOMAIN_NAME] press enter h elper.moveDown press e…" at bounding box center [421, 183] width 124 height 63
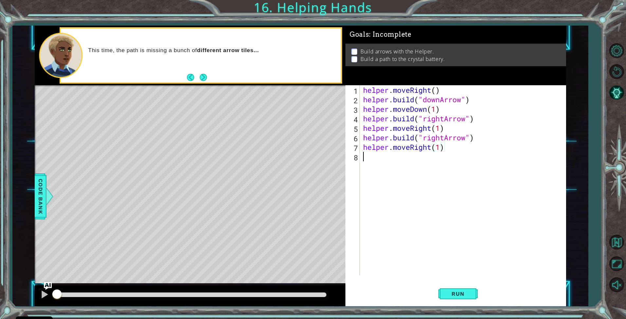
click at [385, 164] on div "helper . moveRight ( ) helper . build ( "downArrow" ) helper . moveDown ( 1 ) h…" at bounding box center [465, 189] width 206 height 209
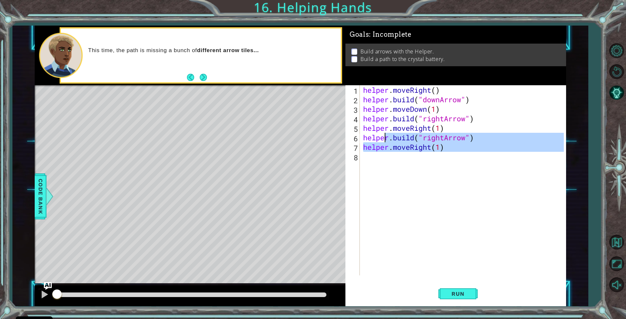
scroll to position [0, 1]
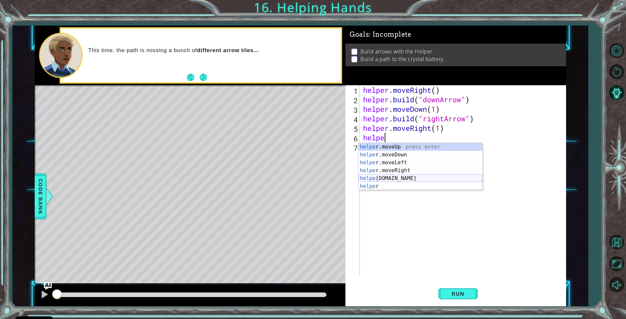
click at [398, 178] on div "helpe [PERSON_NAME]moveUp press enter helpe [PERSON_NAME]moveDown press enter h…" at bounding box center [421, 174] width 124 height 63
type textarea "[DOMAIN_NAME]("rightArrow")"
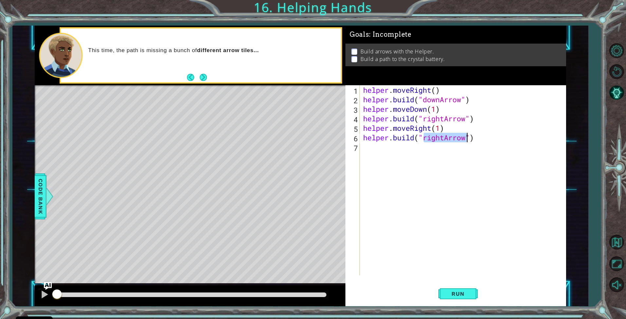
click at [415, 152] on div "helper . moveRight ( ) helper . build ( "downArrow" ) helper . moveDown ( 1 ) h…" at bounding box center [465, 189] width 206 height 209
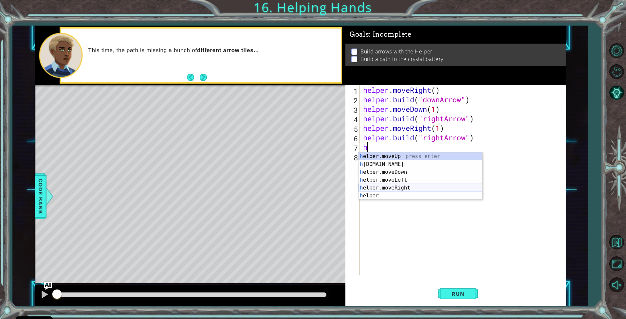
click at [393, 185] on div "h elper.moveUp press enter h [DOMAIN_NAME] press enter h elper.moveDown press e…" at bounding box center [421, 183] width 124 height 63
type textarea "helper.moveRight(1)"
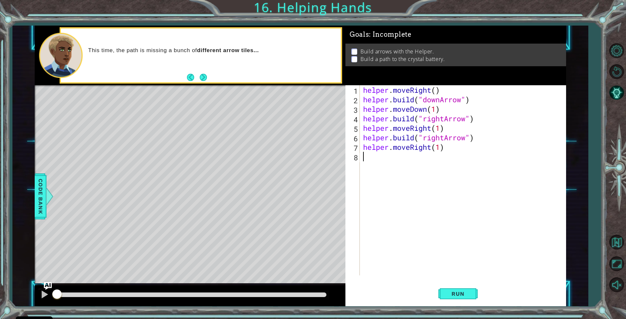
click at [387, 163] on div "helper . moveRight ( ) helper . build ( "downArrow" ) helper . moveDown ( 1 ) h…" at bounding box center [465, 189] width 206 height 209
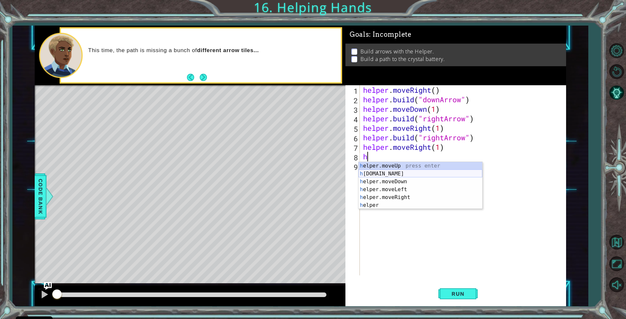
click at [401, 174] on div "h elper.moveUp press enter h [DOMAIN_NAME] press enter h elper.moveDown press e…" at bounding box center [421, 193] width 124 height 63
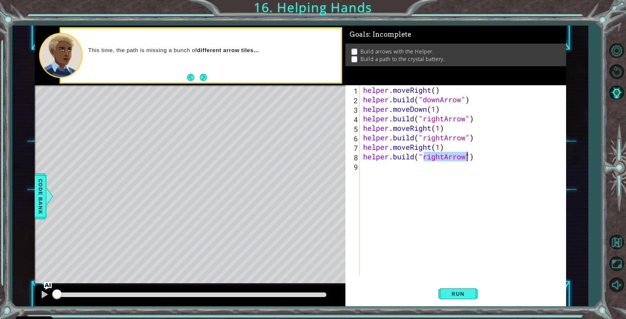
type textarea "[DOMAIN_NAME]("rightArrow")"
click at [423, 168] on div "helper . moveRight ( ) helper . build ( "downArrow" ) helper . moveDown ( 1 ) h…" at bounding box center [465, 189] width 206 height 209
click at [466, 158] on div "helper . moveRight ( ) helper . build ( "downArrow" ) helper . moveDown ( 1 ) h…" at bounding box center [465, 189] width 206 height 209
click at [444, 159] on div "helper . moveRight ( ) helper . build ( "downArrow" ) helper . moveDown ( 1 ) h…" at bounding box center [465, 189] width 206 height 209
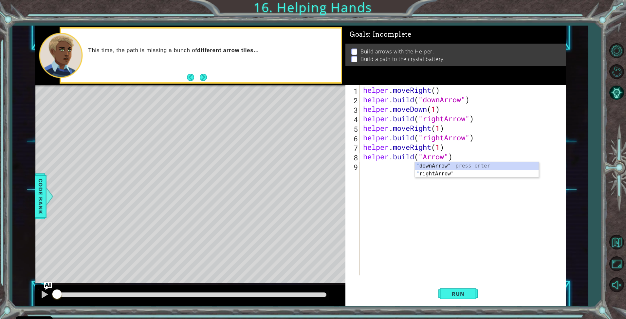
scroll to position [0, 3]
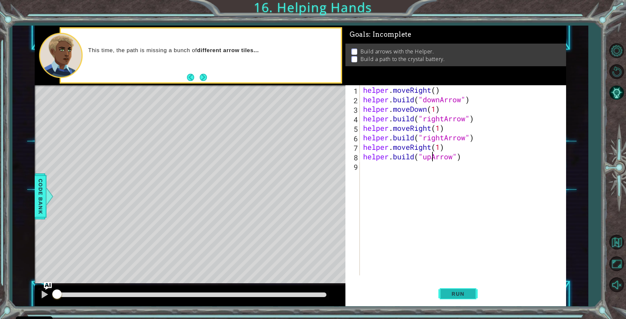
type textarea "[DOMAIN_NAME]("upArrow")"
click at [467, 289] on button "Run" at bounding box center [458, 294] width 39 height 22
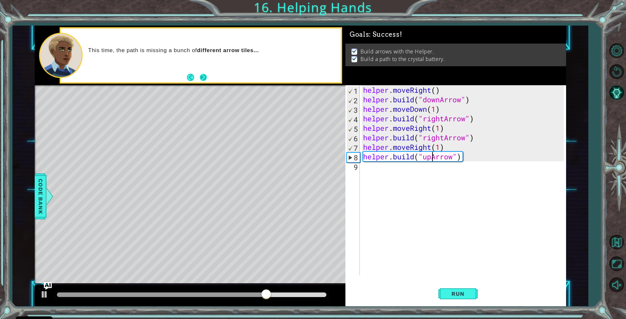
click at [203, 76] on button "Next" at bounding box center [203, 77] width 7 height 7
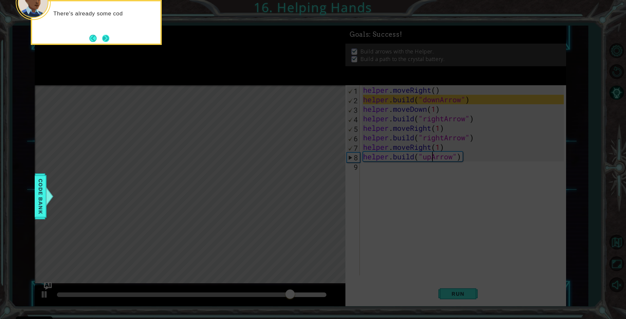
click at [108, 40] on button "Next" at bounding box center [105, 38] width 7 height 7
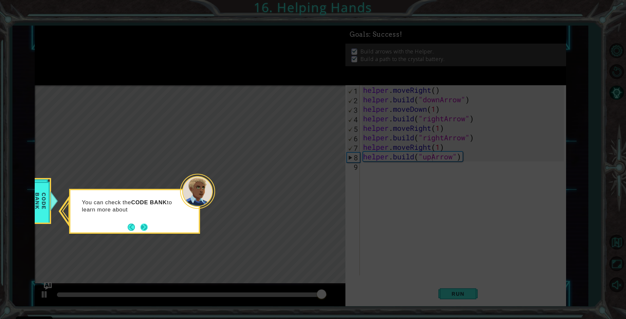
click at [144, 230] on button "Next" at bounding box center [144, 226] width 7 height 7
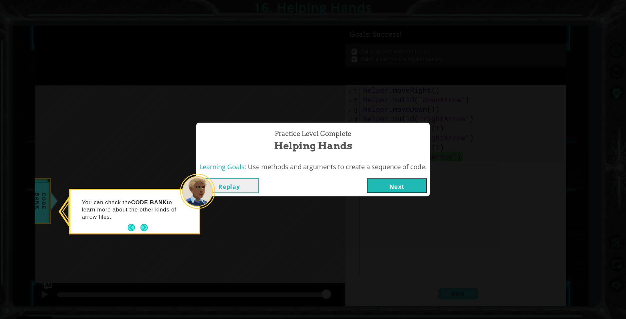
click at [380, 185] on button "Next" at bounding box center [397, 185] width 60 height 15
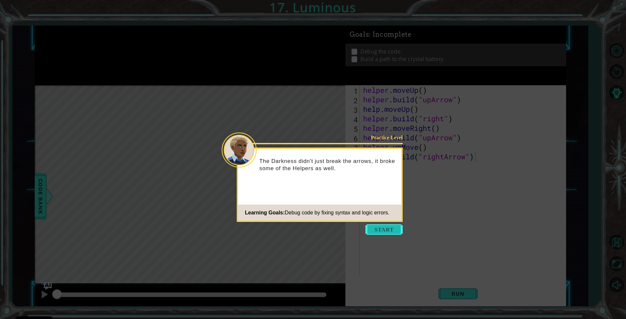
click at [371, 232] on button "Start" at bounding box center [384, 229] width 37 height 10
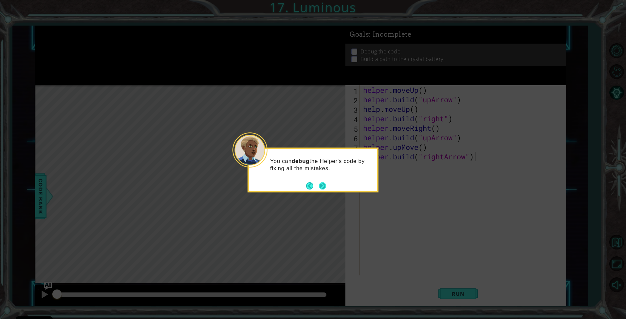
click at [320, 184] on button "Next" at bounding box center [322, 185] width 7 height 7
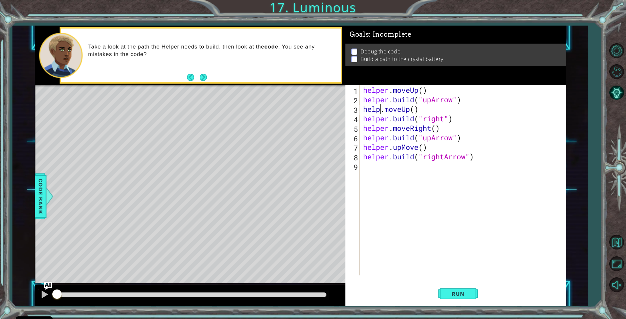
click at [380, 111] on div "helper . moveUp ( ) helper . build ( "upArrow" ) help . moveUp ( ) helper . bui…" at bounding box center [465, 189] width 206 height 209
type textarea "helper.moveUp()"
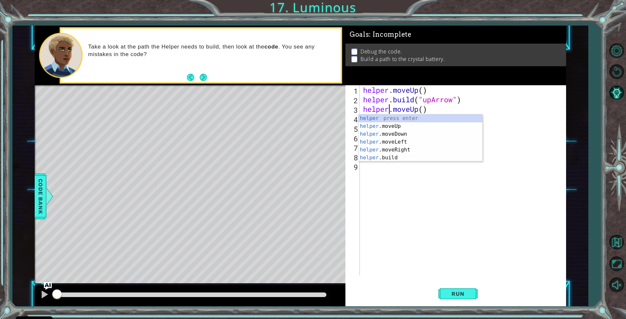
click at [425, 192] on div "helper . moveUp ( ) helper . build ( "upArrow" ) helper . moveUp ( ) helper . b…" at bounding box center [465, 189] width 206 height 209
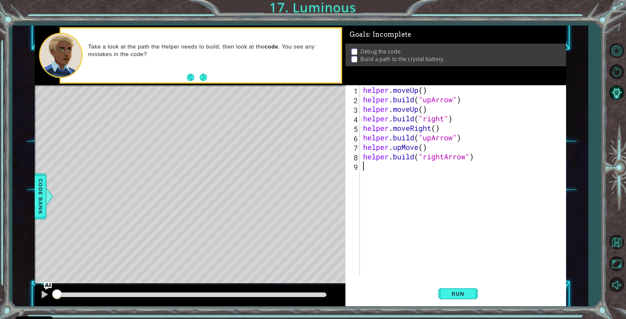
scroll to position [0, 0]
click at [447, 125] on div "helper . moveUp ( ) helper . build ( "upArrow" ) helper . moveUp ( ) helper . b…" at bounding box center [465, 189] width 206 height 209
click at [444, 120] on div "helper . moveUp ( ) helper . build ( "upArrow" ) helper . moveUp ( ) helper . b…" at bounding box center [465, 189] width 206 height 209
click at [448, 130] on div ""rightA rrow" press enter" at bounding box center [477, 136] width 124 height 24
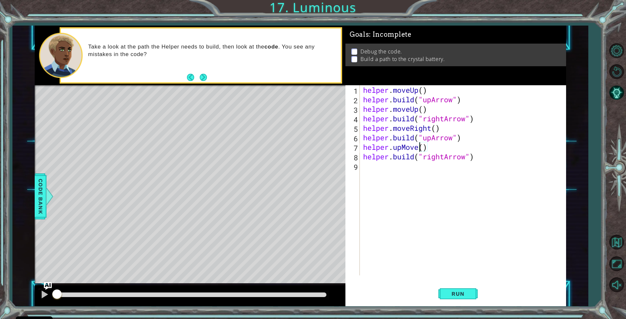
click at [418, 148] on div "helper . moveUp ( ) helper . build ( "upArrow" ) helper . moveUp ( ) helper . b…" at bounding box center [465, 189] width 206 height 209
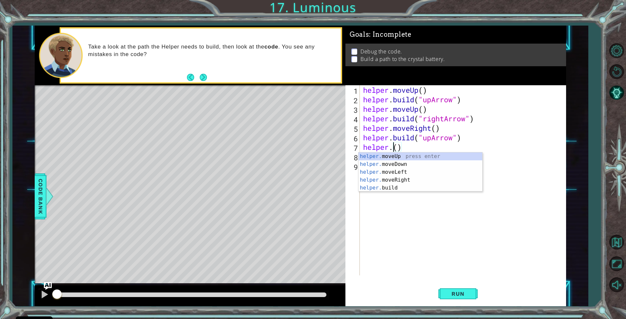
scroll to position [0, 1]
click at [405, 157] on div "helper. moveUp press enter helper. moveDown press enter helper. moveLeft press …" at bounding box center [421, 179] width 124 height 55
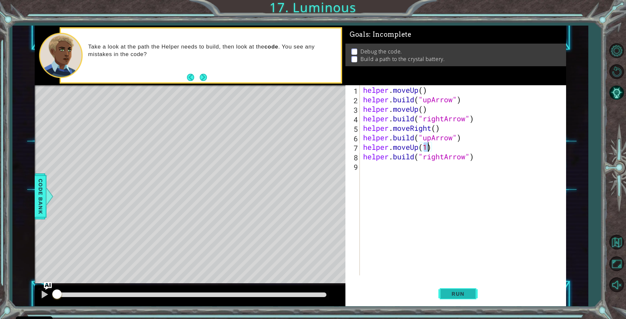
type textarea "helper.moveUp(1)"
click at [466, 292] on span "Run" at bounding box center [458, 293] width 26 height 7
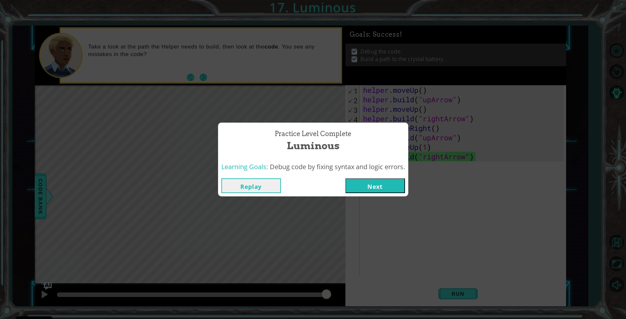
click at [374, 185] on button "Next" at bounding box center [376, 185] width 60 height 15
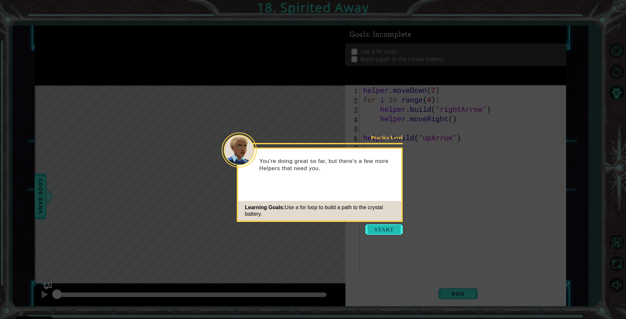
click at [381, 229] on button "Start" at bounding box center [384, 229] width 37 height 10
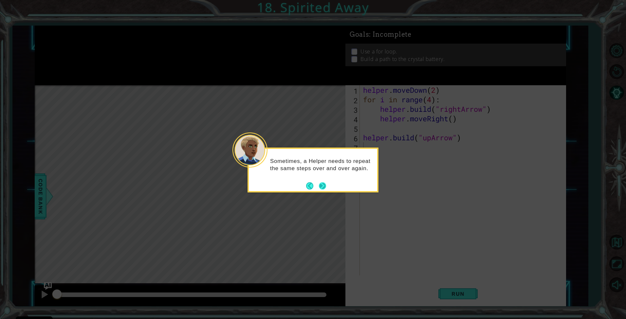
click at [319, 186] on button "Next" at bounding box center [322, 185] width 7 height 7
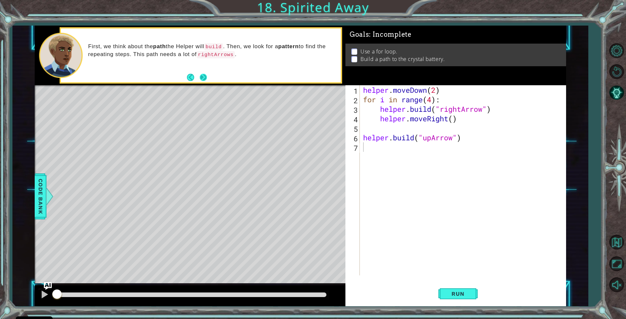
click at [202, 77] on button "Next" at bounding box center [203, 77] width 7 height 7
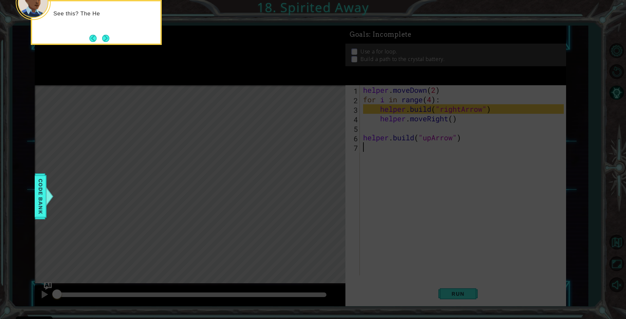
click at [509, 183] on icon at bounding box center [313, 159] width 626 height 319
click at [104, 35] on button "Next" at bounding box center [105, 38] width 7 height 7
click at [106, 42] on button "Next" at bounding box center [105, 38] width 7 height 7
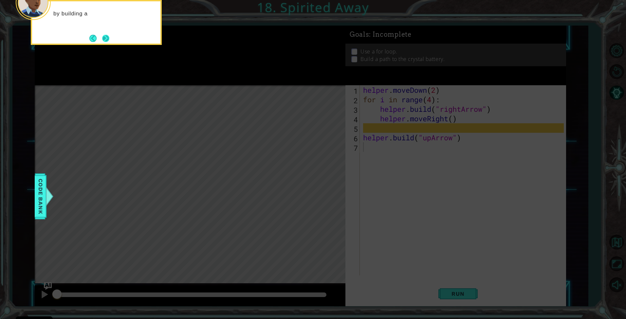
click at [106, 35] on button "Next" at bounding box center [105, 38] width 7 height 7
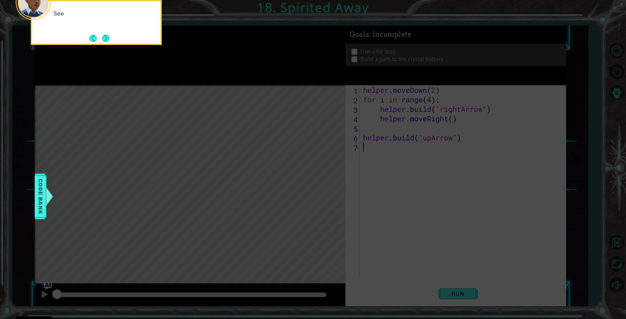
click at [106, 35] on button "Next" at bounding box center [105, 38] width 7 height 7
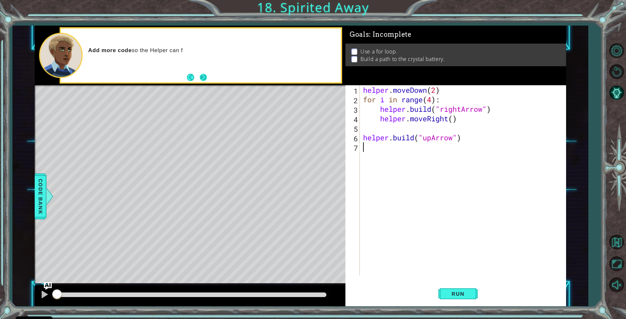
click at [207, 78] on button "Next" at bounding box center [203, 77] width 7 height 7
click at [464, 291] on span "Run" at bounding box center [458, 293] width 26 height 7
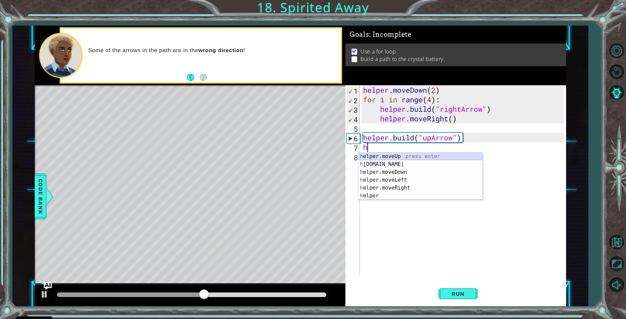
click at [381, 157] on div "h elper.moveUp press enter h [DOMAIN_NAME] press enter h elper.moveDown press e…" at bounding box center [421, 183] width 124 height 63
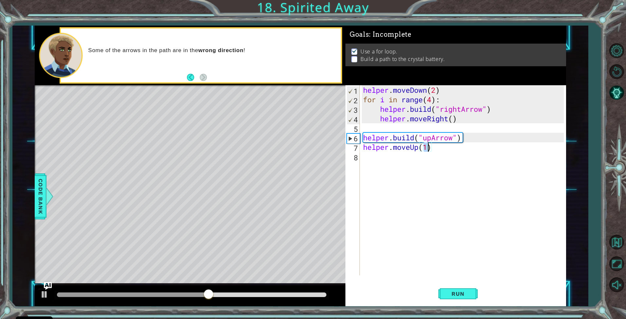
click at [384, 159] on div "helper . moveDown ( 2 ) for i in range ( 4 ) : helper . build ( "rightArrow" ) …" at bounding box center [465, 189] width 206 height 209
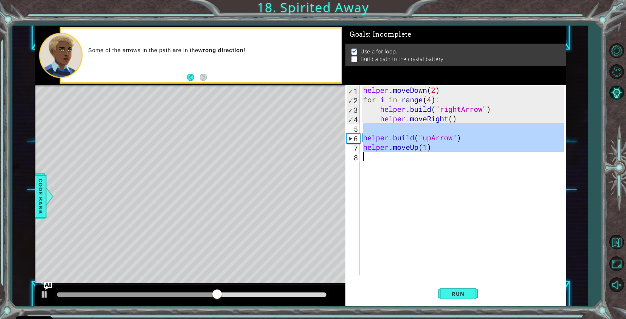
type textarea "helper.moveUp(1)"
click at [384, 159] on div "helper . moveDown ( 2 ) for i in range ( 4 ) : helper . build ( "rightArrow" ) …" at bounding box center [463, 180] width 202 height 190
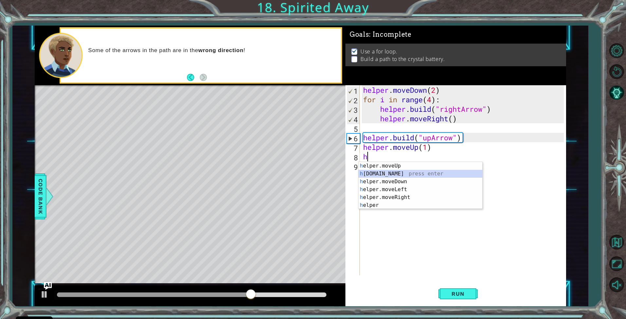
click at [389, 175] on div "h elper.moveUp press enter h [DOMAIN_NAME] press enter h elper.moveDown press e…" at bounding box center [421, 193] width 124 height 63
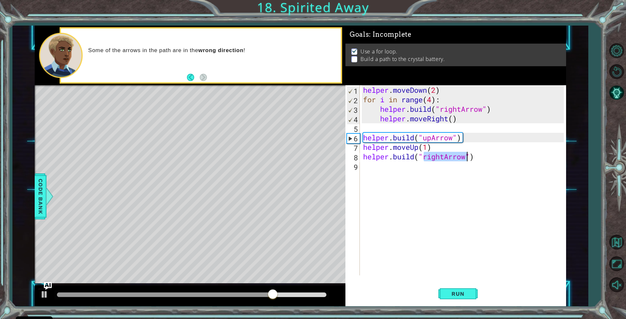
click at [444, 158] on div "helper . moveDown ( 2 ) for i in range ( 4 ) : helper . build ( "rightArrow" ) …" at bounding box center [463, 180] width 202 height 190
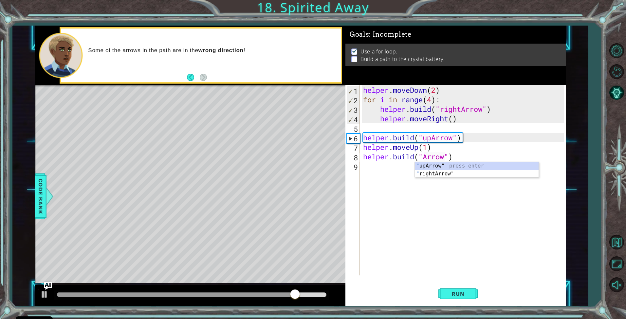
scroll to position [0, 3]
type textarea "[DOMAIN_NAME]("upArrow")"
click at [464, 294] on span "Run" at bounding box center [458, 293] width 26 height 7
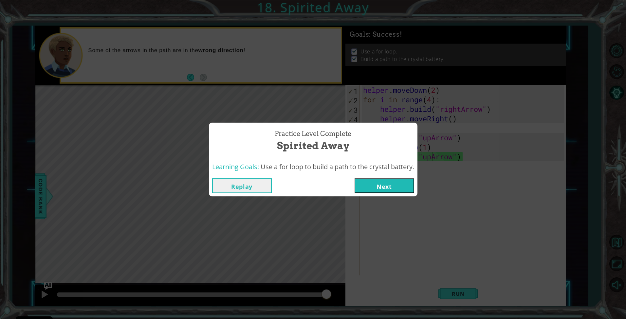
click at [374, 186] on button "Next" at bounding box center [385, 185] width 60 height 15
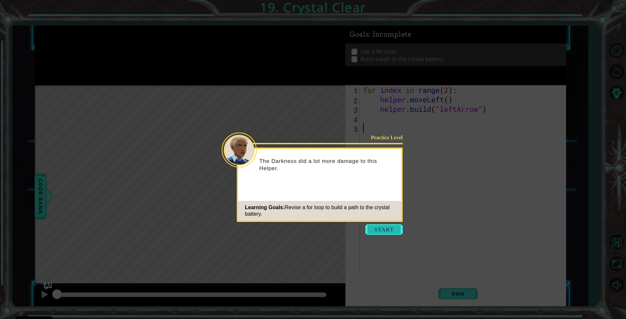
click at [392, 227] on button "Start" at bounding box center [384, 229] width 37 height 10
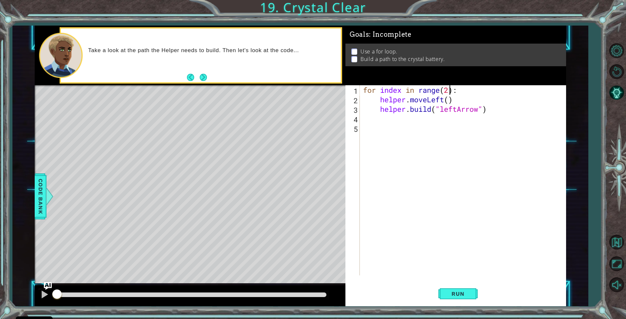
click at [448, 90] on div "for index in range ( 2 ) : helper . moveLeft ( ) helper . build ( "leftArrow" )" at bounding box center [465, 189] width 206 height 209
type textarea "for index in range(4):"
click at [455, 296] on span "Run" at bounding box center [458, 293] width 26 height 7
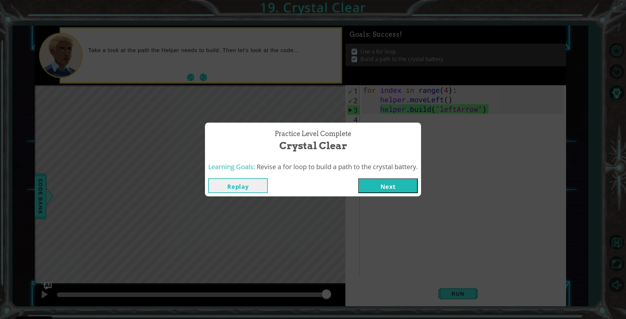
click at [399, 186] on button "Next" at bounding box center [388, 185] width 60 height 15
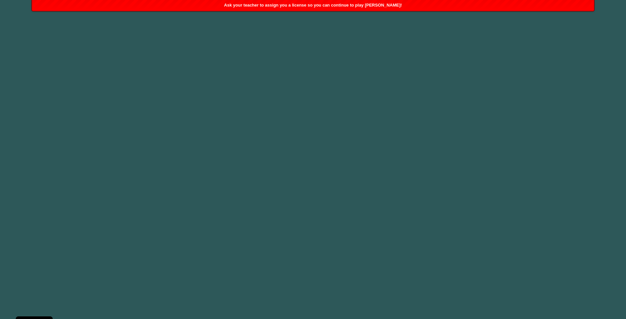
click at [338, 7] on span "Ask your teacher to assign you a license so you can continue to play [PERSON_NA…" at bounding box center [313, 5] width 178 height 5
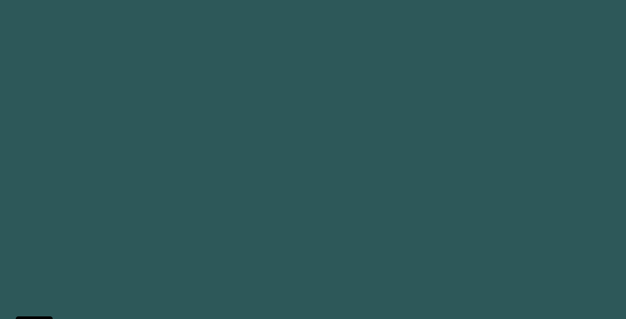
click at [320, 157] on body "Cookie Policy CodeCombat uses a few essential and non-essential cookies. Privac…" at bounding box center [313, 159] width 626 height 319
click at [319, 158] on body "Cookie Policy CodeCombat uses a few essential and non-essential cookies. Privac…" at bounding box center [313, 159] width 626 height 319
